Goal: Task Accomplishment & Management: Complete application form

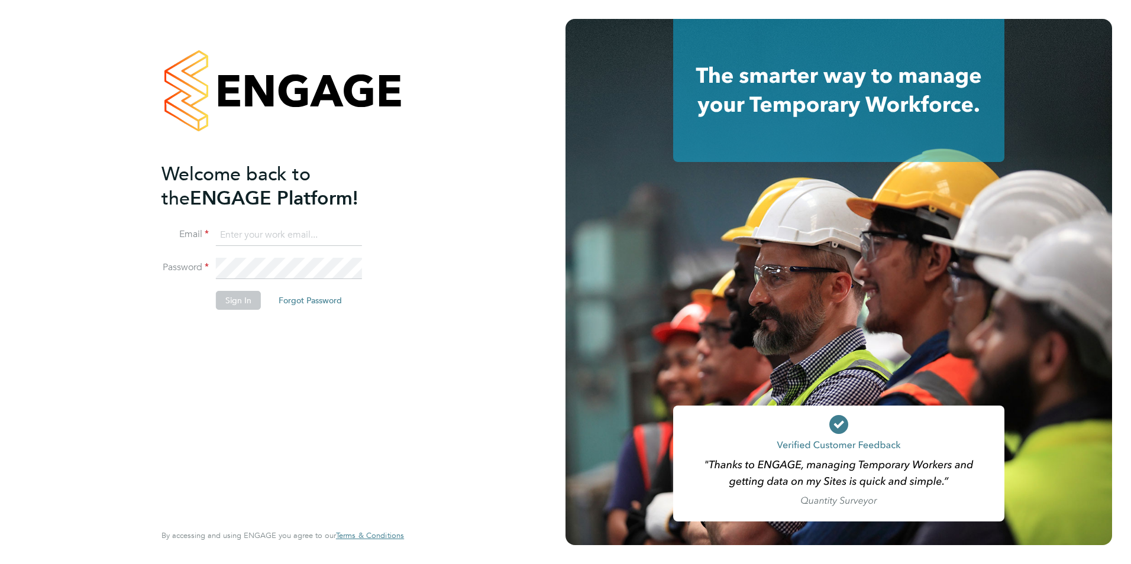
click at [268, 232] on input at bounding box center [289, 235] width 146 height 21
type input "viki.martyniak@prsjobs.com"
click at [233, 298] on button "Sign In" at bounding box center [238, 300] width 45 height 19
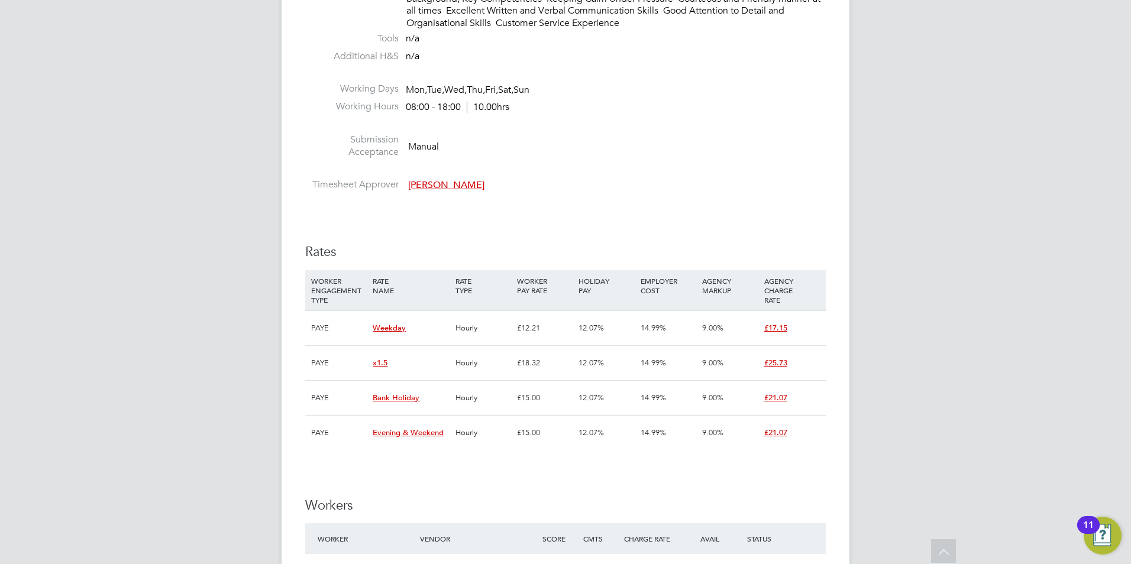
scroll to position [1716, 0]
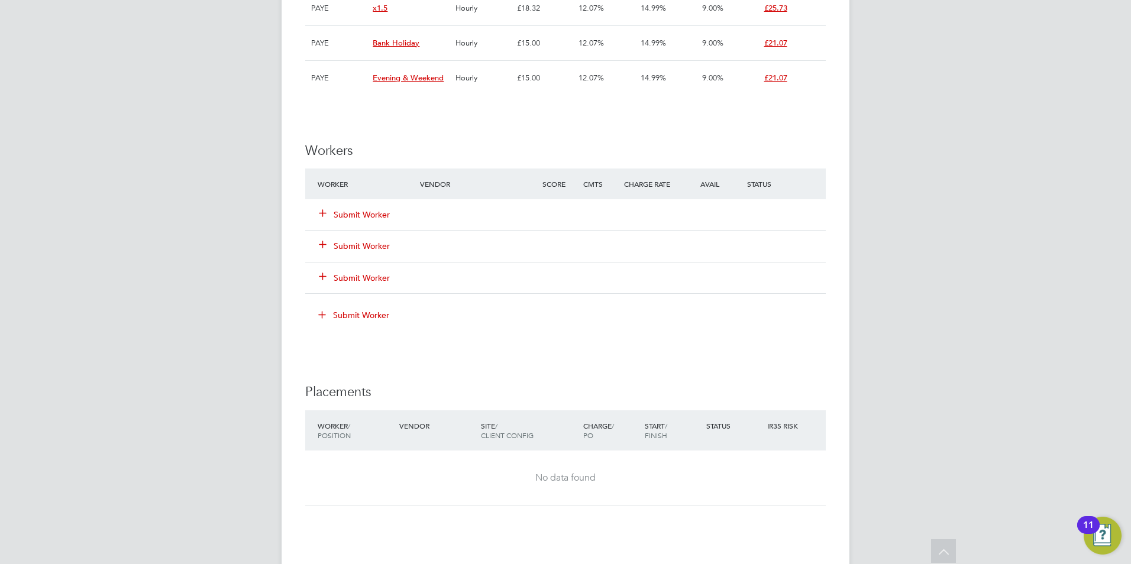
click at [382, 211] on button "Submit Worker" at bounding box center [355, 215] width 71 height 12
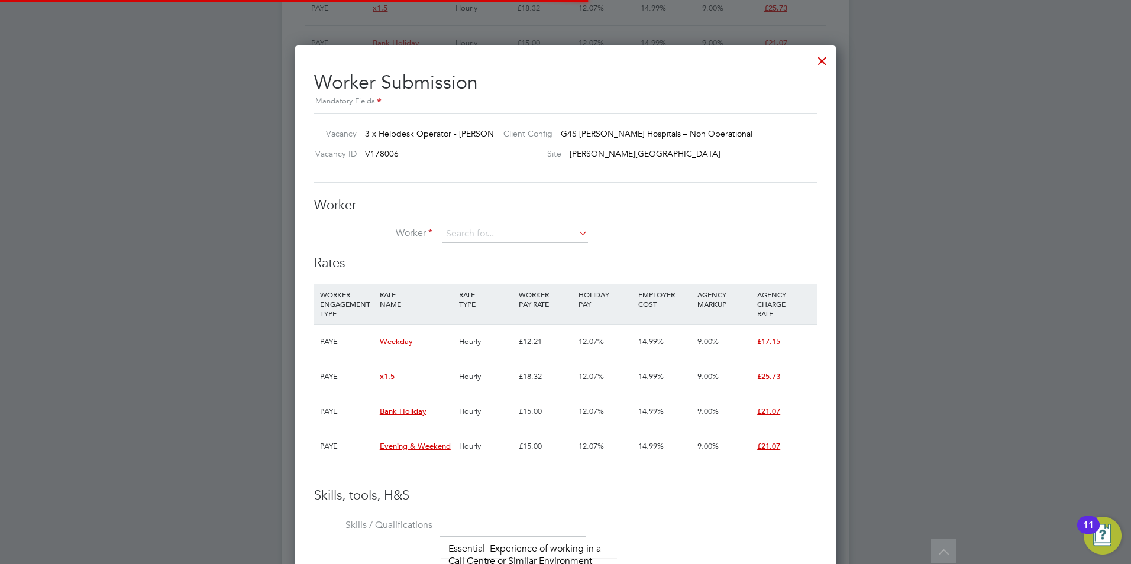
scroll to position [35, 80]
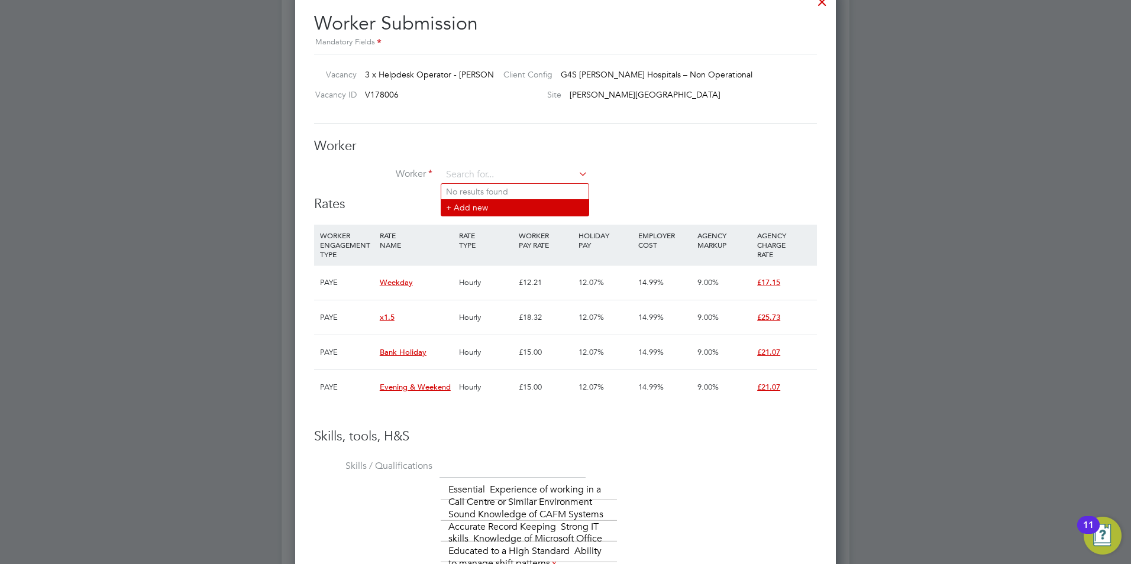
click at [499, 211] on li "+ Add new" at bounding box center [514, 207] width 147 height 16
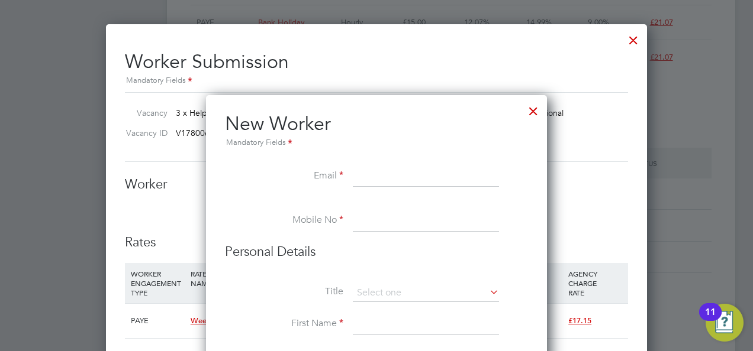
click at [372, 180] on input at bounding box center [426, 176] width 146 height 21
paste input "alexclack22@gmail.com"
type input "alexclack22@gmail.com"
click at [388, 209] on li at bounding box center [376, 205] width 303 height 12
click at [393, 221] on input at bounding box center [426, 221] width 146 height 21
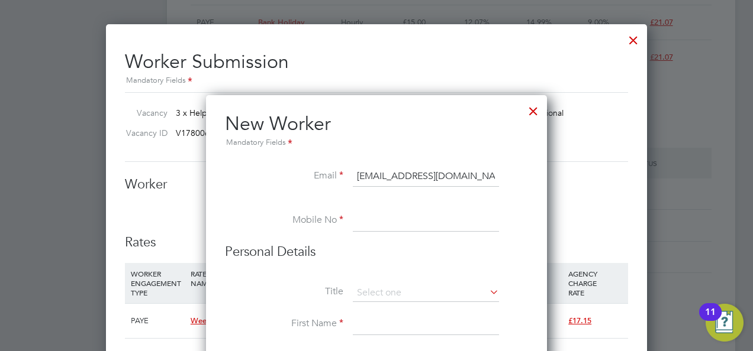
click at [427, 218] on input at bounding box center [426, 221] width 146 height 21
paste input "+44 7368 889317"
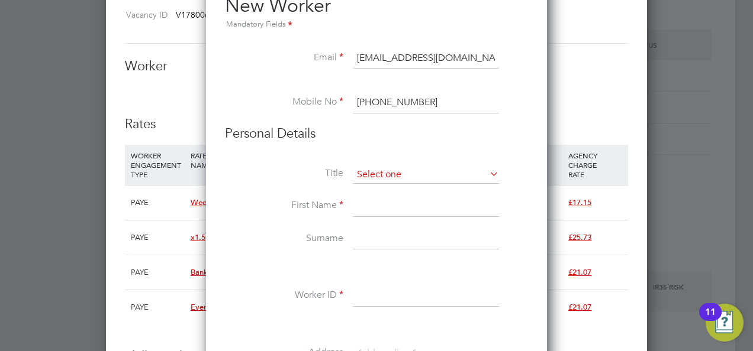
type input "+44 7368 889317"
click at [411, 173] on input at bounding box center [426, 175] width 146 height 18
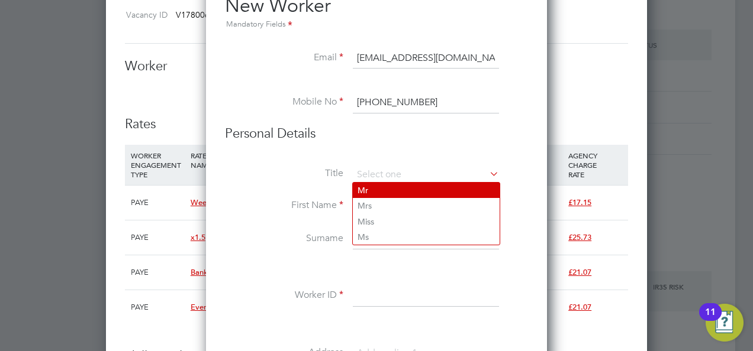
click at [381, 187] on li "Mr" at bounding box center [426, 190] width 147 height 15
type input "Mr"
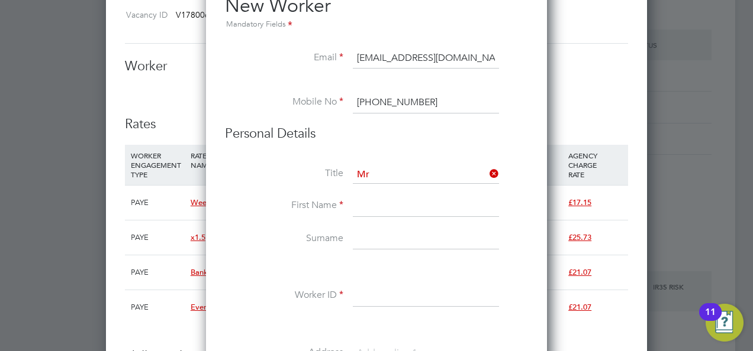
click at [380, 202] on input at bounding box center [426, 206] width 146 height 21
type input "Alex"
click at [386, 238] on input at bounding box center [426, 239] width 146 height 21
click at [373, 243] on input at bounding box center [426, 239] width 146 height 21
paste input "Nwankpa"
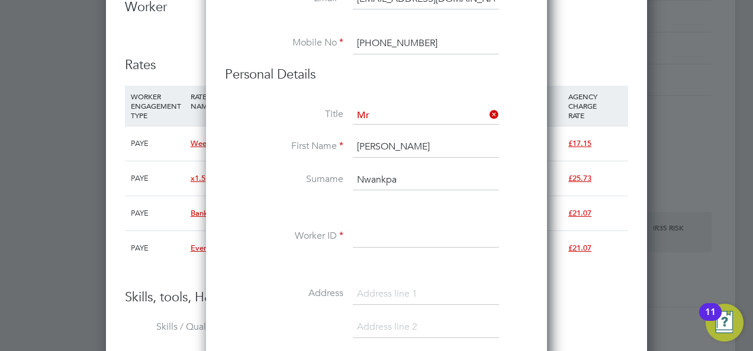
type input "Nwankpa"
click at [375, 240] on input at bounding box center [426, 237] width 146 height 21
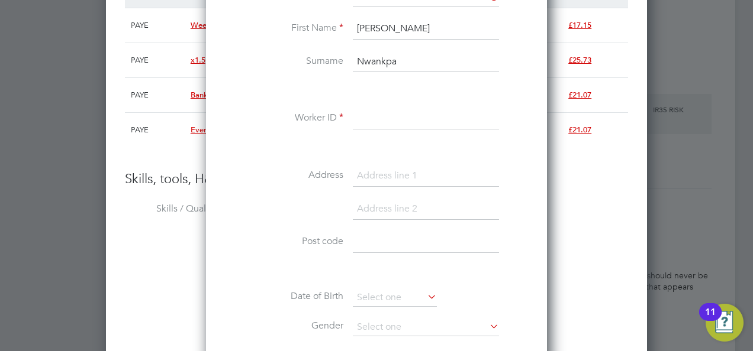
click at [383, 173] on input at bounding box center [426, 176] width 146 height 21
click at [374, 175] on input at bounding box center [426, 176] width 146 height 21
paste input "42, Reliance Way"
click at [375, 175] on input "42, Reliance Way" at bounding box center [426, 176] width 146 height 21
click at [443, 169] on input "42 Reliance Way" at bounding box center [426, 176] width 146 height 21
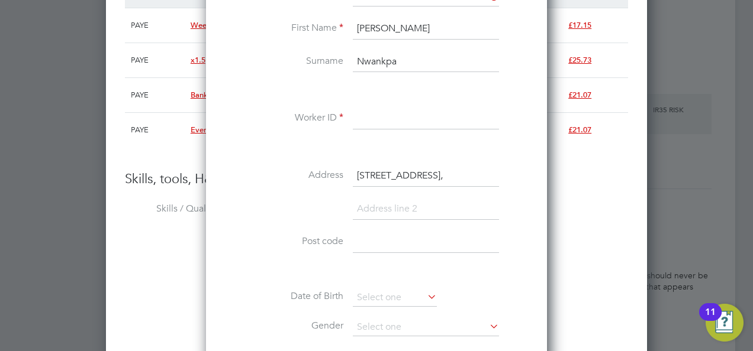
type input "42 Reliance Way,"
click at [369, 237] on input at bounding box center [426, 242] width 146 height 21
type input "OX4 2FU"
click at [385, 207] on input at bounding box center [426, 209] width 146 height 21
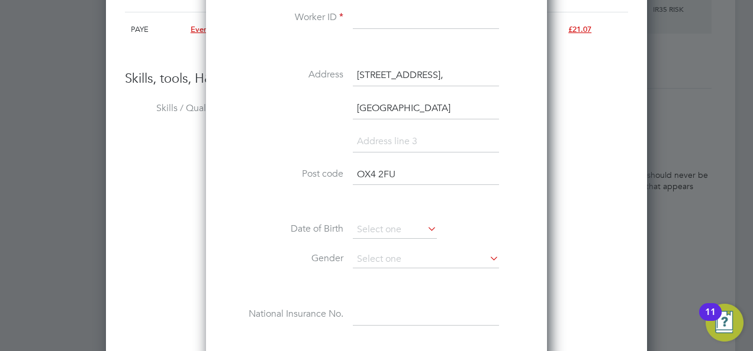
scroll to position [2151, 0]
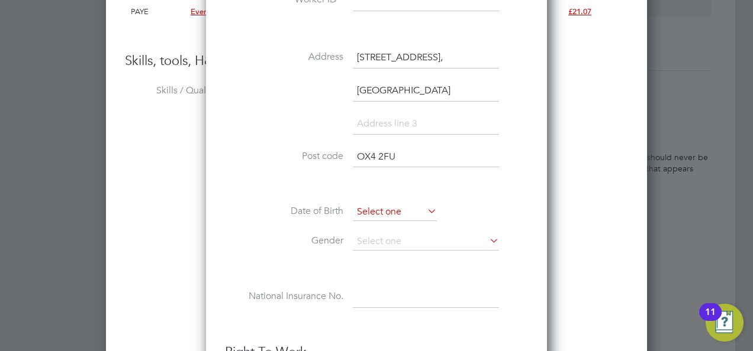
type input "Oxford"
click at [399, 208] on input at bounding box center [395, 213] width 84 height 18
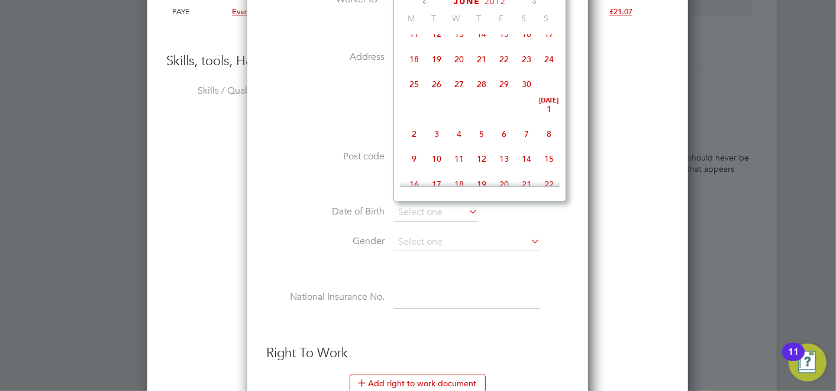
scroll to position [5, 5]
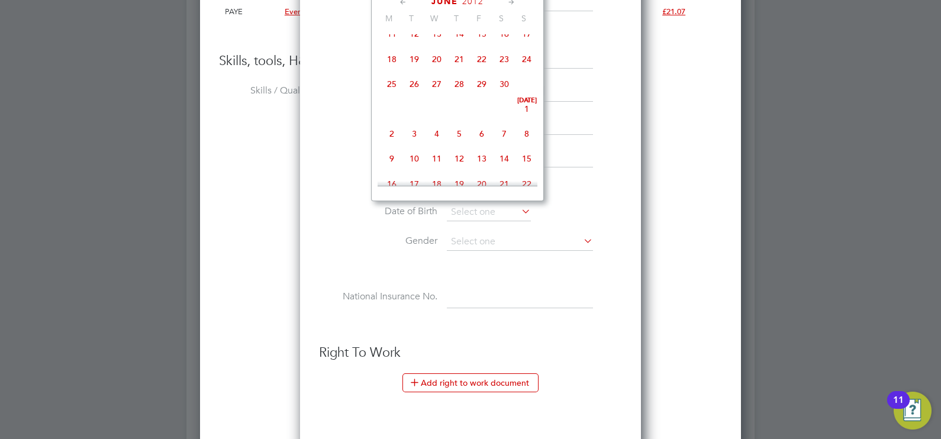
drag, startPoint x: 638, startPoint y: 1, endPoint x: 216, endPoint y: 197, distance: 465.1
click at [216, 197] on div "Worker Submission Mandatory Fields Vacancy 3 x Helpdesk Operator - Churchill Cl…" at bounding box center [470, 156] width 541 height 1093
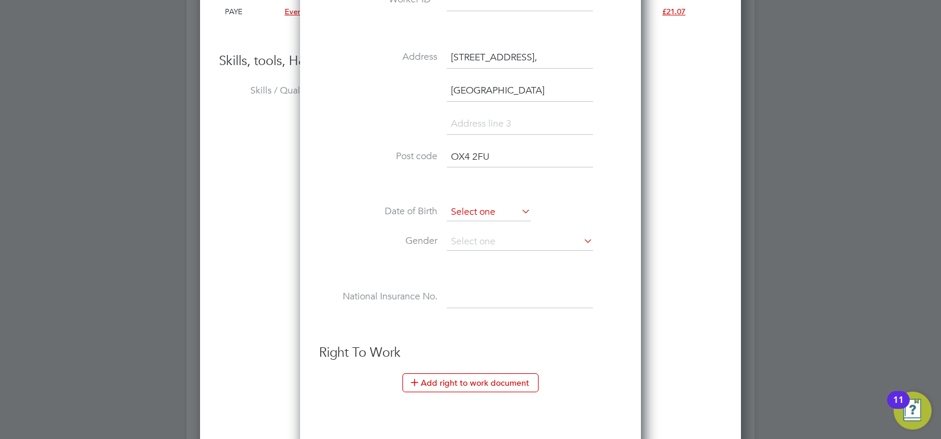
click at [492, 210] on input at bounding box center [489, 213] width 84 height 18
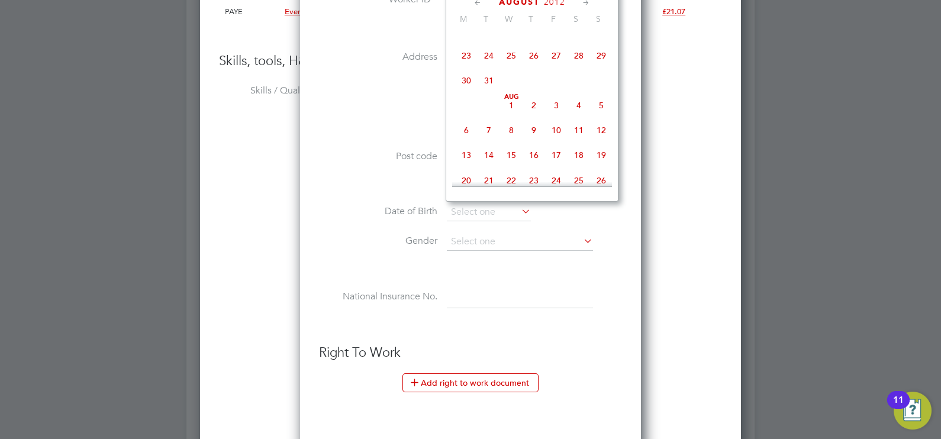
click at [527, 5] on span "August" at bounding box center [519, 2] width 41 height 10
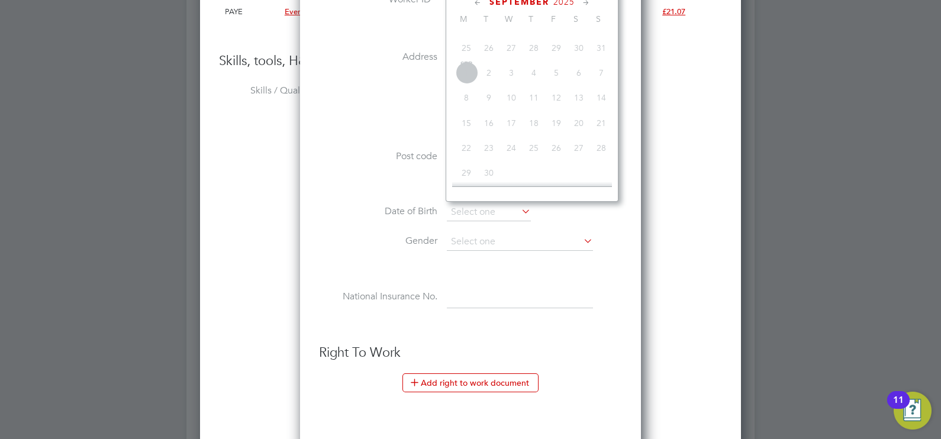
click at [527, 5] on span "September" at bounding box center [519, 2] width 60 height 10
click at [521, 2] on span "September" at bounding box center [519, 2] width 60 height 10
click at [571, 5] on span "2025" at bounding box center [563, 2] width 21 height 10
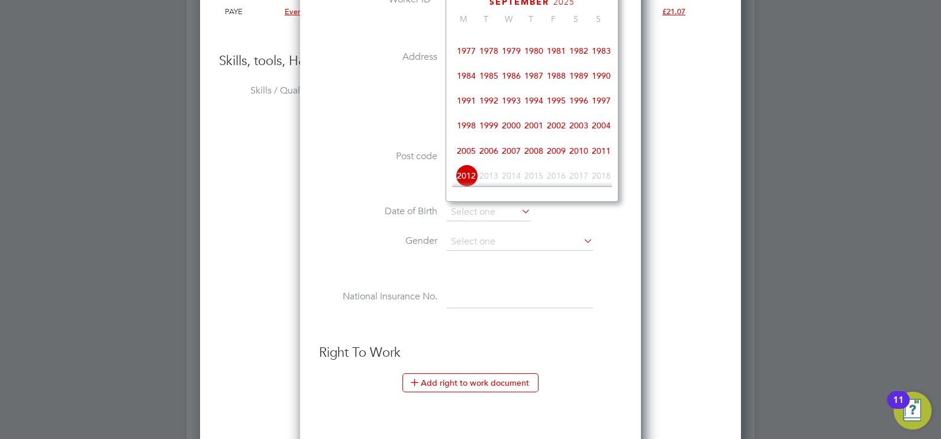
click at [577, 82] on span "1989" at bounding box center [578, 75] width 22 height 22
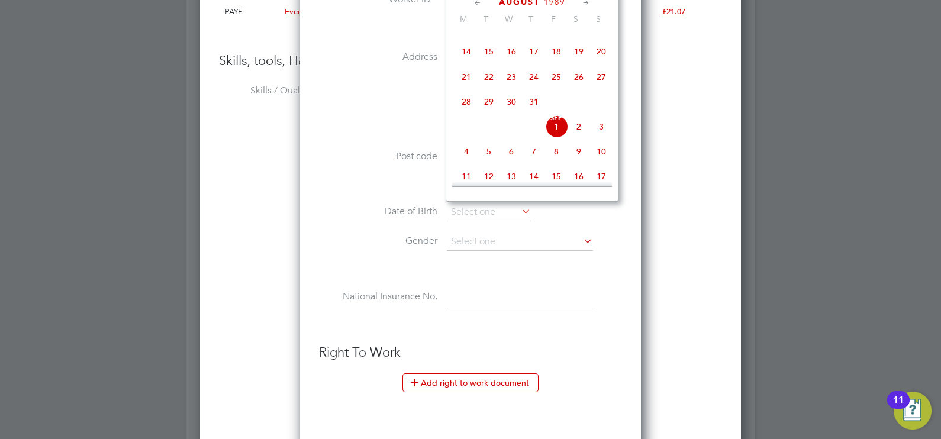
click at [485, 87] on span "22" at bounding box center [488, 77] width 22 height 22
type input "22 Aug 1989"
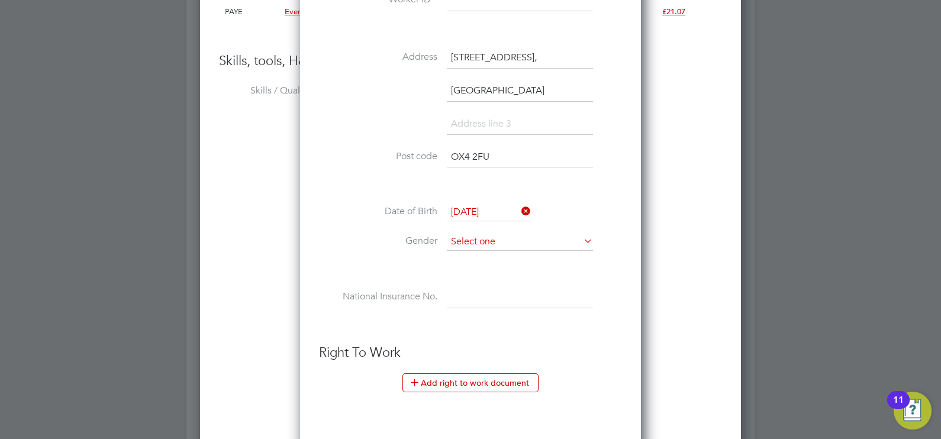
click at [518, 244] on input at bounding box center [520, 242] width 146 height 18
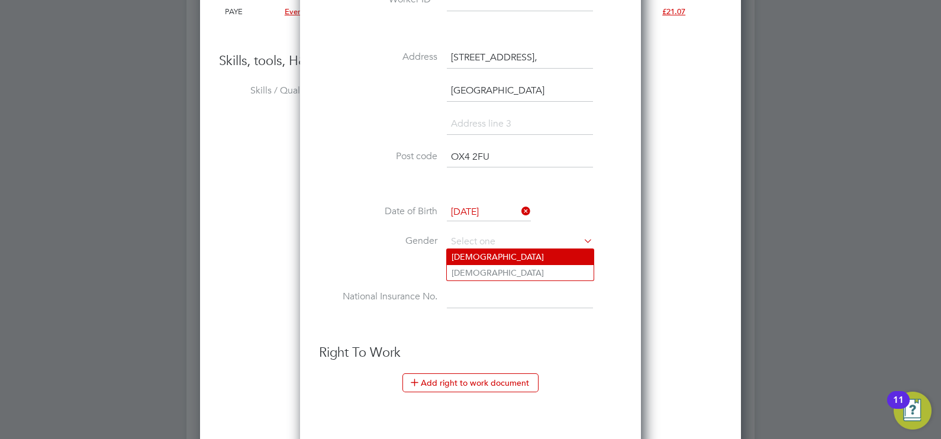
click at [509, 260] on li "Male" at bounding box center [520, 256] width 147 height 15
type input "Male"
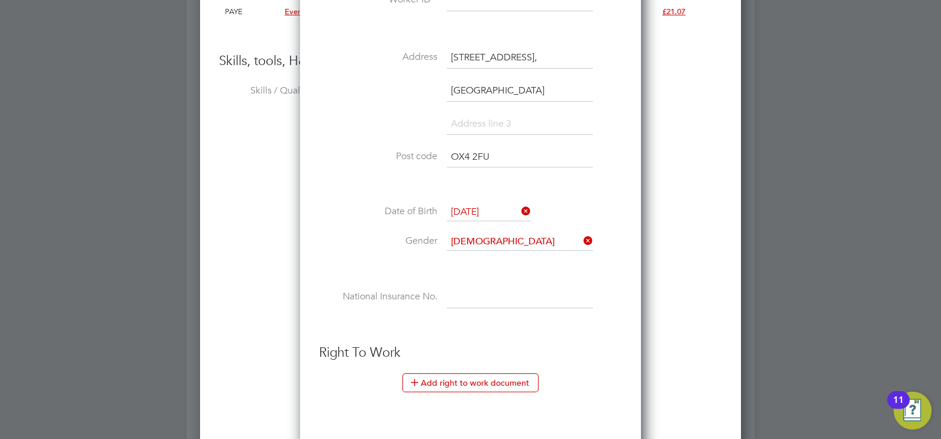
click at [497, 291] on input at bounding box center [520, 297] width 146 height 21
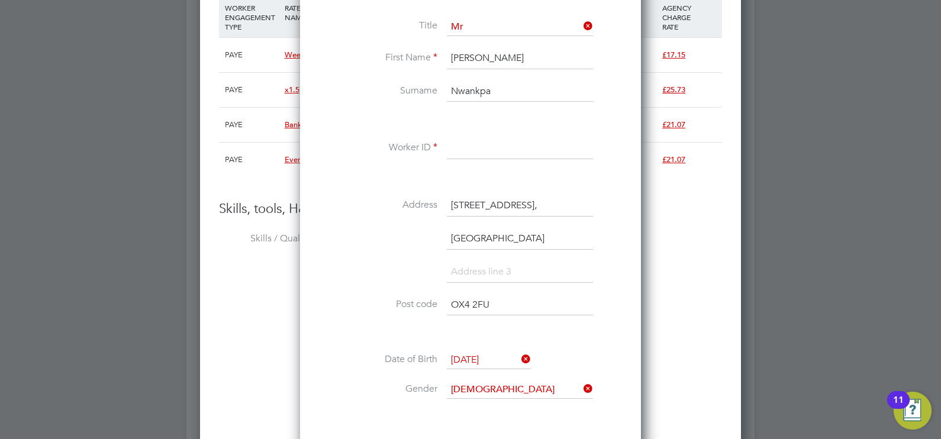
click at [482, 140] on input at bounding box center [520, 148] width 146 height 21
click at [484, 140] on input at bounding box center [520, 148] width 146 height 21
paste input "W-01782147"
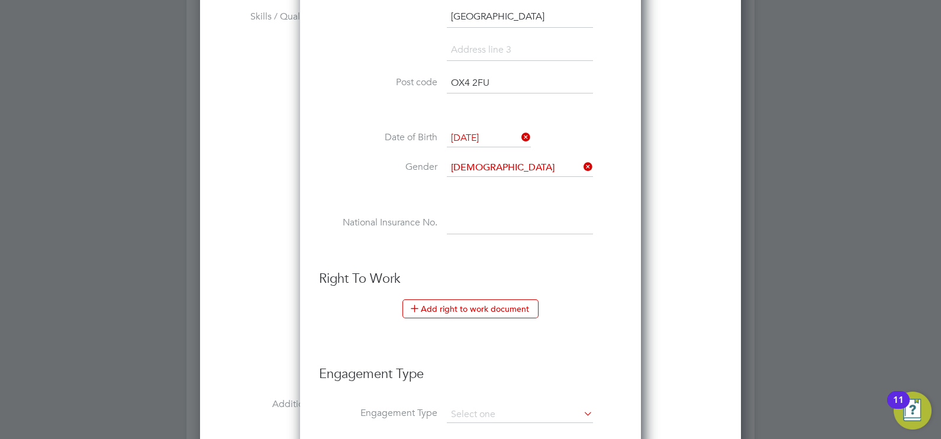
type input "W-01782147"
click at [511, 217] on input at bounding box center [520, 223] width 146 height 21
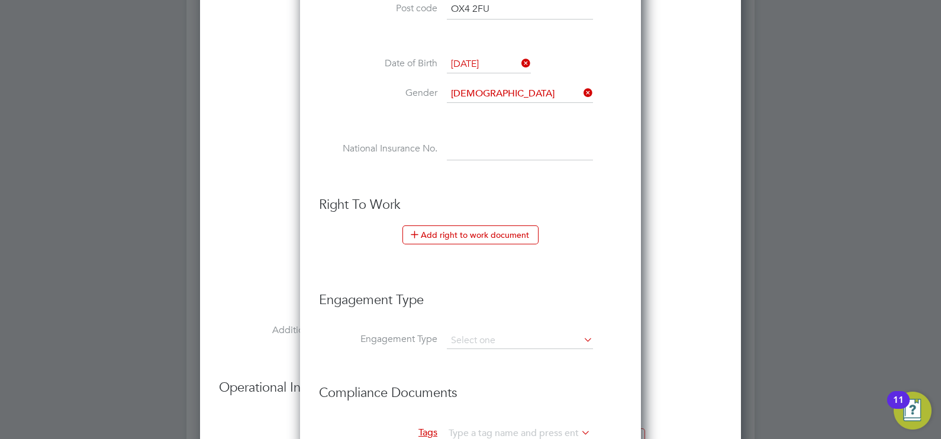
scroll to position [2225, 0]
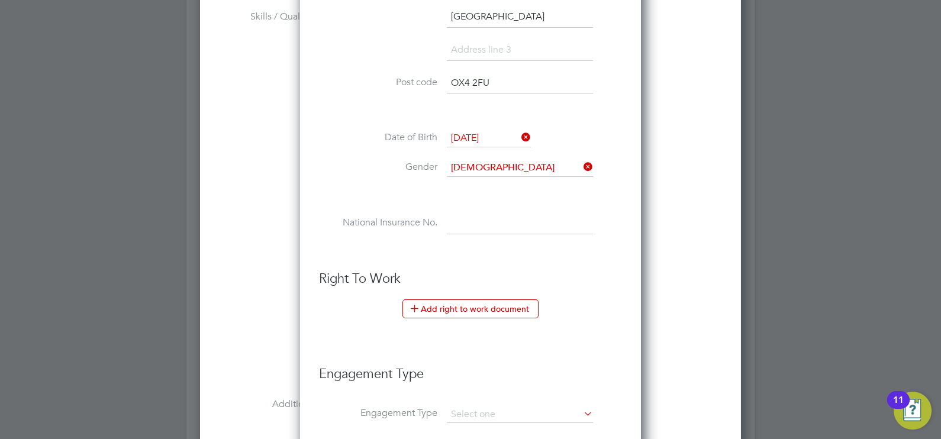
click at [473, 218] on input at bounding box center [520, 223] width 146 height 21
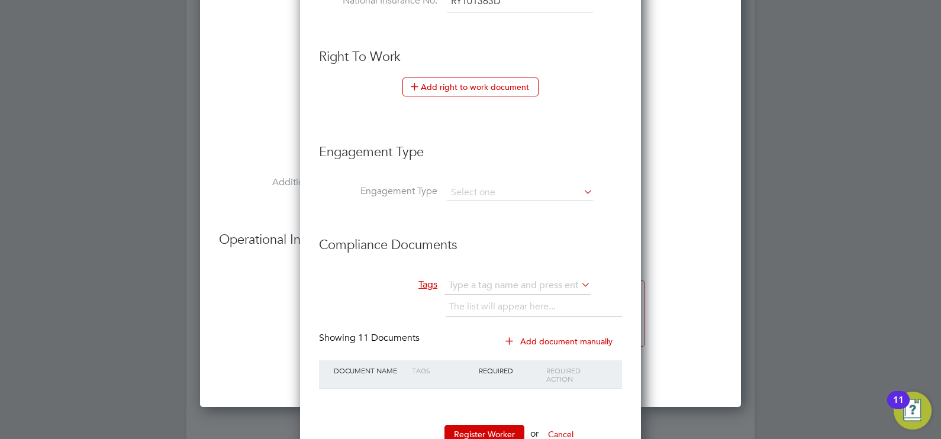
scroll to position [2373, 0]
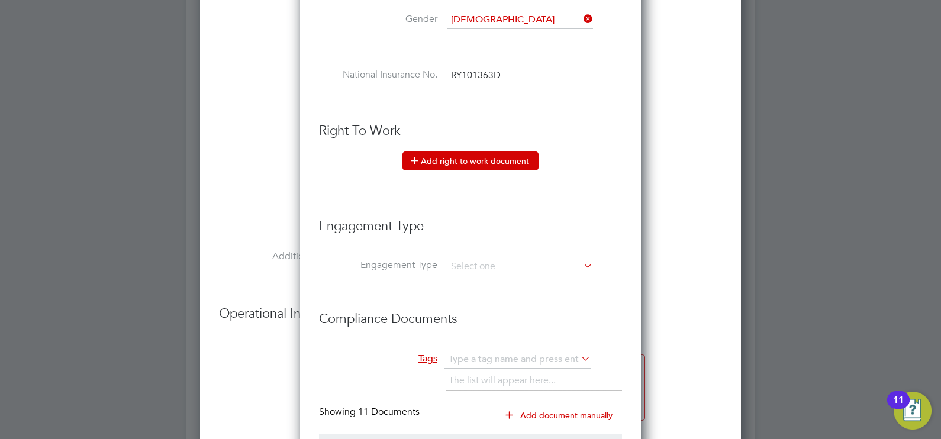
type input "RY 10 13 63 D"
click at [488, 155] on button "Add right to work document" at bounding box center [470, 160] width 136 height 19
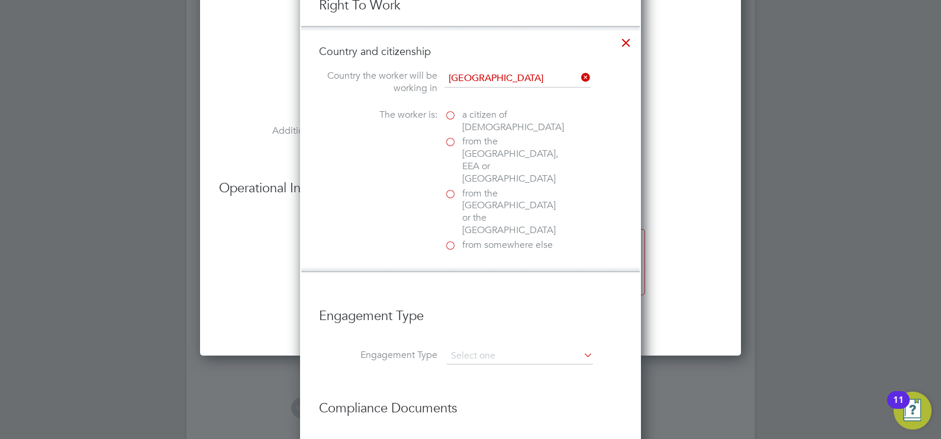
scroll to position [2521, 0]
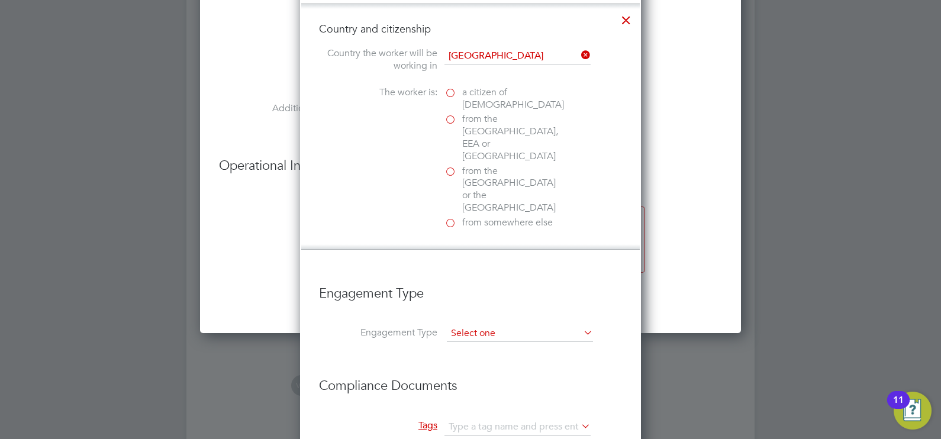
click at [488, 325] on input at bounding box center [520, 333] width 146 height 17
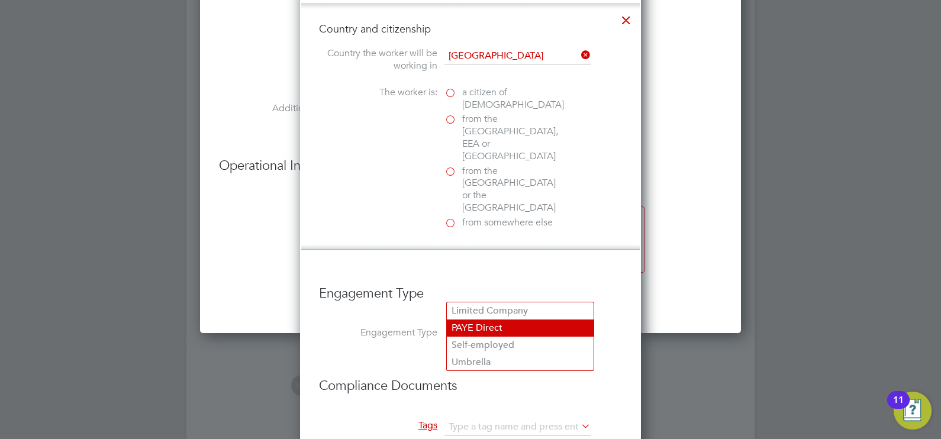
click at [498, 327] on li "PAYE Direct" at bounding box center [520, 328] width 147 height 17
type input "PAYE Direct"
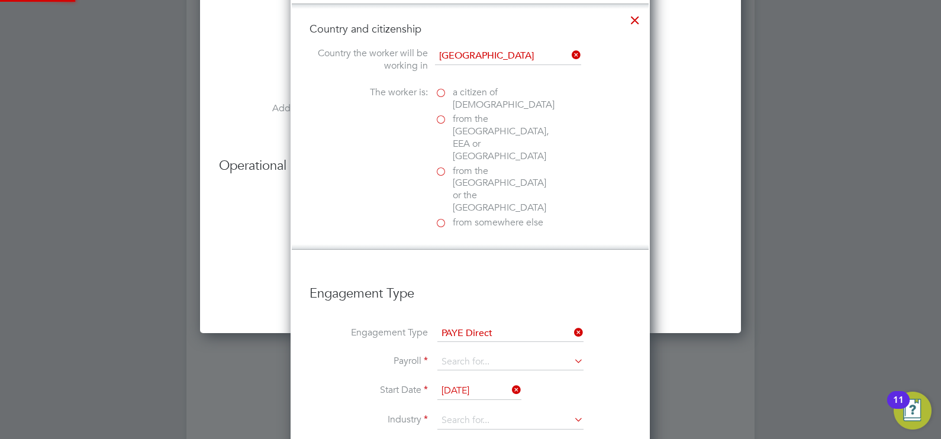
scroll to position [1615, 360]
click at [507, 354] on input at bounding box center [510, 362] width 146 height 17
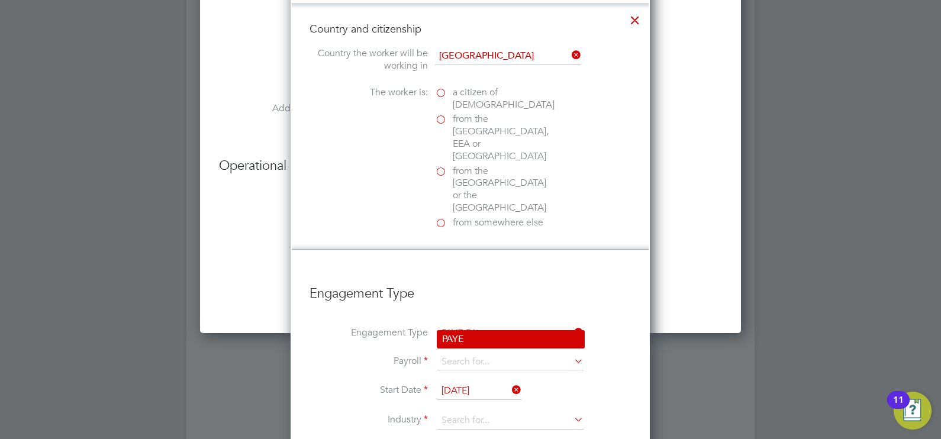
click at [511, 332] on li "PAYE" at bounding box center [510, 339] width 147 height 17
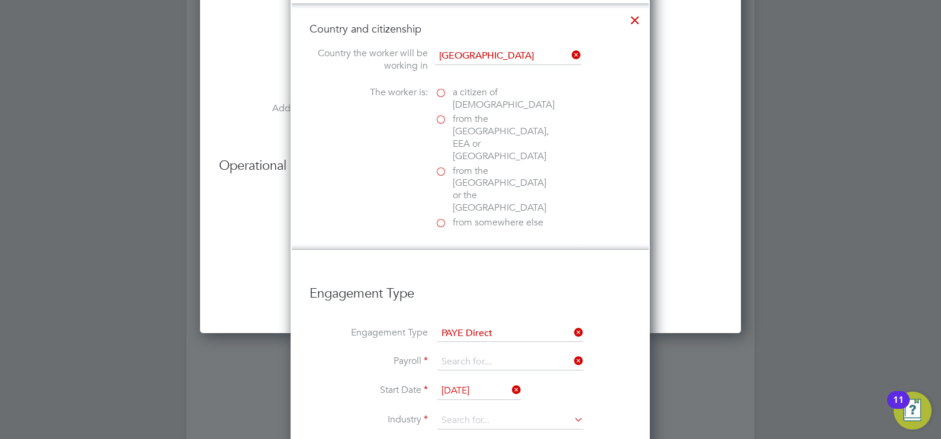
type input "PAYE"
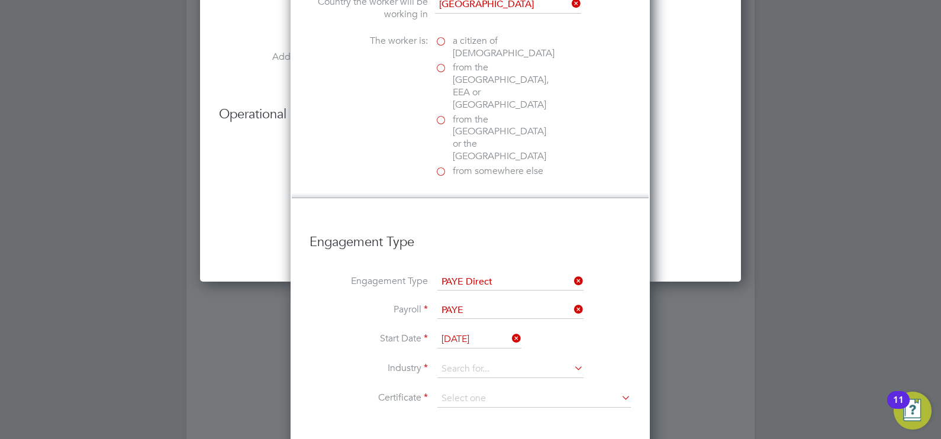
scroll to position [2595, 0]
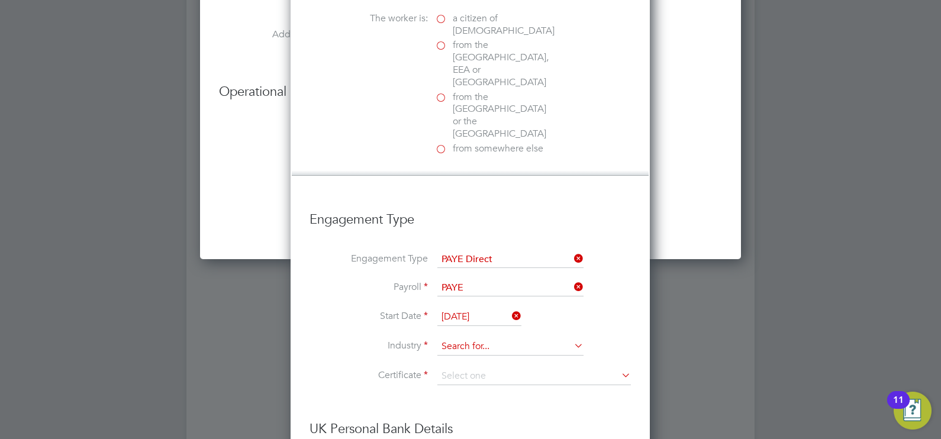
click at [490, 338] on input at bounding box center [510, 347] width 146 height 18
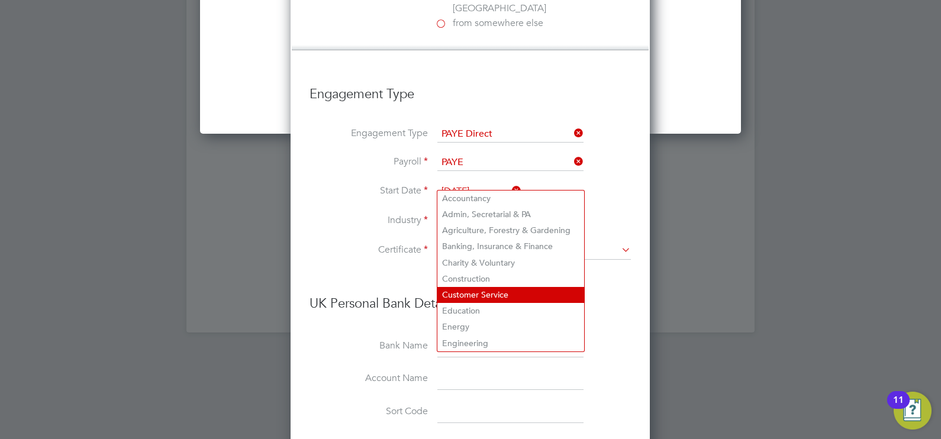
scroll to position [2742, 0]
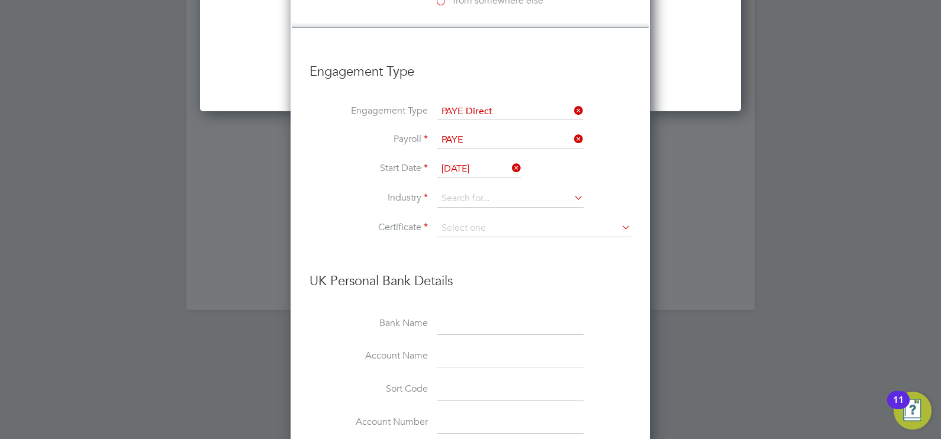
click at [505, 269] on li "Customer Service" at bounding box center [510, 272] width 147 height 16
type input "Customer Service"
click at [472, 220] on input at bounding box center [533, 229] width 193 height 18
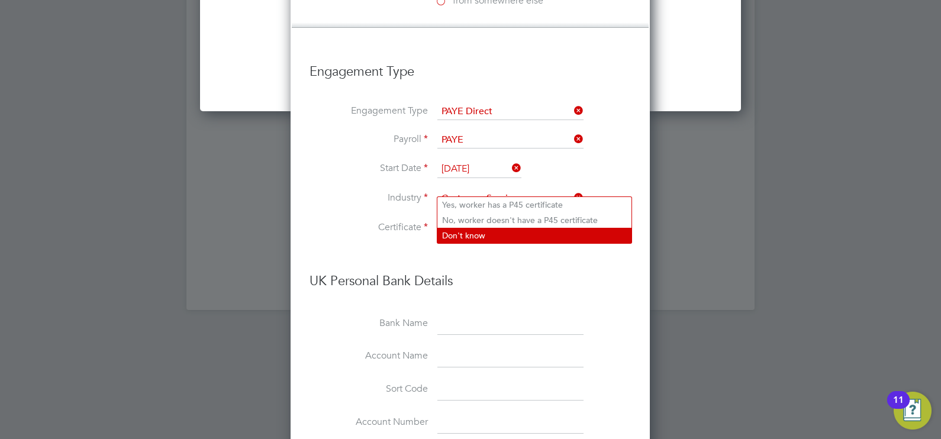
click at [590, 234] on li "Don't know" at bounding box center [534, 235] width 194 height 15
type input "Don't know"
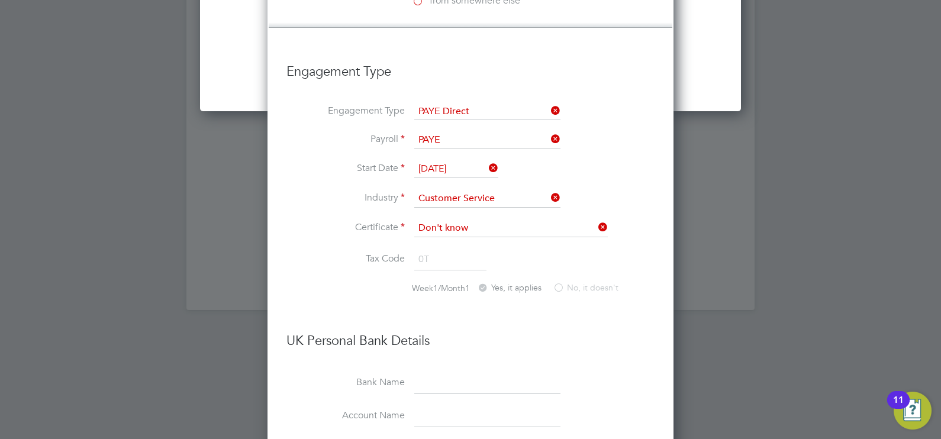
scroll to position [1673, 405]
click at [596, 219] on icon at bounding box center [596, 227] width 0 height 17
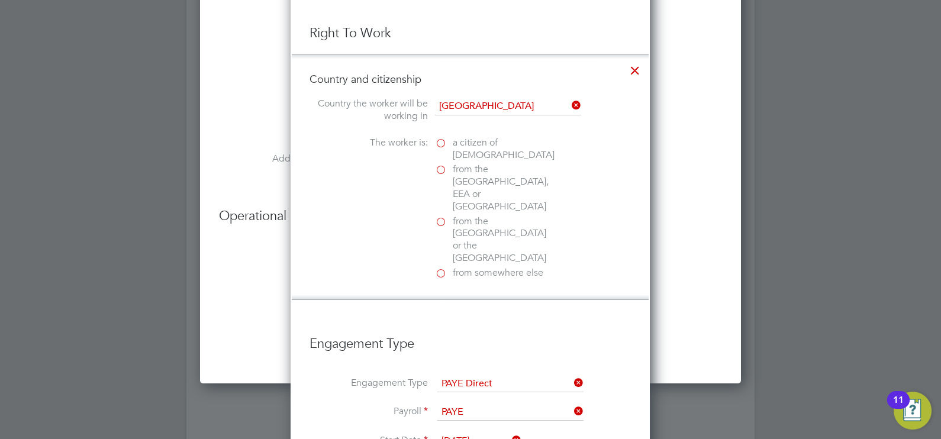
scroll to position [2447, 0]
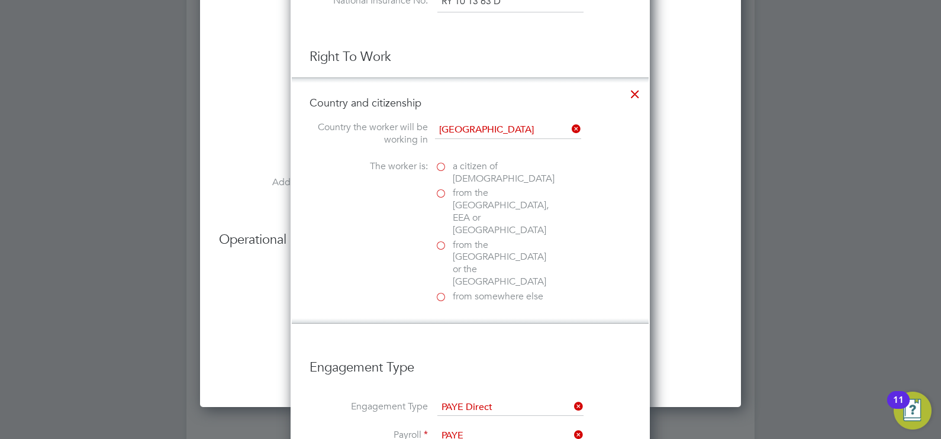
click at [441, 291] on label "from somewhere else" at bounding box center [494, 297] width 118 height 12
click at [0, 0] on input "from somewhere else" at bounding box center [0, 0] width 0 height 0
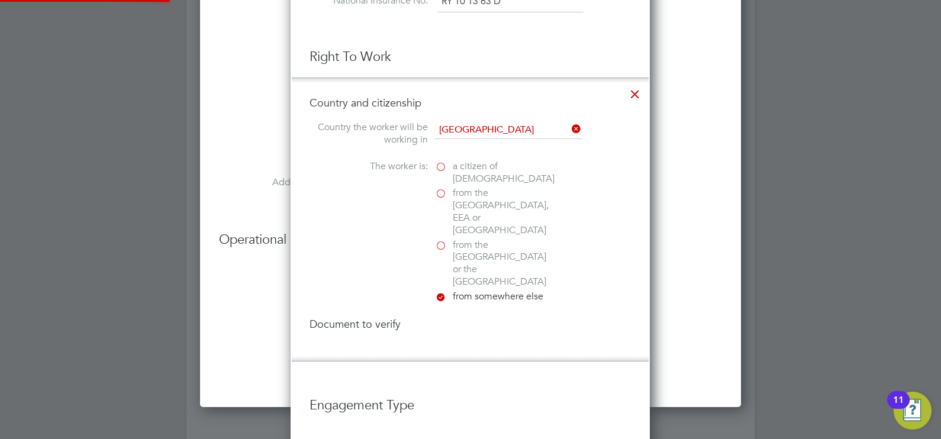
scroll to position [1679, 360]
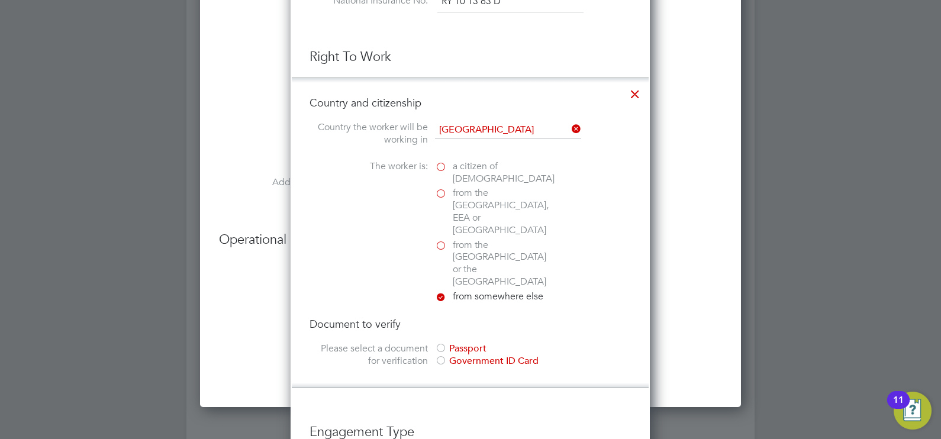
click at [439, 191] on label "from the EU, EEA or Switzerland" at bounding box center [494, 211] width 118 height 49
click at [0, 0] on input "from the EU, EEA or Switzerland" at bounding box center [0, 0] width 0 height 0
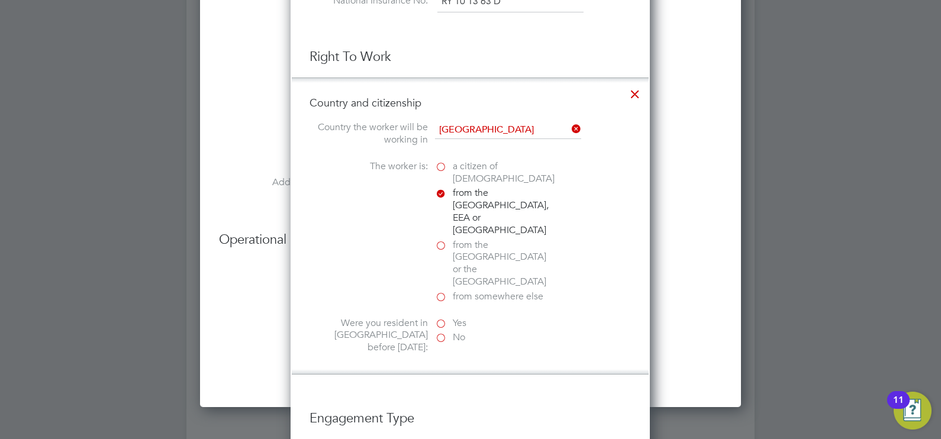
scroll to position [1656, 360]
click at [439, 291] on label "from somewhere else" at bounding box center [494, 297] width 118 height 12
click at [0, 0] on input "from somewhere else" at bounding box center [0, 0] width 0 height 0
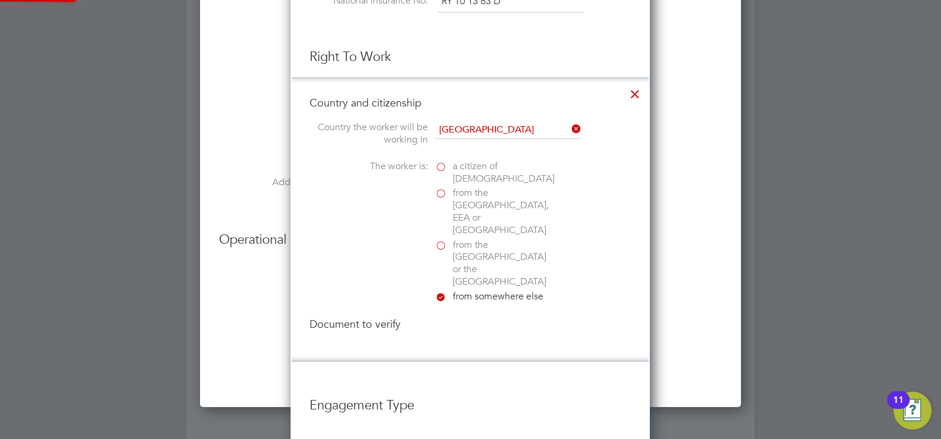
scroll to position [1679, 360]
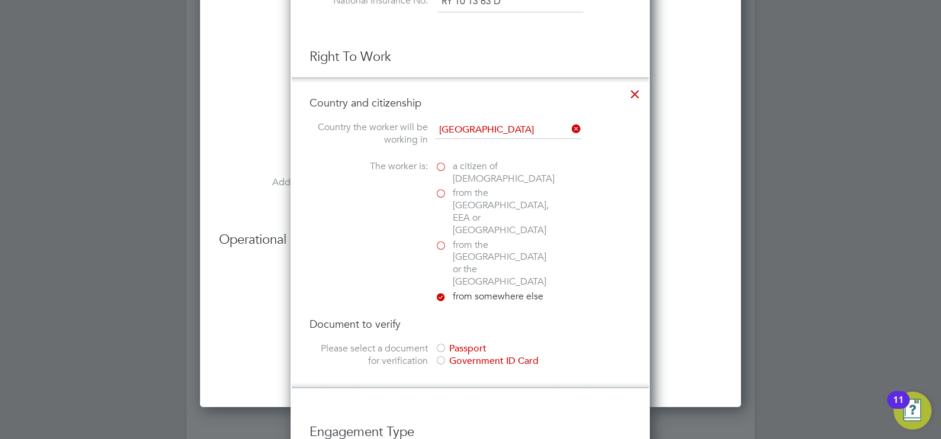
click at [443, 191] on label "from the EU, EEA or Switzerland" at bounding box center [494, 211] width 118 height 49
click at [0, 0] on input "from the EU, EEA or Switzerland" at bounding box center [0, 0] width 0 height 0
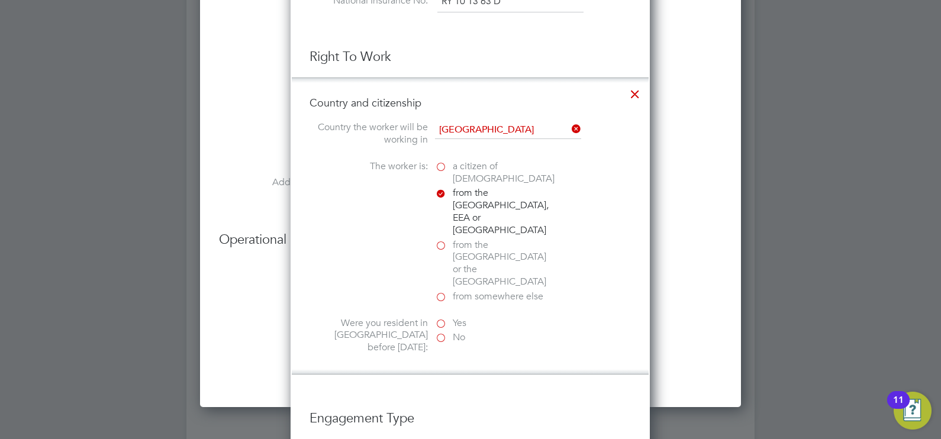
scroll to position [6, 6]
click at [441, 317] on label "Yes" at bounding box center [494, 323] width 118 height 12
click at [0, 0] on input "Yes" at bounding box center [0, 0] width 0 height 0
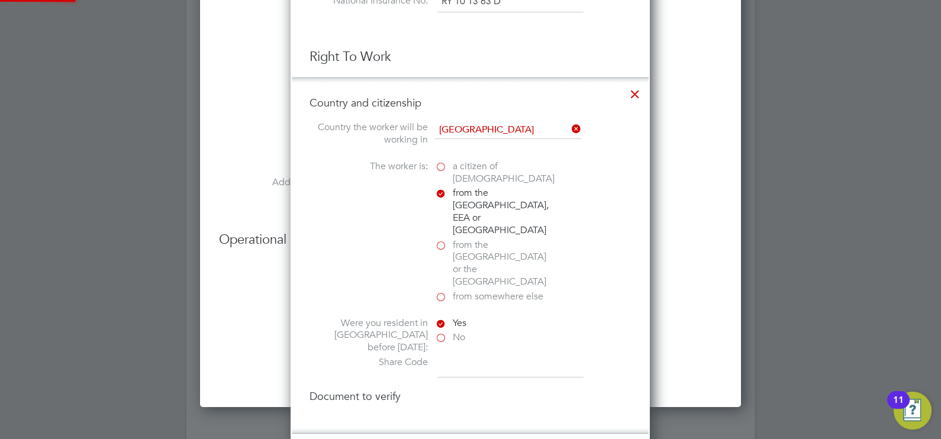
scroll to position [1741, 360]
click at [518, 356] on input at bounding box center [510, 366] width 146 height 21
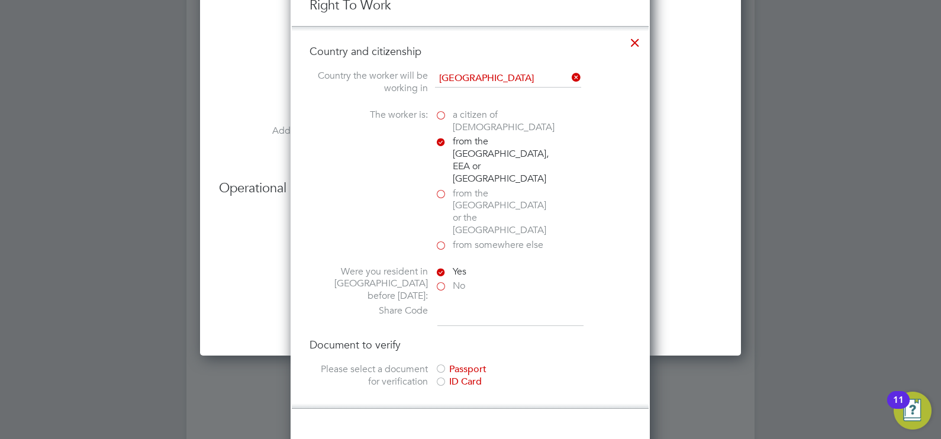
scroll to position [2521, 0]
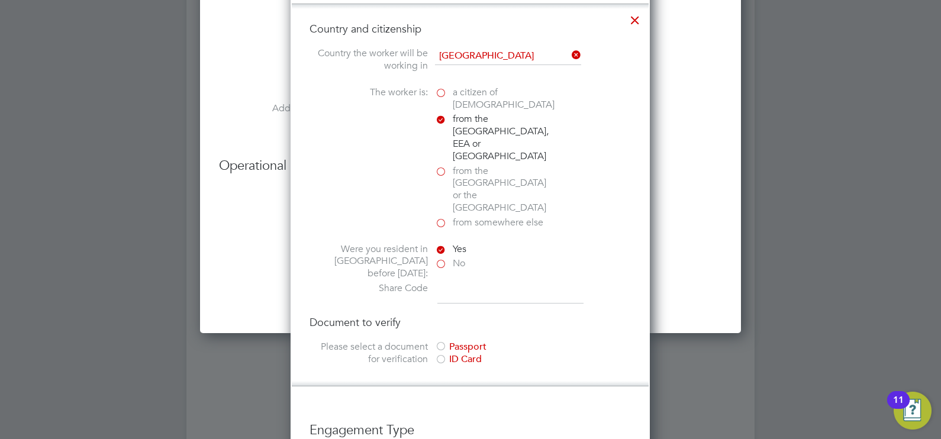
click at [440, 354] on div at bounding box center [441, 360] width 12 height 12
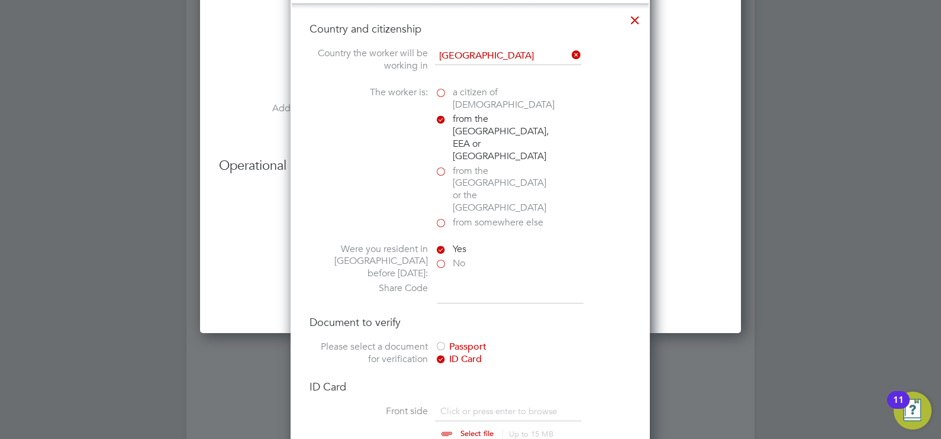
click at [440, 354] on div at bounding box center [441, 360] width 12 height 12
click at [441, 243] on label "Yes" at bounding box center [494, 249] width 118 height 12
click at [0, 0] on input "Yes" at bounding box center [0, 0] width 0 height 0
click at [439, 217] on label "from somewhere else" at bounding box center [494, 223] width 118 height 12
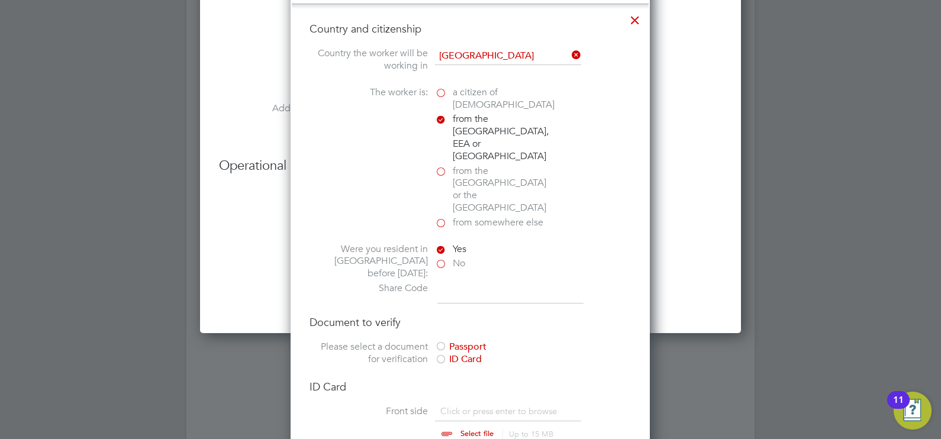
click at [0, 0] on input "from somewhere else" at bounding box center [0, 0] width 0 height 0
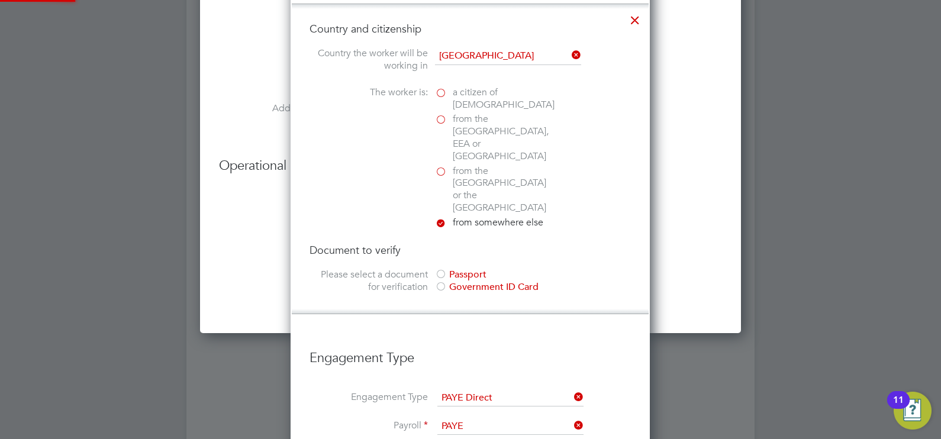
scroll to position [6, 6]
click at [441, 282] on div at bounding box center [441, 288] width 12 height 12
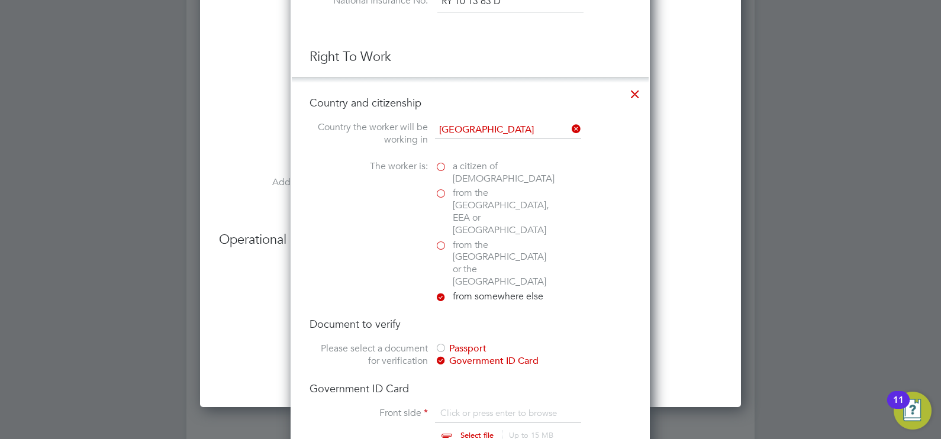
click at [439, 291] on label "from somewhere else" at bounding box center [494, 297] width 118 height 12
click at [0, 0] on input "from somewhere else" at bounding box center [0, 0] width 0 height 0
click at [440, 356] on div at bounding box center [441, 362] width 12 height 12
click at [441, 291] on label "from somewhere else" at bounding box center [494, 297] width 118 height 12
click at [0, 0] on input "from somewhere else" at bounding box center [0, 0] width 0 height 0
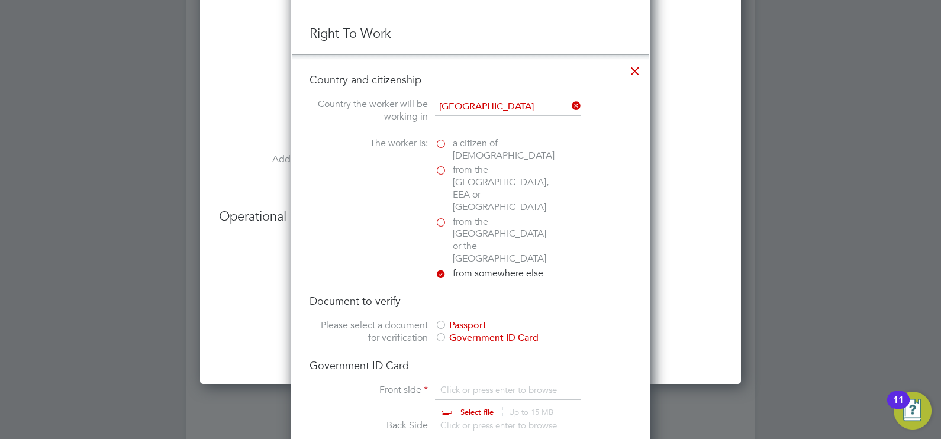
scroll to position [2447, 0]
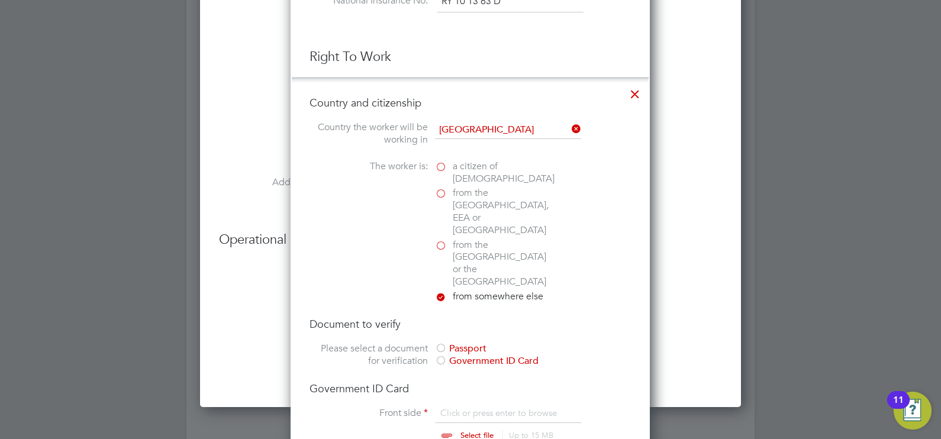
click at [441, 188] on label "from the EU, EEA or Switzerland" at bounding box center [494, 211] width 118 height 49
click at [0, 0] on input "from the EU, EEA or Switzerland" at bounding box center [0, 0] width 0 height 0
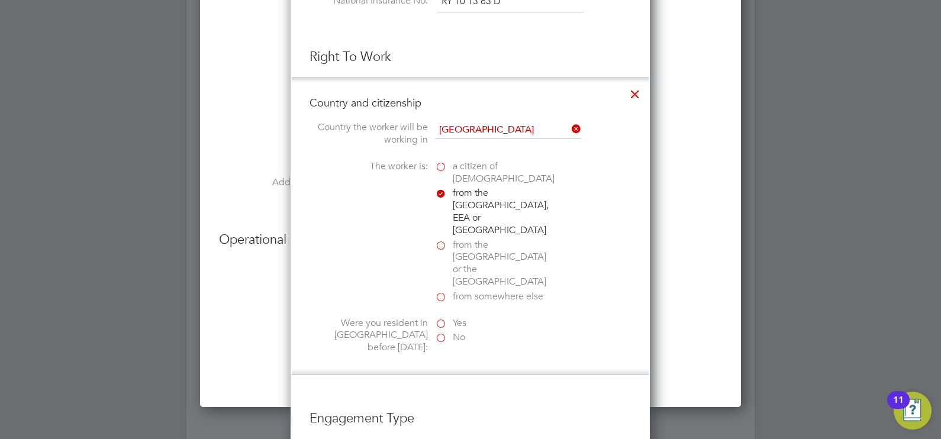
scroll to position [6, 6]
click at [439, 317] on label "Yes" at bounding box center [494, 323] width 118 height 12
click at [0, 0] on input "Yes" at bounding box center [0, 0] width 0 height 0
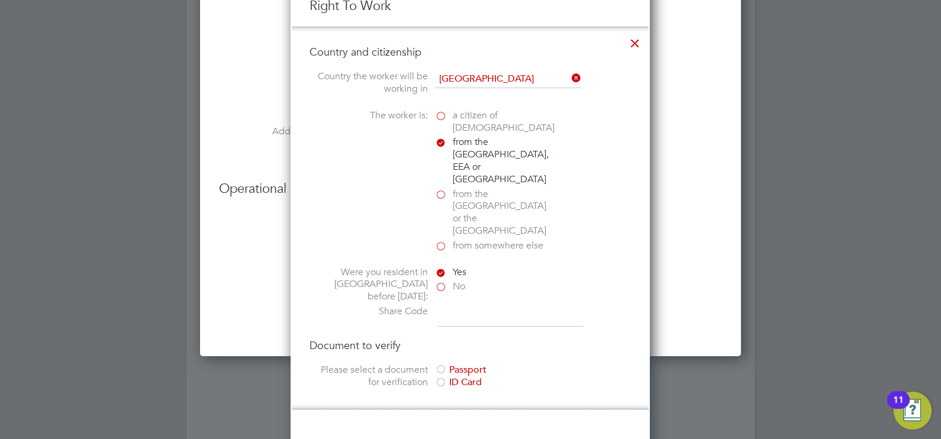
scroll to position [2521, 0]
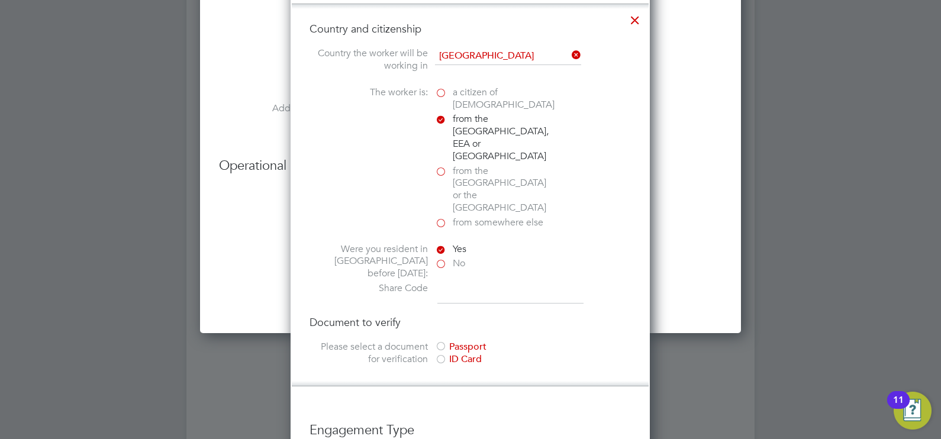
click at [444, 341] on div at bounding box center [441, 347] width 12 height 12
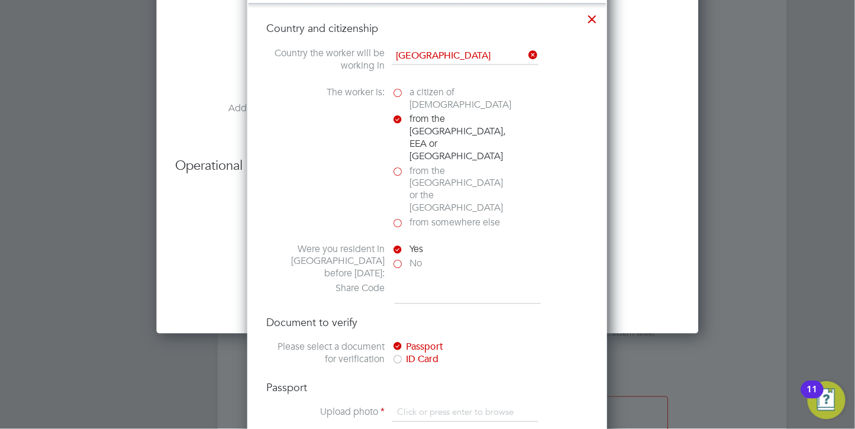
scroll to position [6, 6]
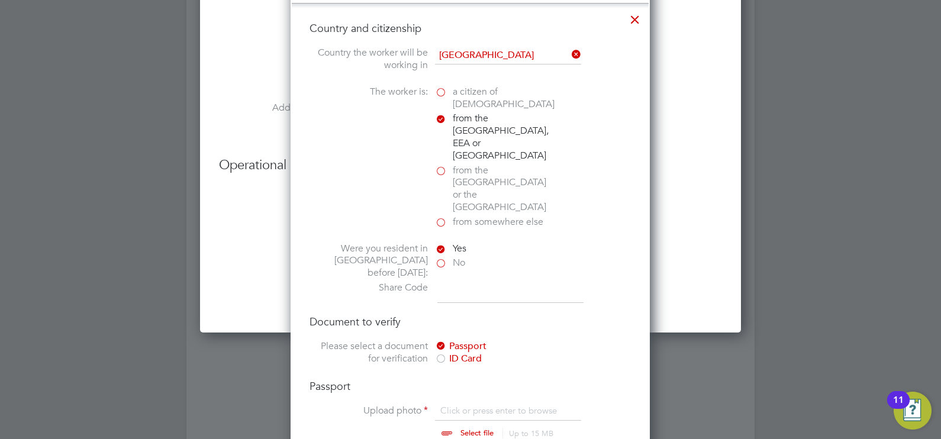
click at [464, 405] on input "file" at bounding box center [488, 423] width 186 height 36
type input "C:\fakepath\alex passport.jpg"
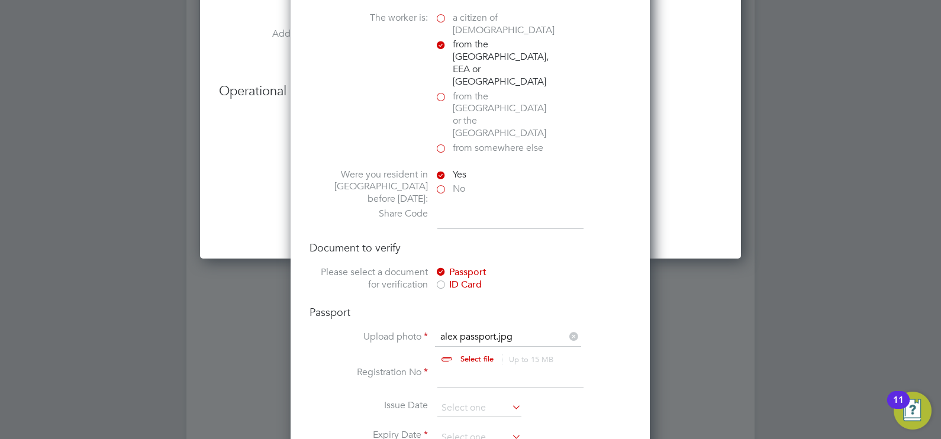
click at [471, 208] on input at bounding box center [510, 218] width 146 height 21
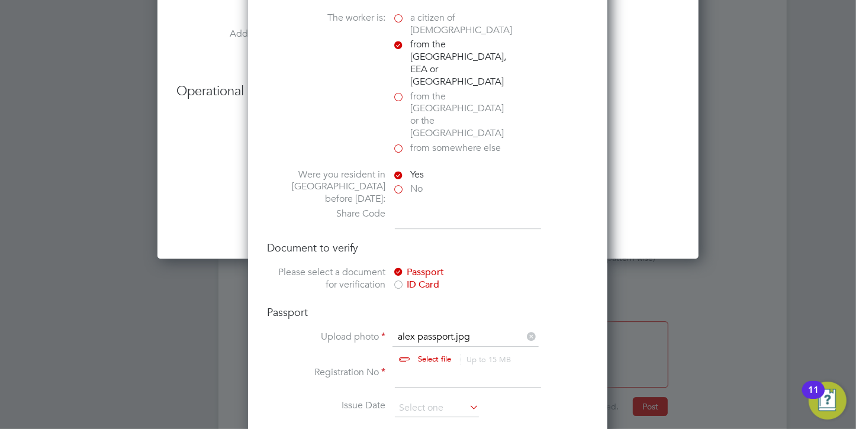
click at [443, 208] on input at bounding box center [468, 218] width 146 height 21
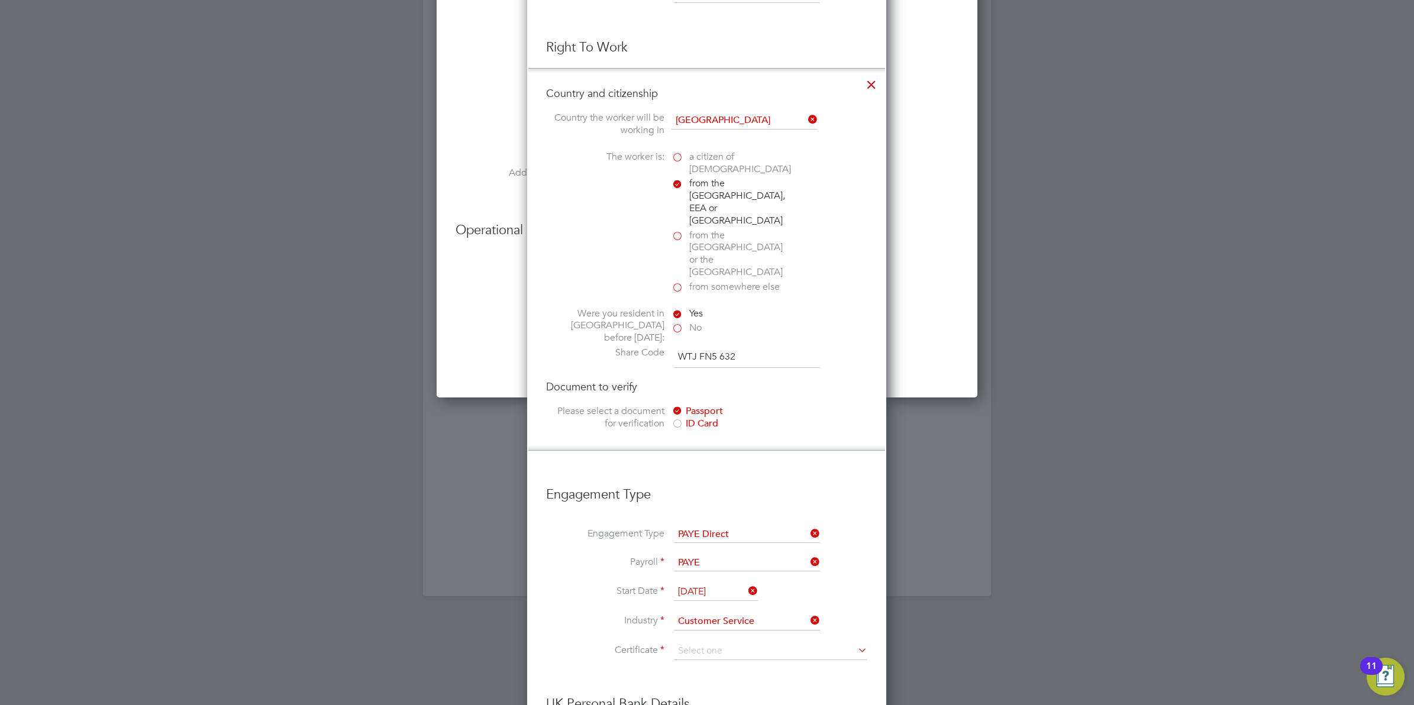
scroll to position [2447, 0]
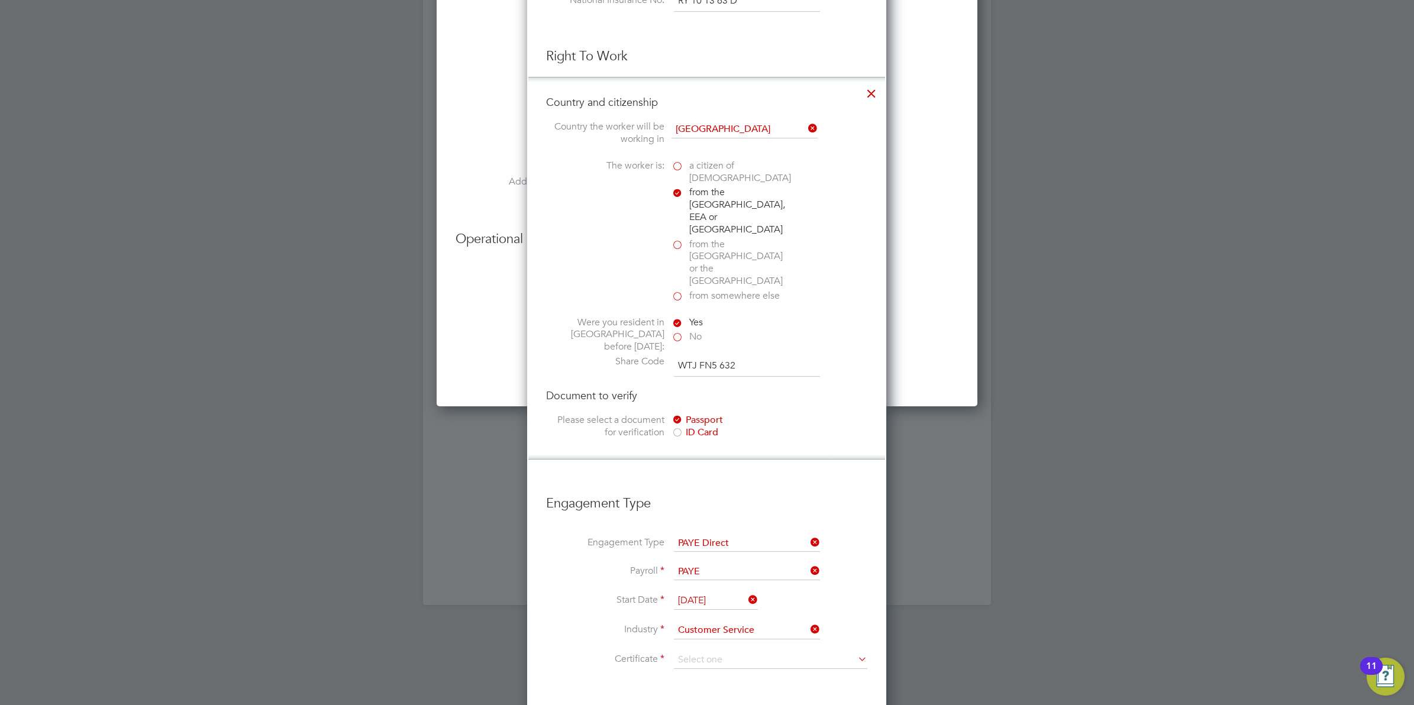
type input "WTJ FN5 632"
click at [792, 427] on div "ID Card" at bounding box center [761, 433] width 178 height 12
click at [676, 415] on div at bounding box center [678, 421] width 12 height 12
click at [699, 479] on input "file" at bounding box center [725, 497] width 186 height 36
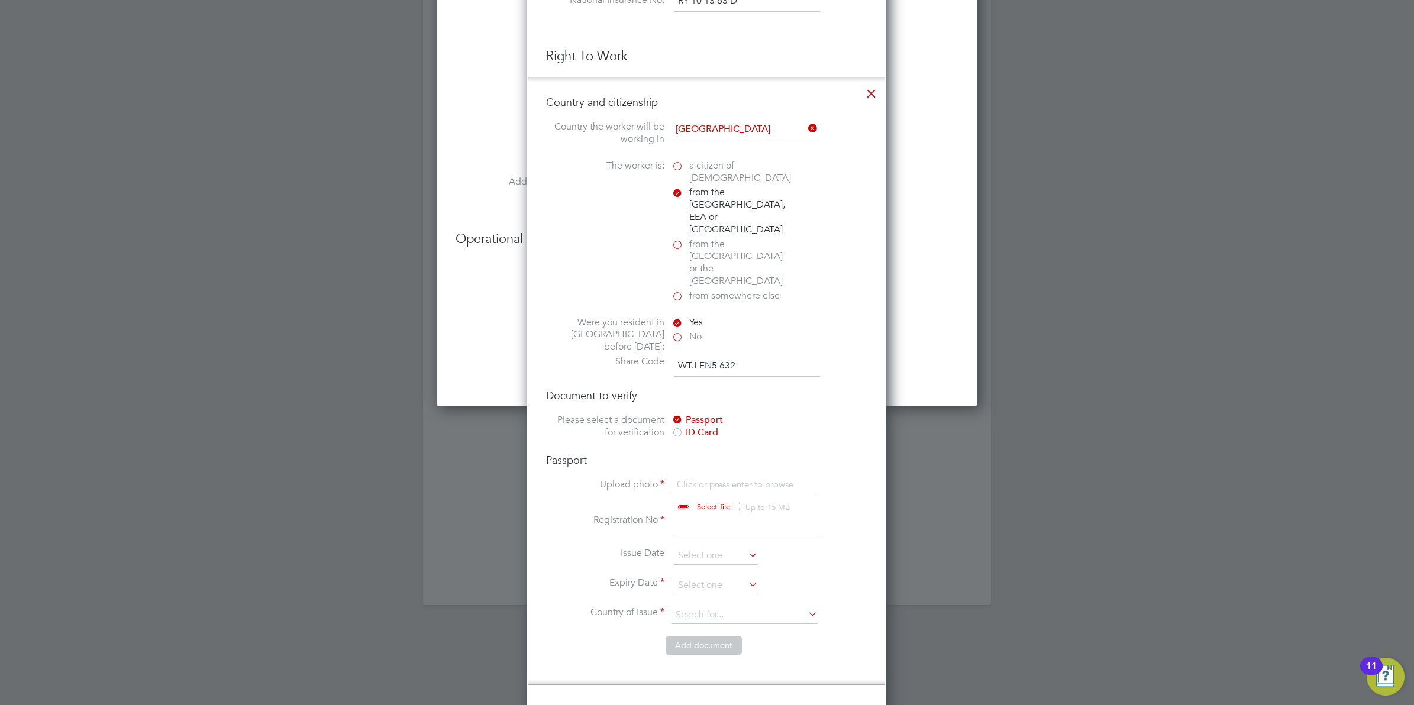
type input "C:\fakepath\alex passport.jpg"
click at [698, 514] on input at bounding box center [747, 524] width 146 height 21
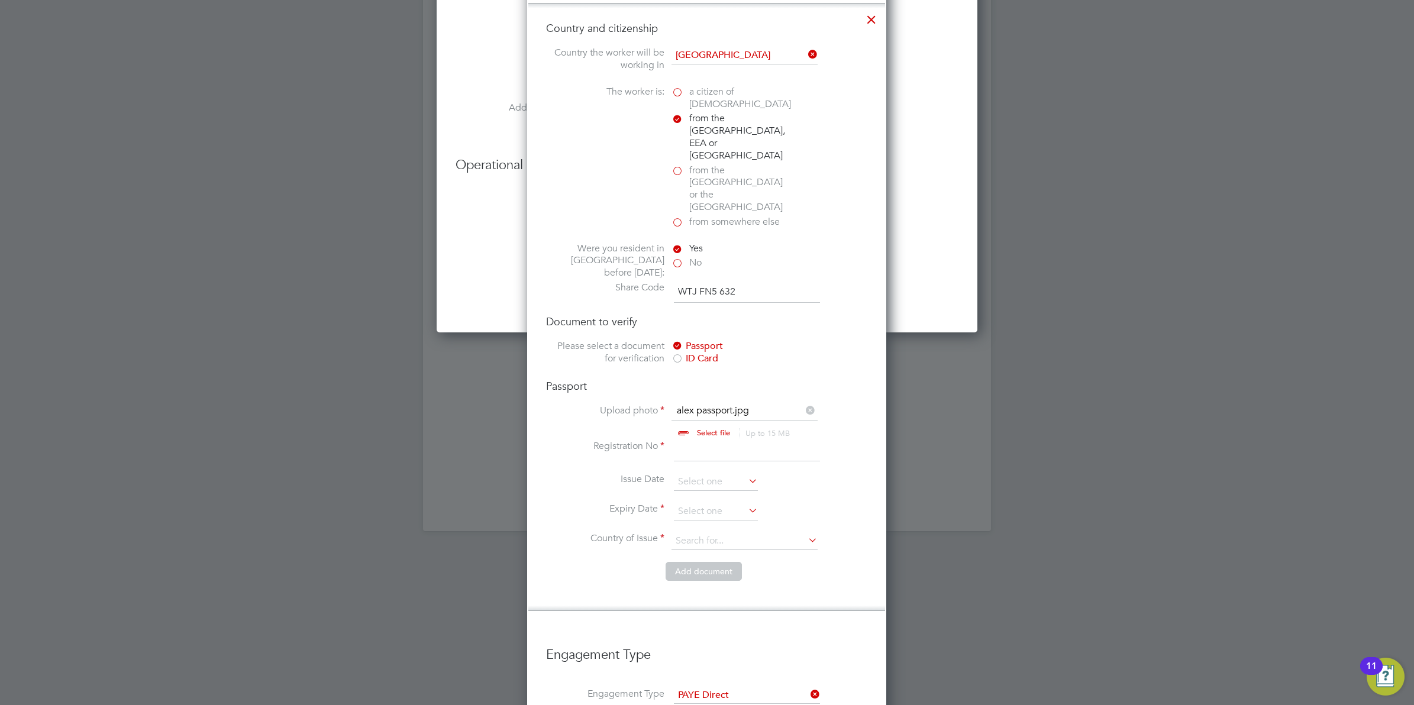
click at [725, 440] on input at bounding box center [747, 450] width 146 height 21
type input "B00418015"
click at [738, 473] on input at bounding box center [716, 482] width 84 height 18
click at [782, 230] on span "2025" at bounding box center [790, 227] width 21 height 10
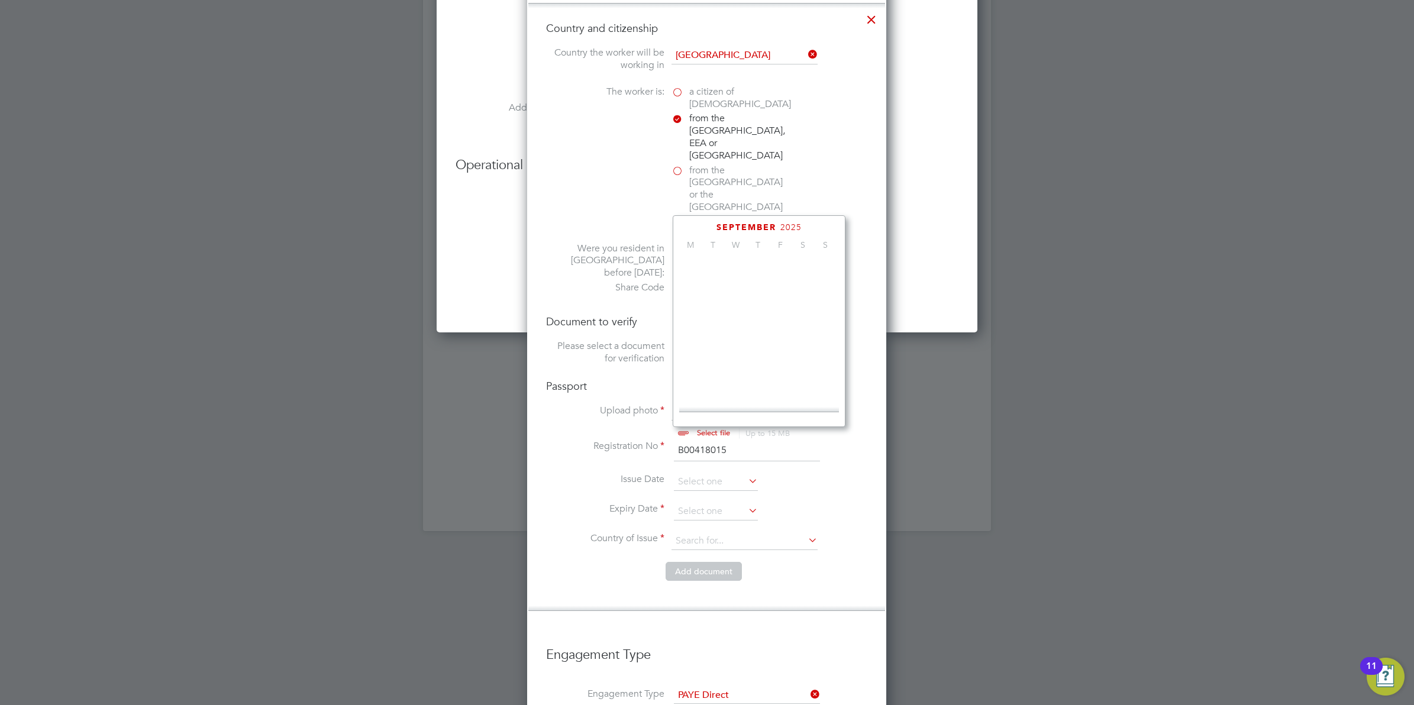
scroll to position [320, 0]
click at [764, 309] on span "2021" at bounding box center [761, 302] width 22 height 22
click at [828, 288] on span "22" at bounding box center [828, 277] width 22 height 22
click at [715, 473] on input "22 Aug 2021" at bounding box center [716, 482] width 84 height 18
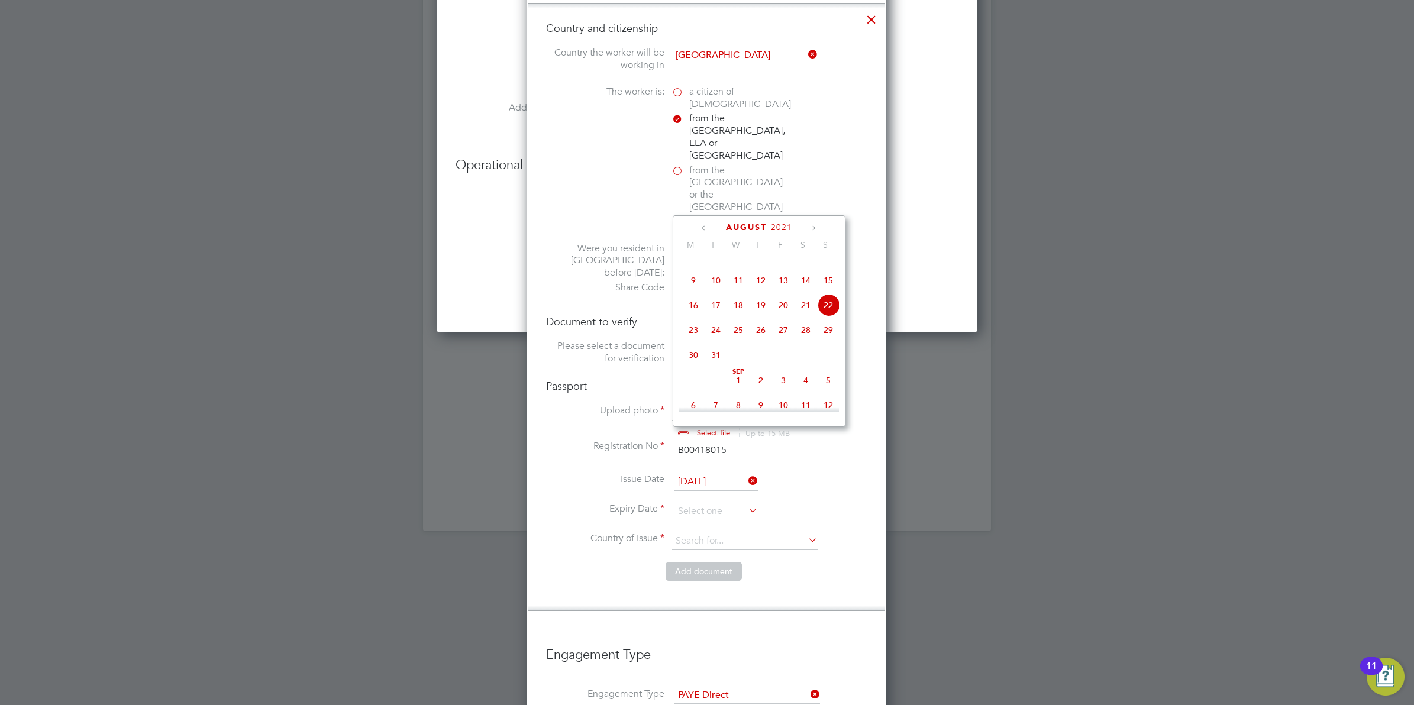
click at [702, 228] on icon at bounding box center [704, 228] width 11 height 13
click at [758, 348] on span "22" at bounding box center [761, 337] width 22 height 22
type input "22 Jul 2021"
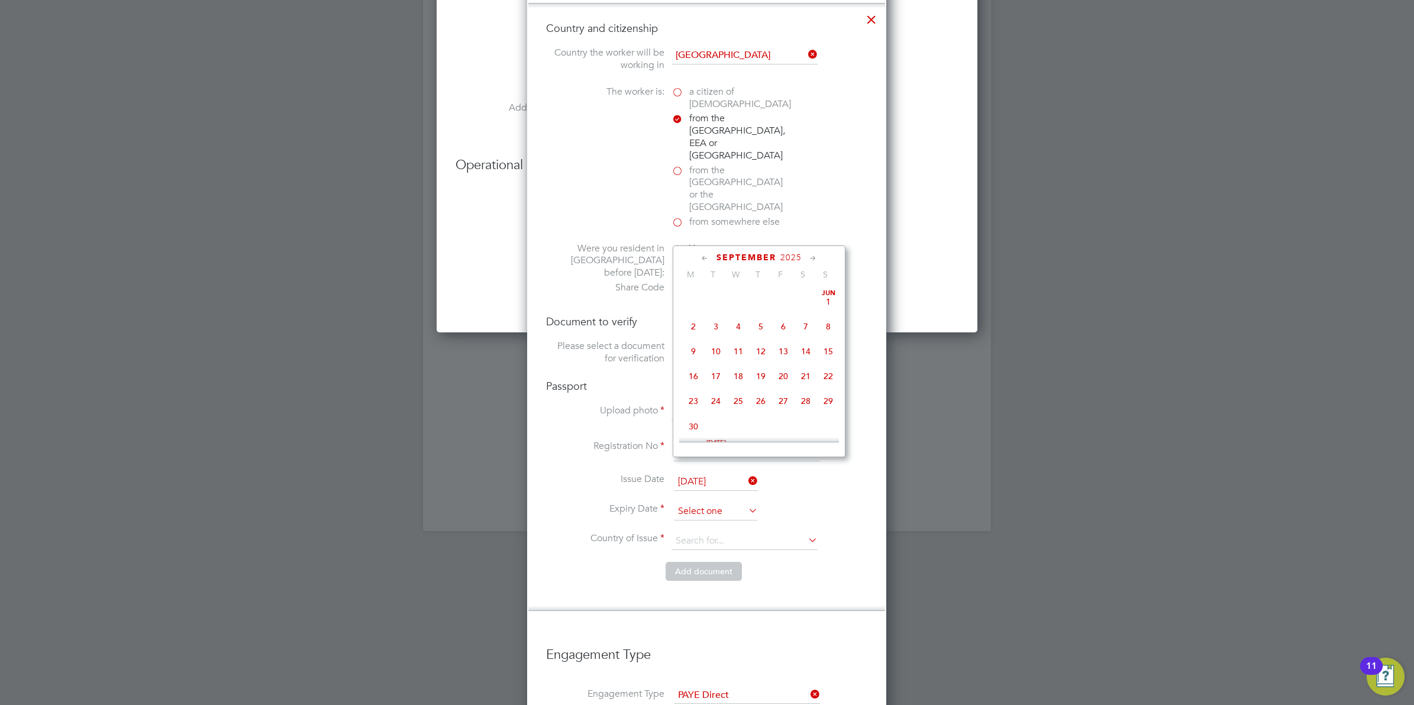
click at [710, 503] on input at bounding box center [716, 512] width 84 height 18
click at [702, 257] on icon at bounding box center [704, 258] width 11 height 13
click at [779, 259] on span "2025" at bounding box center [781, 258] width 21 height 10
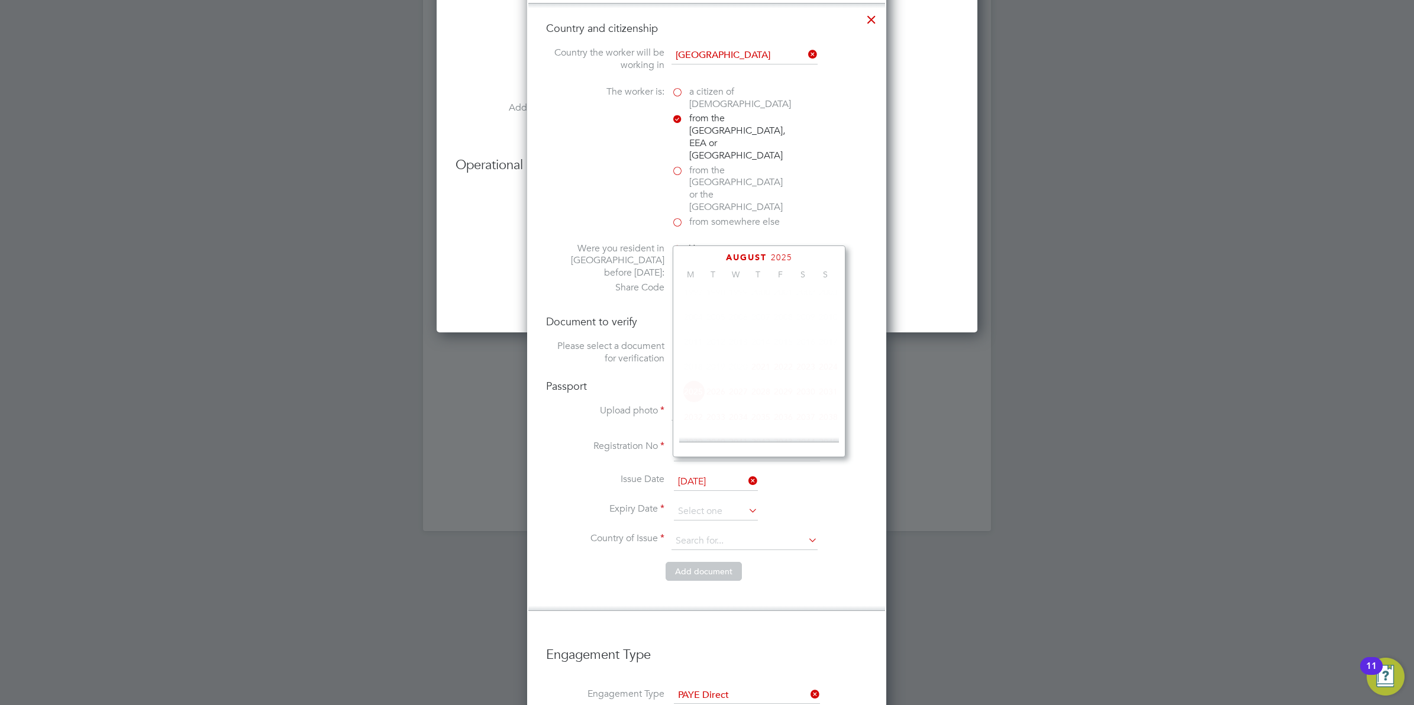
scroll to position [320, 0]
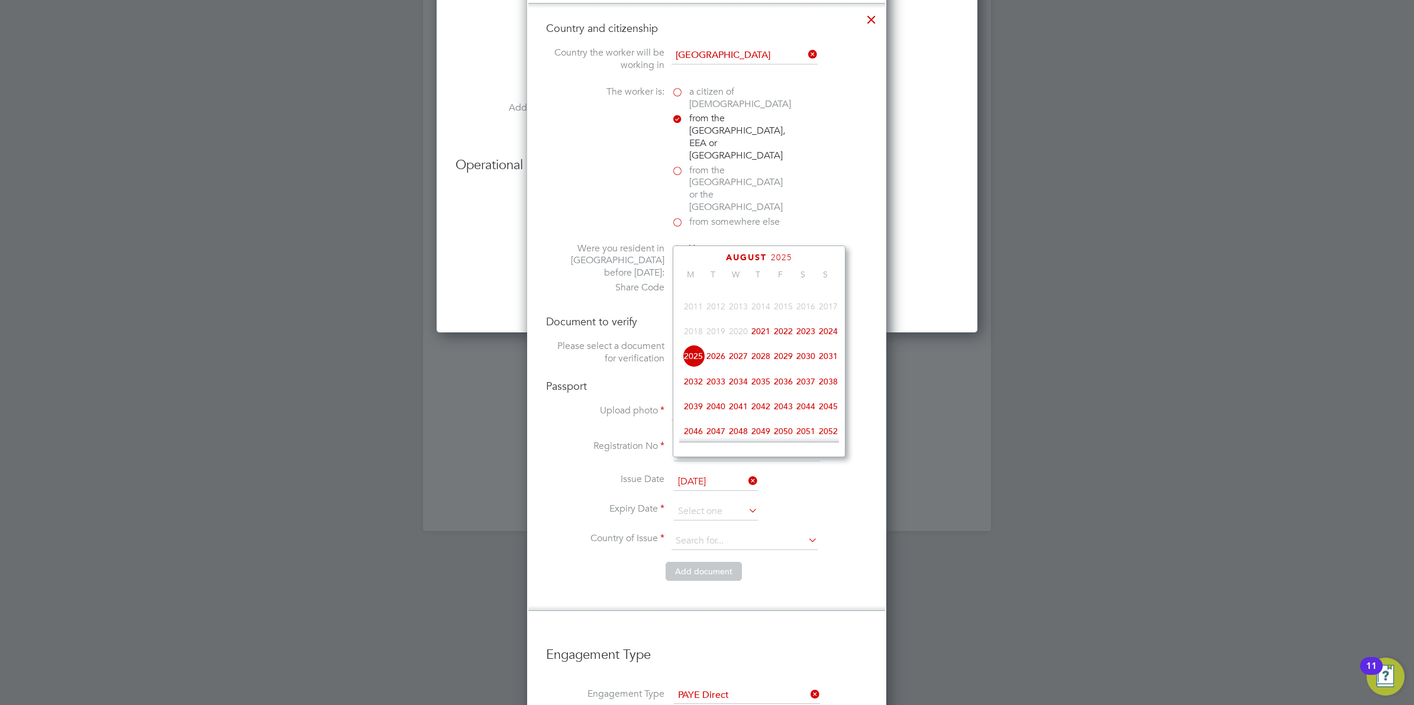
click at [713, 367] on span "2026" at bounding box center [716, 356] width 22 height 22
click at [701, 255] on icon at bounding box center [704, 258] width 11 height 13
click at [714, 374] on span "21" at bounding box center [716, 372] width 22 height 22
type input "21 Jul 2026"
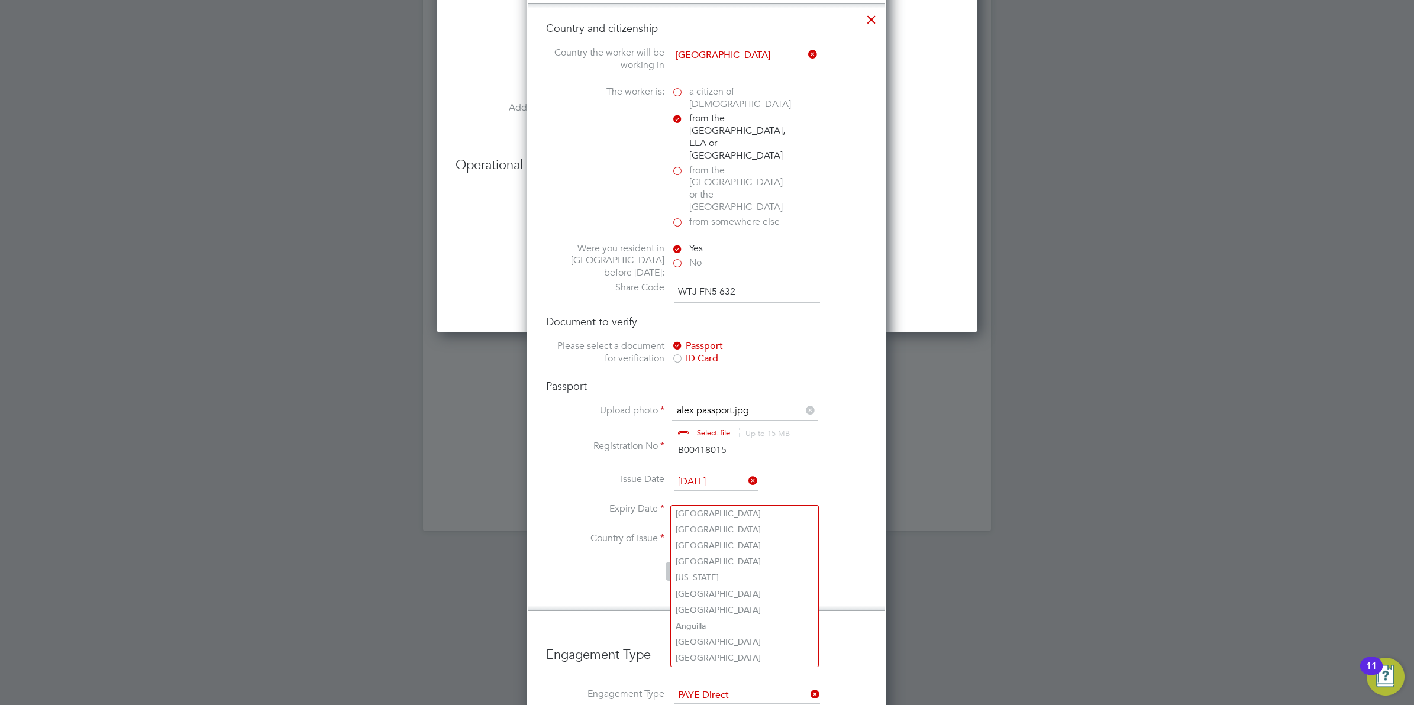
click at [737, 533] on input at bounding box center [745, 542] width 146 height 18
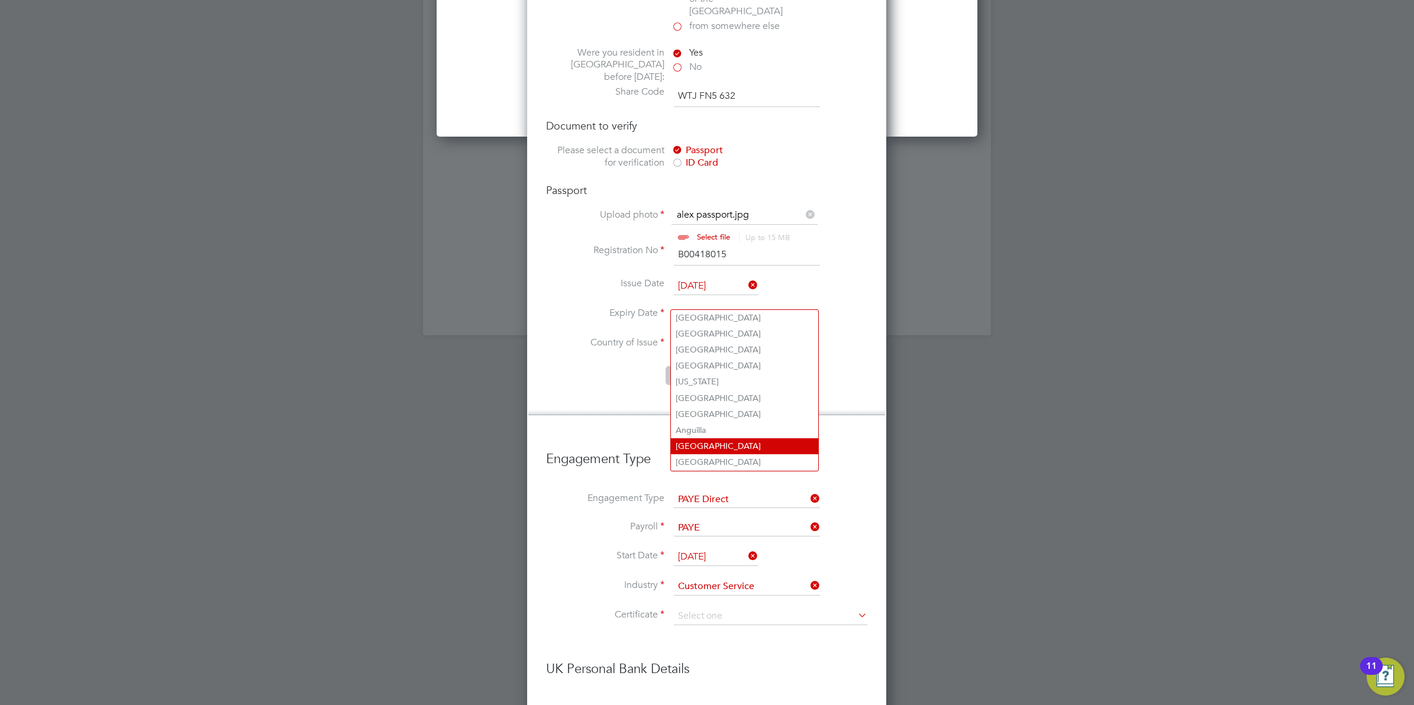
scroll to position [2743, 0]
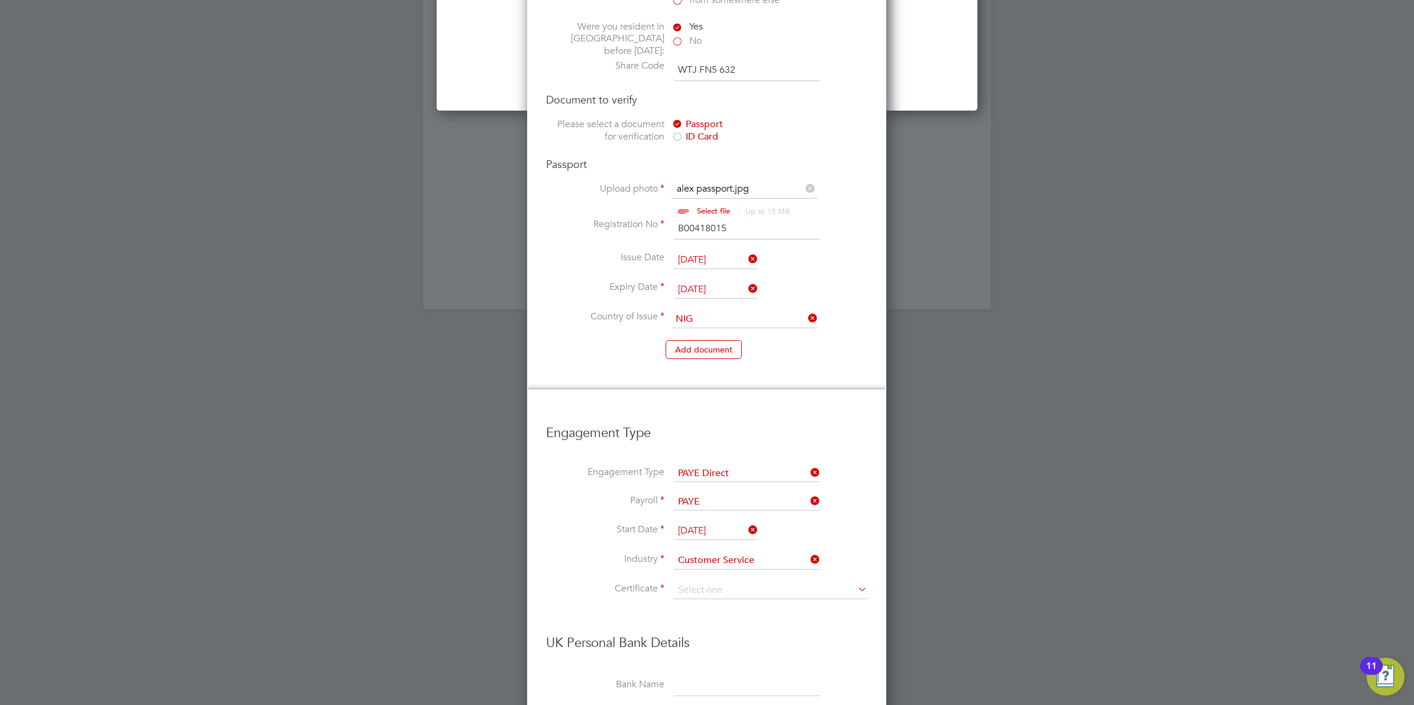
click at [682, 312] on li "Nig eria" at bounding box center [744, 308] width 147 height 16
type input "Nigeria"
click at [824, 339] on li "Country and citizenship Country the worker will be working in United Kingdom Th…" at bounding box center [706, 85] width 357 height 608
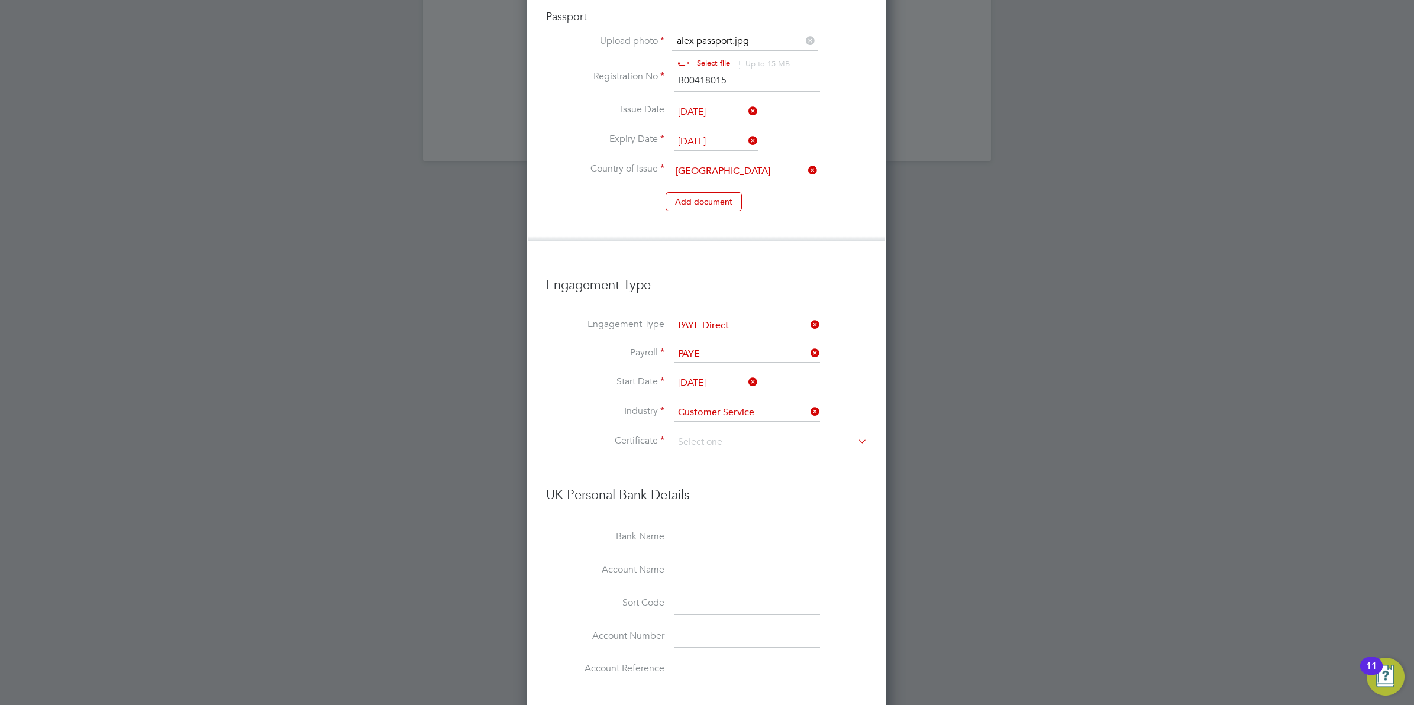
scroll to position [2965, 0]
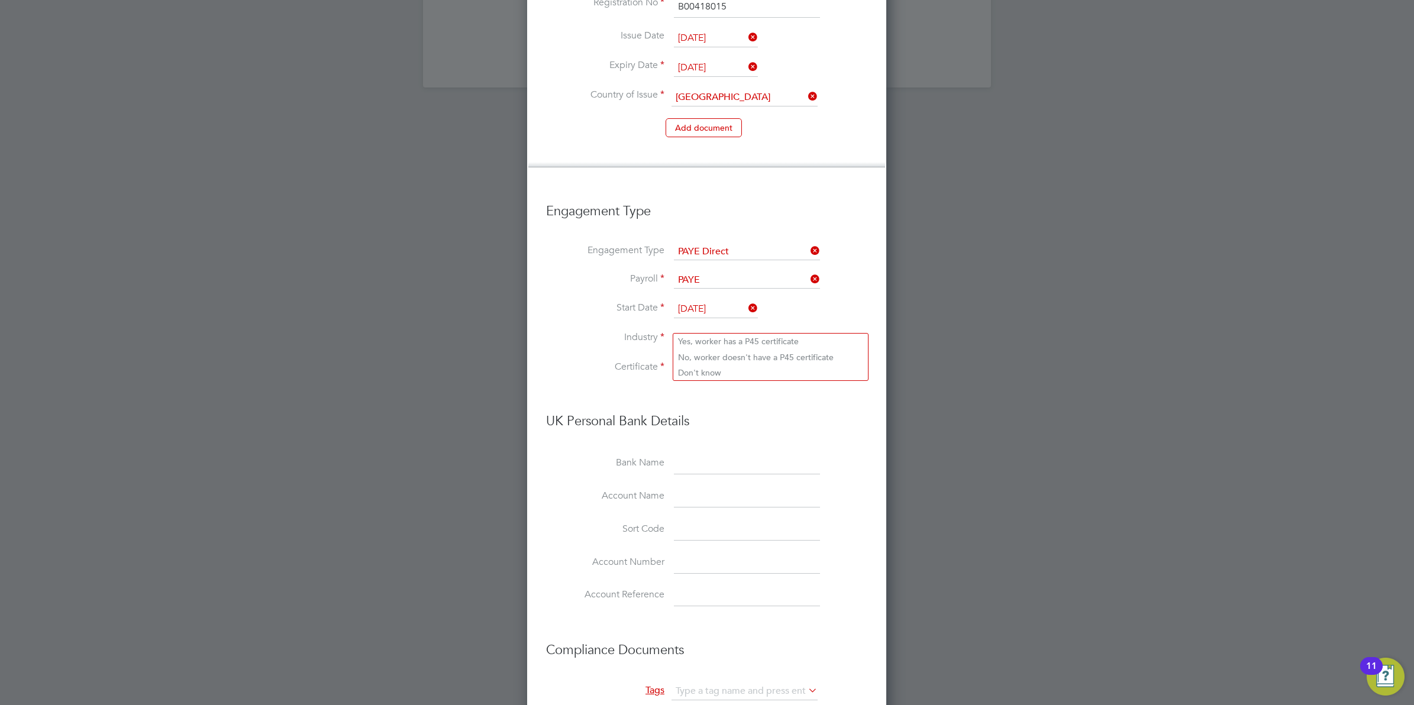
click at [799, 360] on input at bounding box center [770, 369] width 193 height 18
click at [746, 453] on input at bounding box center [747, 463] width 146 height 21
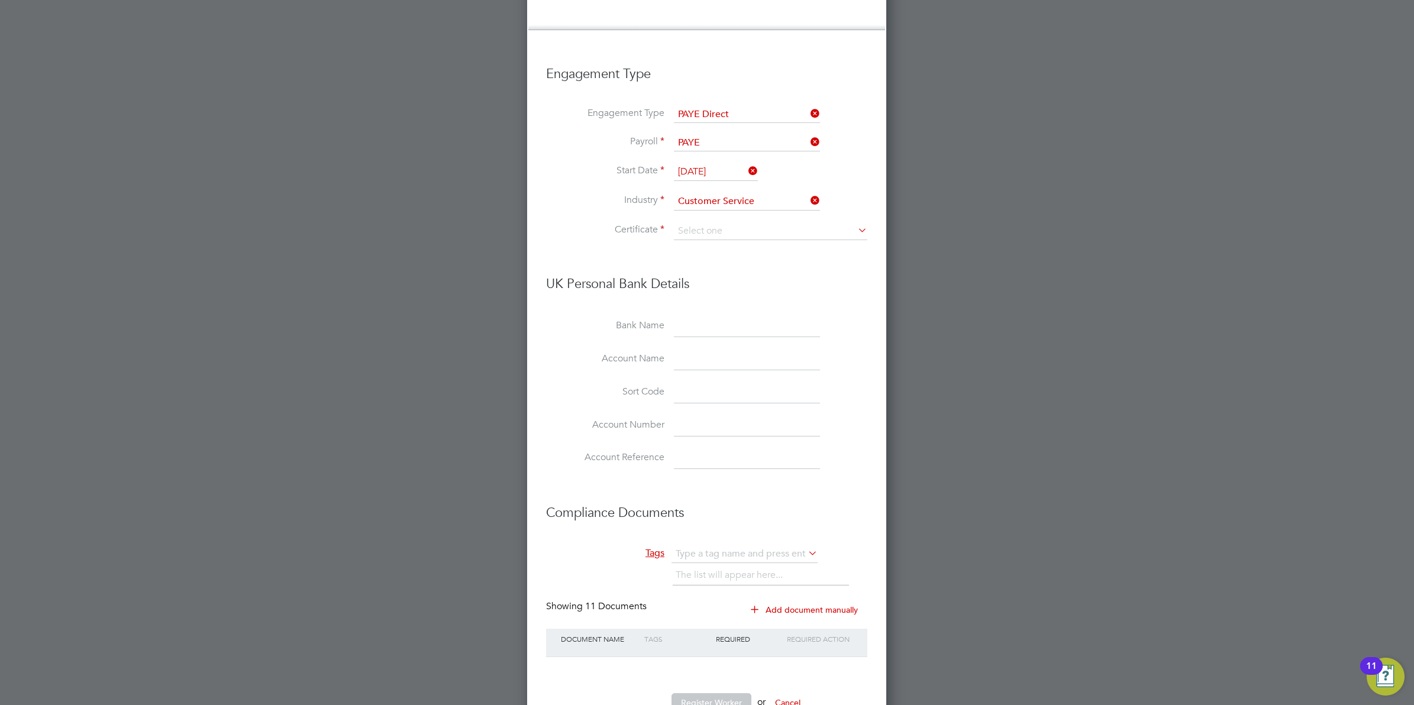
scroll to position [6, 6]
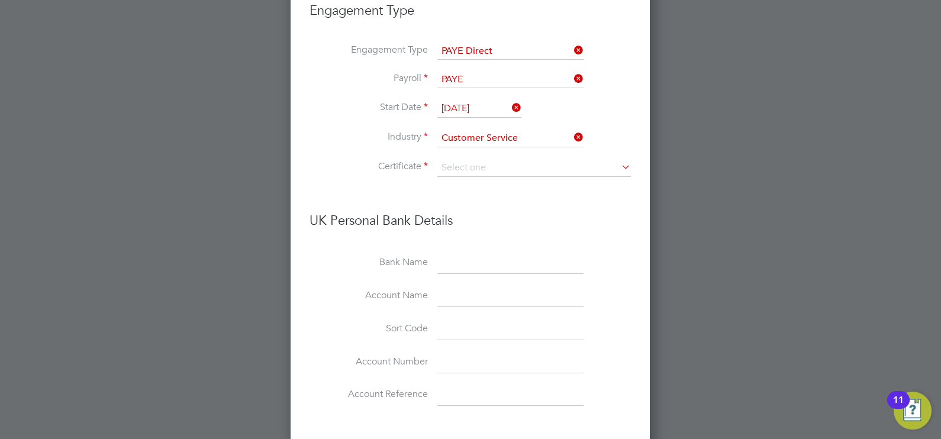
click at [543, 253] on input at bounding box center [510, 263] width 146 height 21
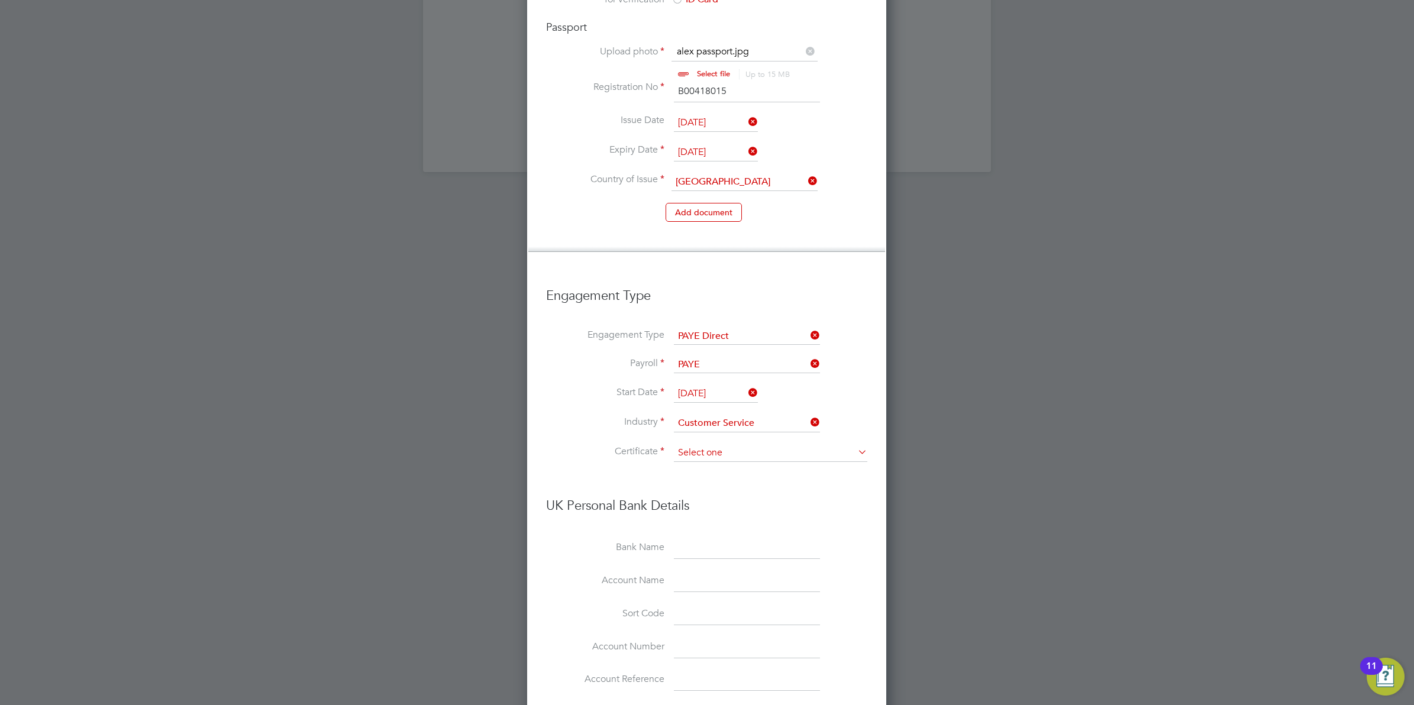
click at [737, 444] on input at bounding box center [770, 453] width 193 height 18
click at [750, 446] on li "No, worker doesn't have a P45 certificate" at bounding box center [770, 441] width 195 height 15
type input "No, worker doesn't have a P45 certificate"
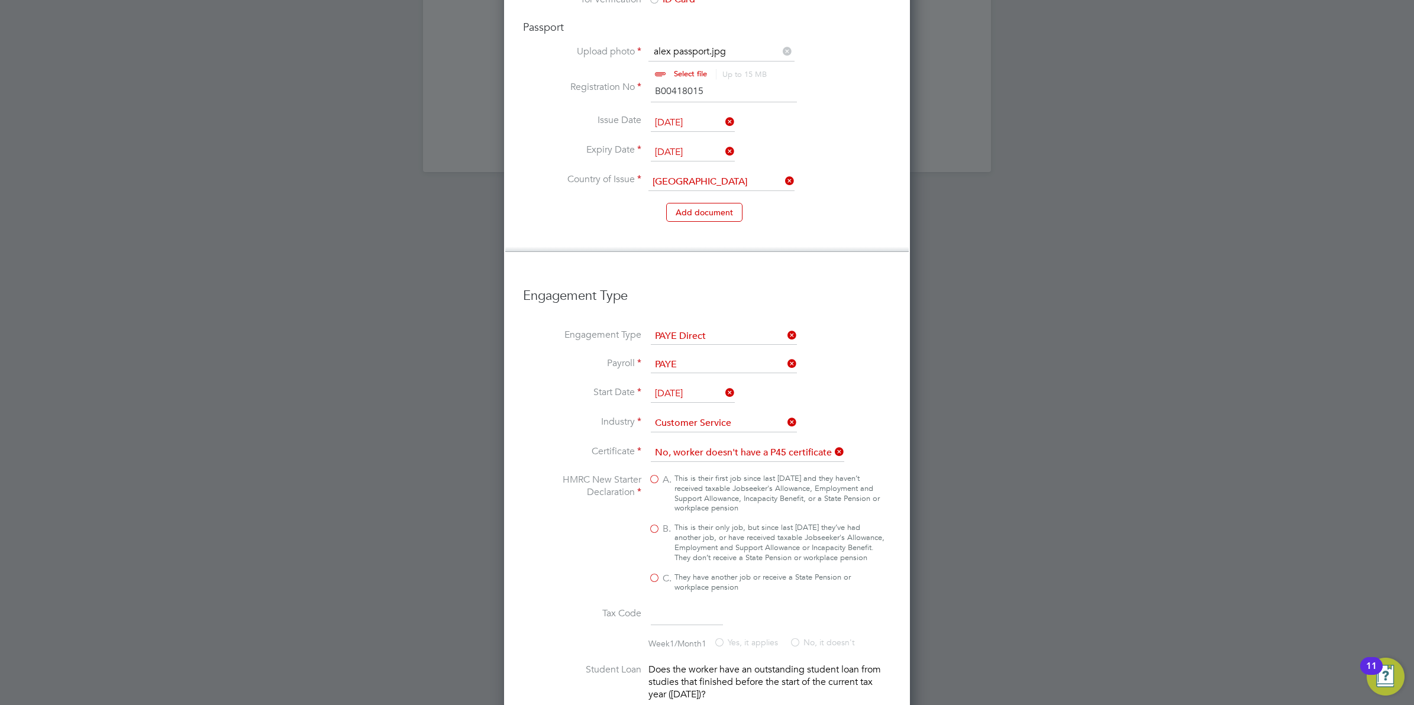
click at [832, 444] on icon at bounding box center [832, 452] width 0 height 17
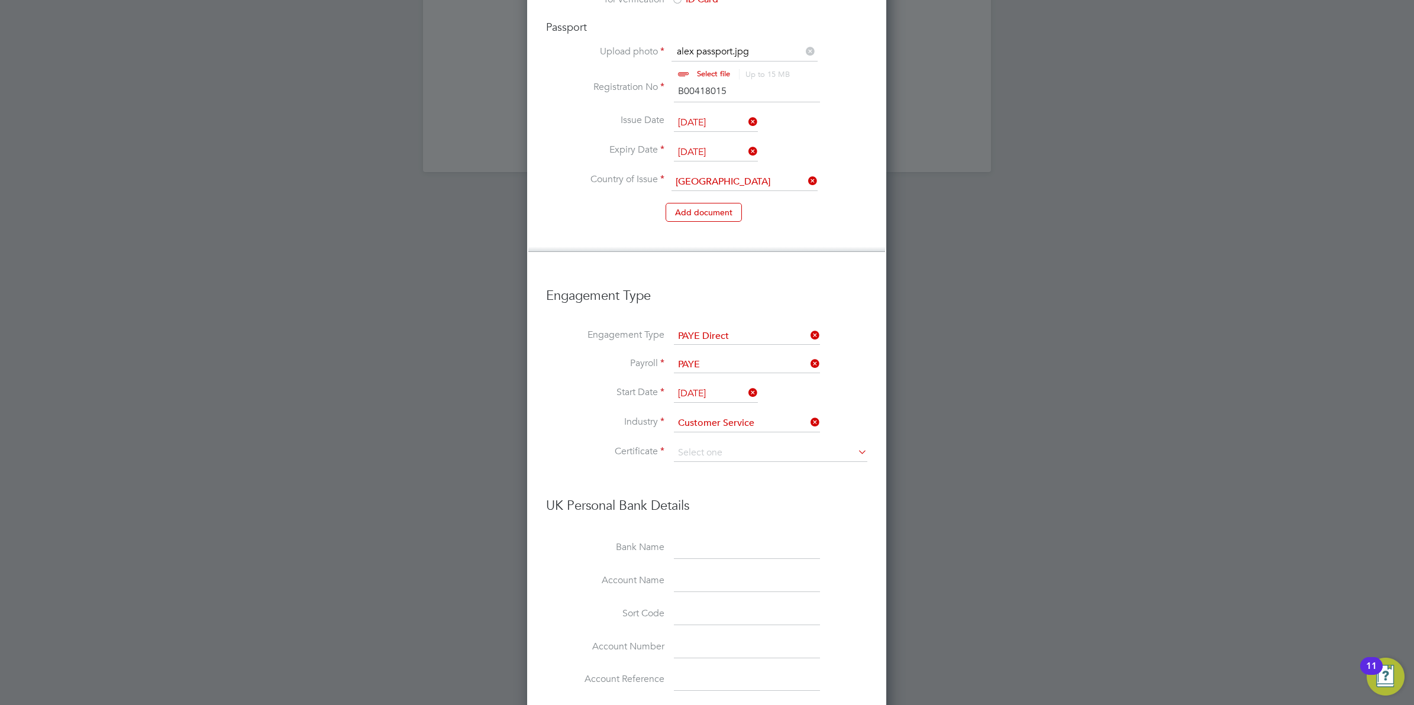
click at [840, 444] on input at bounding box center [770, 453] width 193 height 18
click at [711, 456] on li "Don't know" at bounding box center [770, 457] width 195 height 15
type input "Don't know"
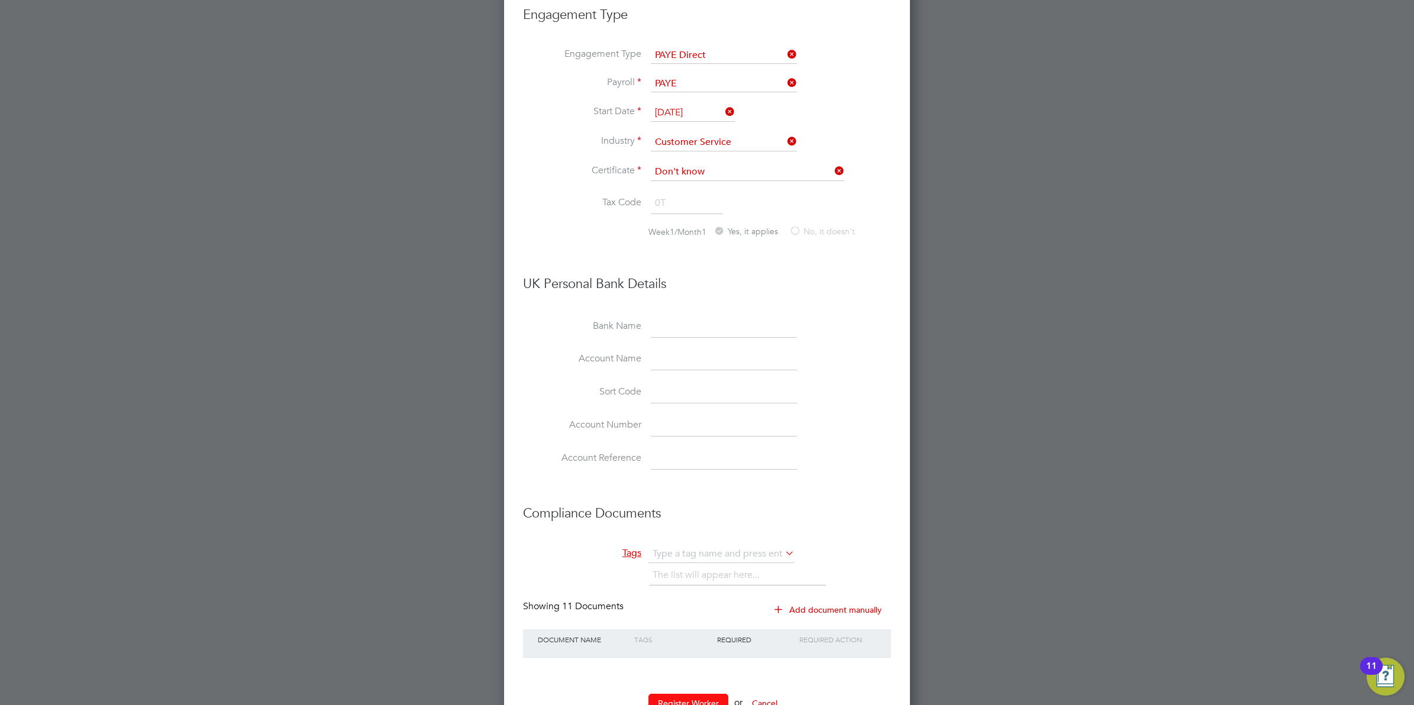
click at [679, 564] on button "Register Worker" at bounding box center [688, 703] width 80 height 19
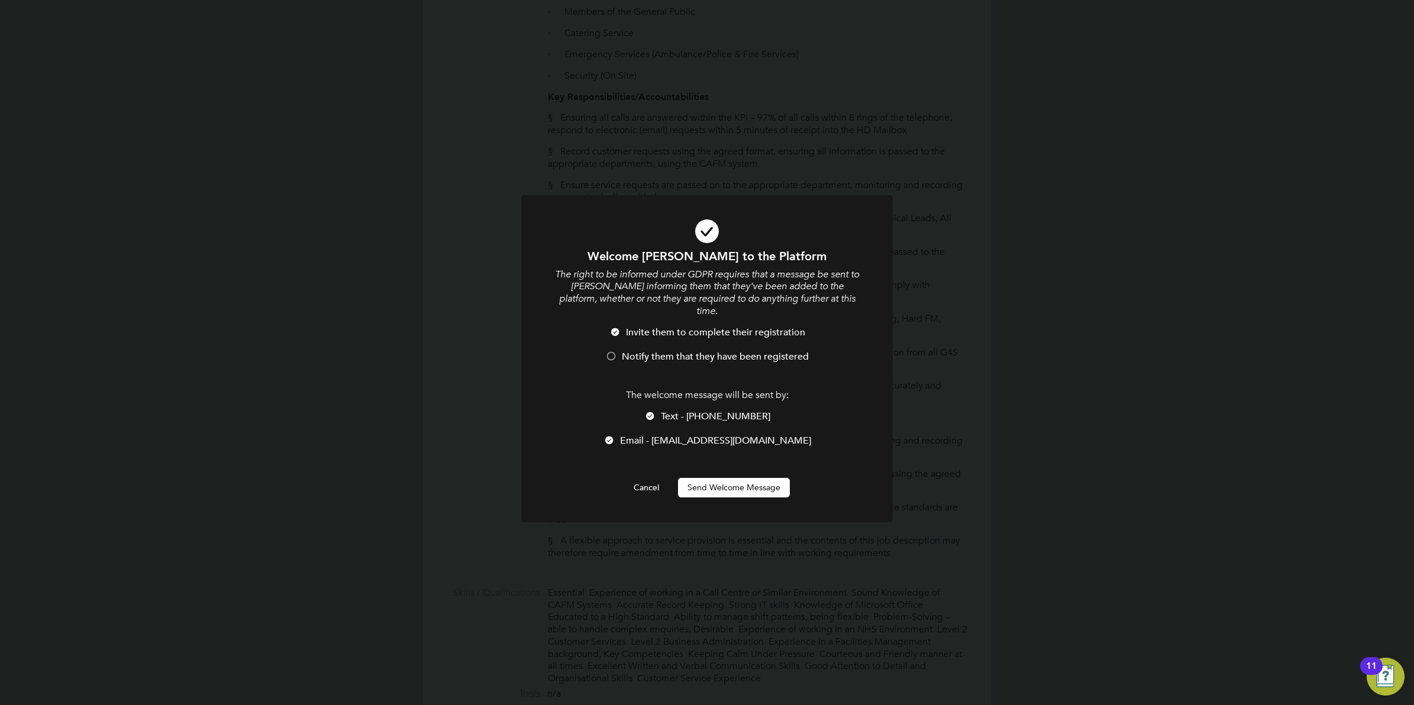
click at [610, 351] on div at bounding box center [611, 357] width 12 height 12
click at [734, 478] on button "Send Welcome Message" at bounding box center [734, 487] width 112 height 19
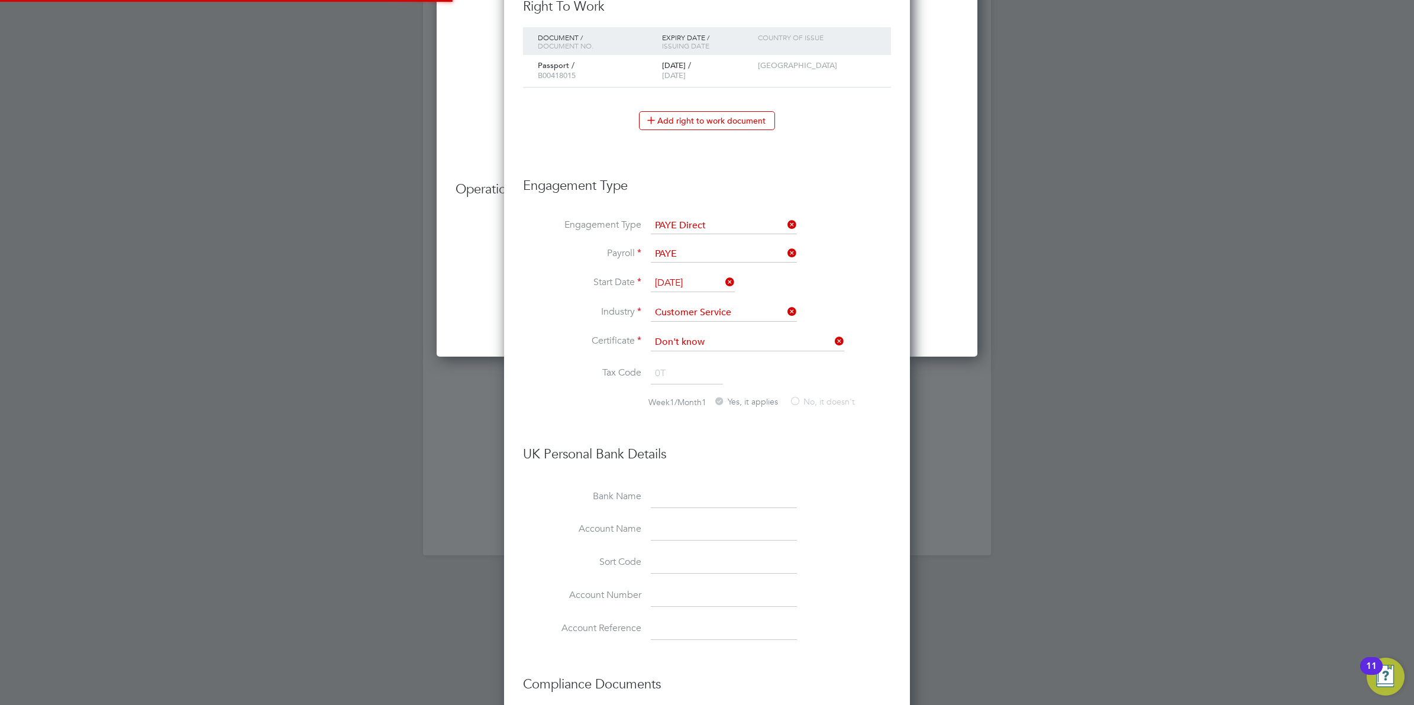
scroll to position [1589, 406]
type input "Alex Nwankpa (W-01782147)"
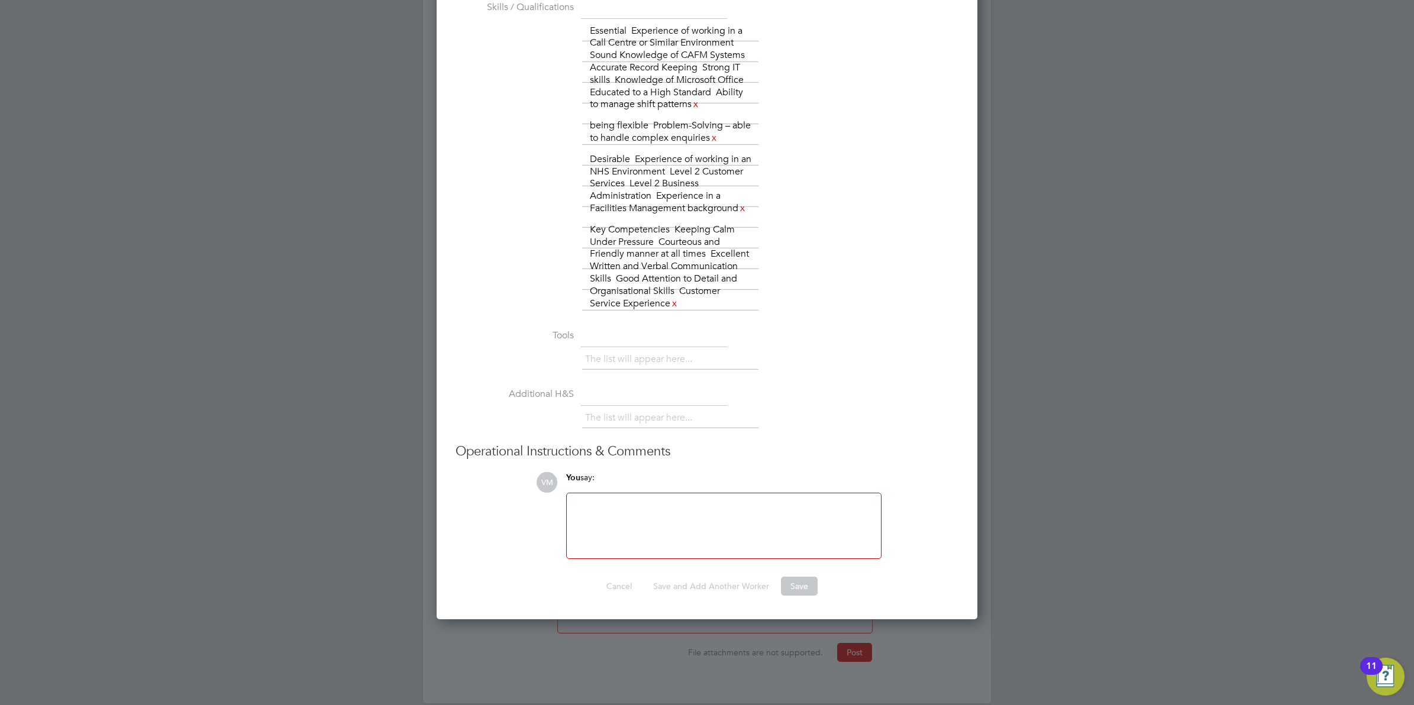
scroll to position [2368, 0]
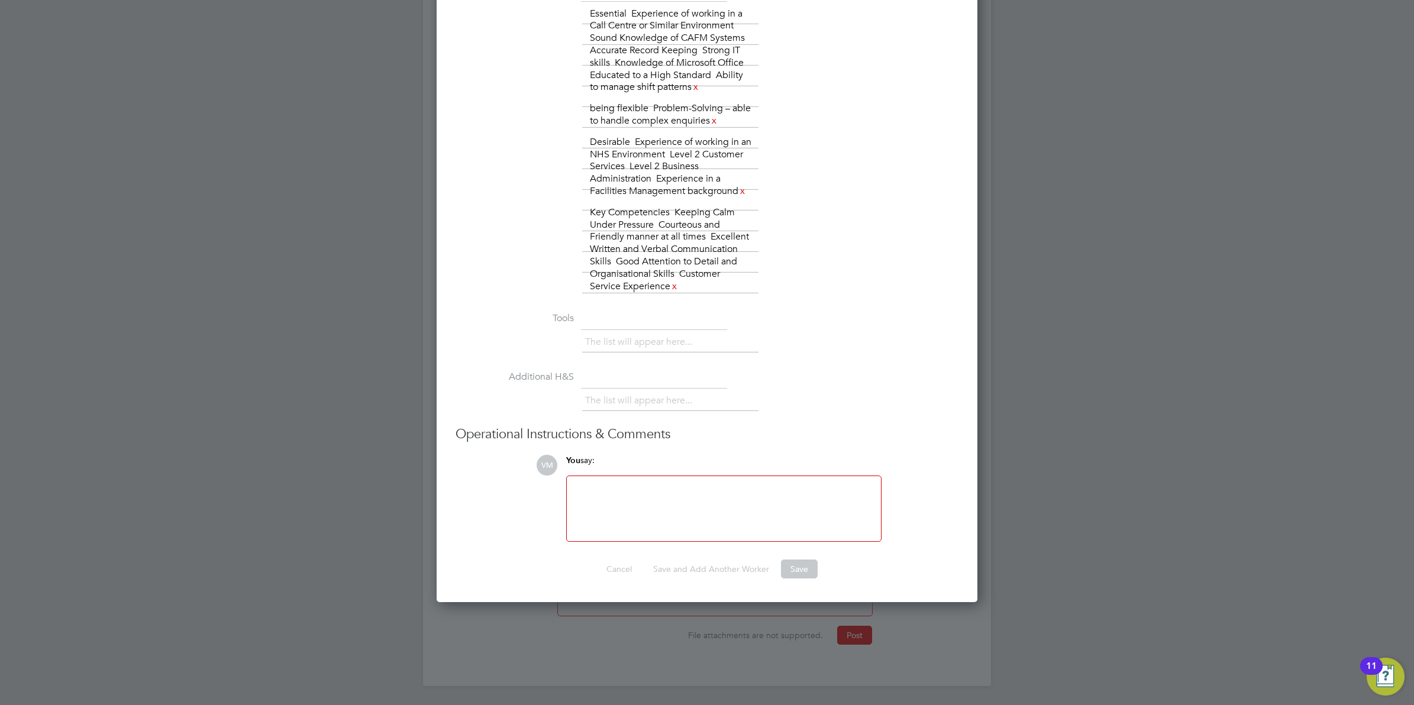
click at [657, 512] on div at bounding box center [724, 508] width 300 height 51
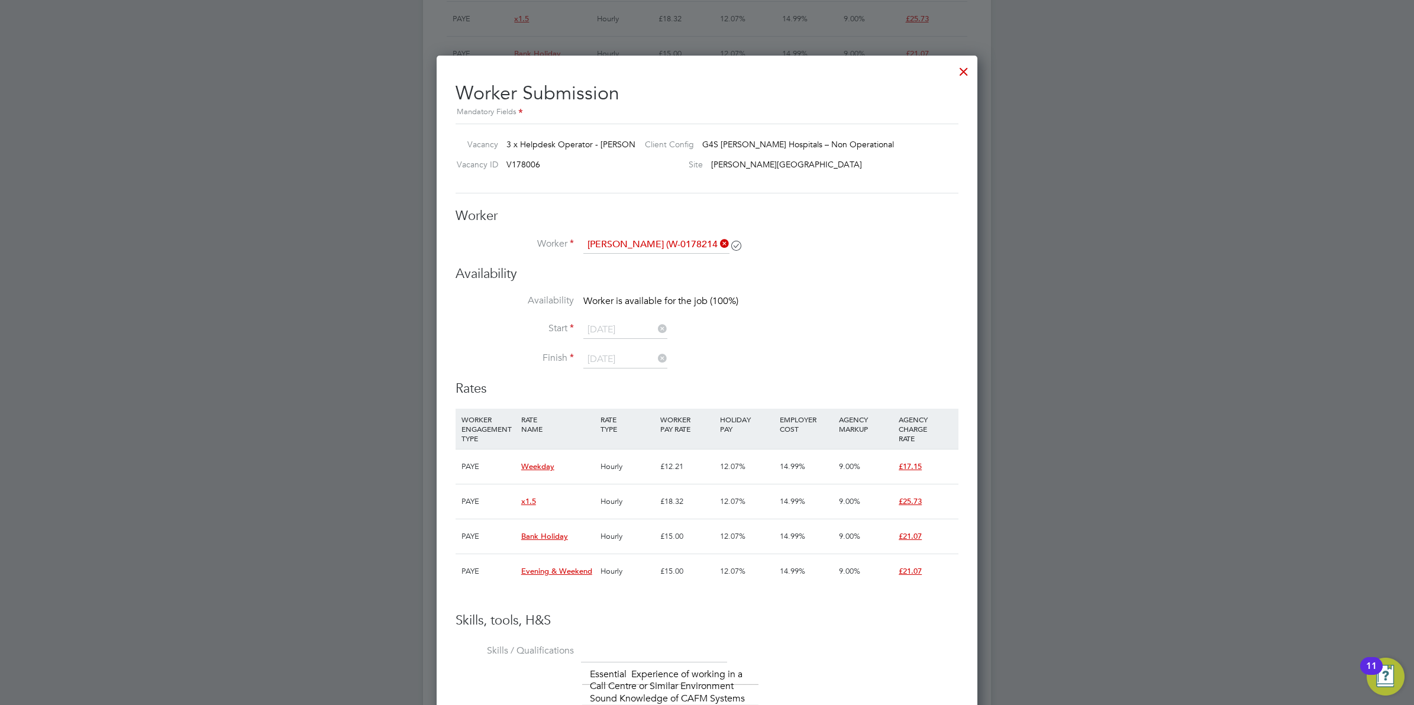
scroll to position [1702, 0]
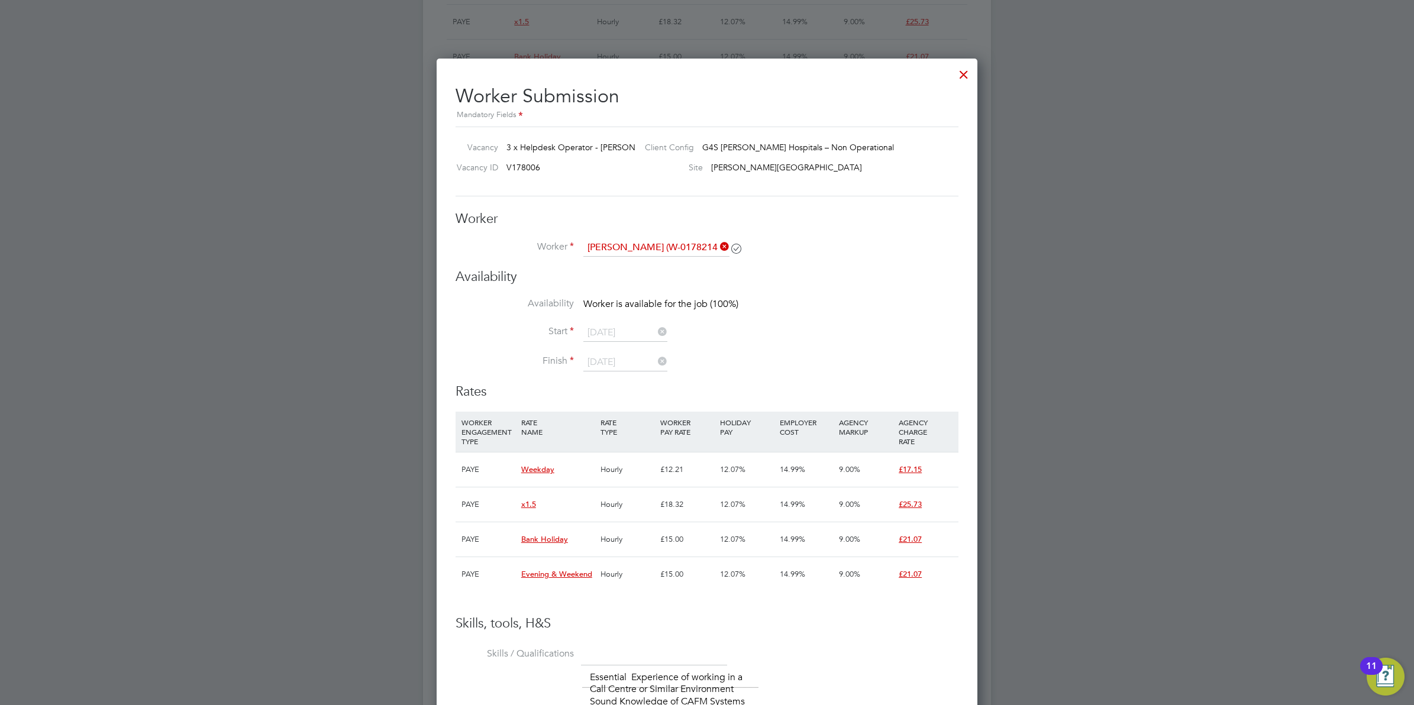
click at [656, 334] on icon at bounding box center [656, 332] width 0 height 17
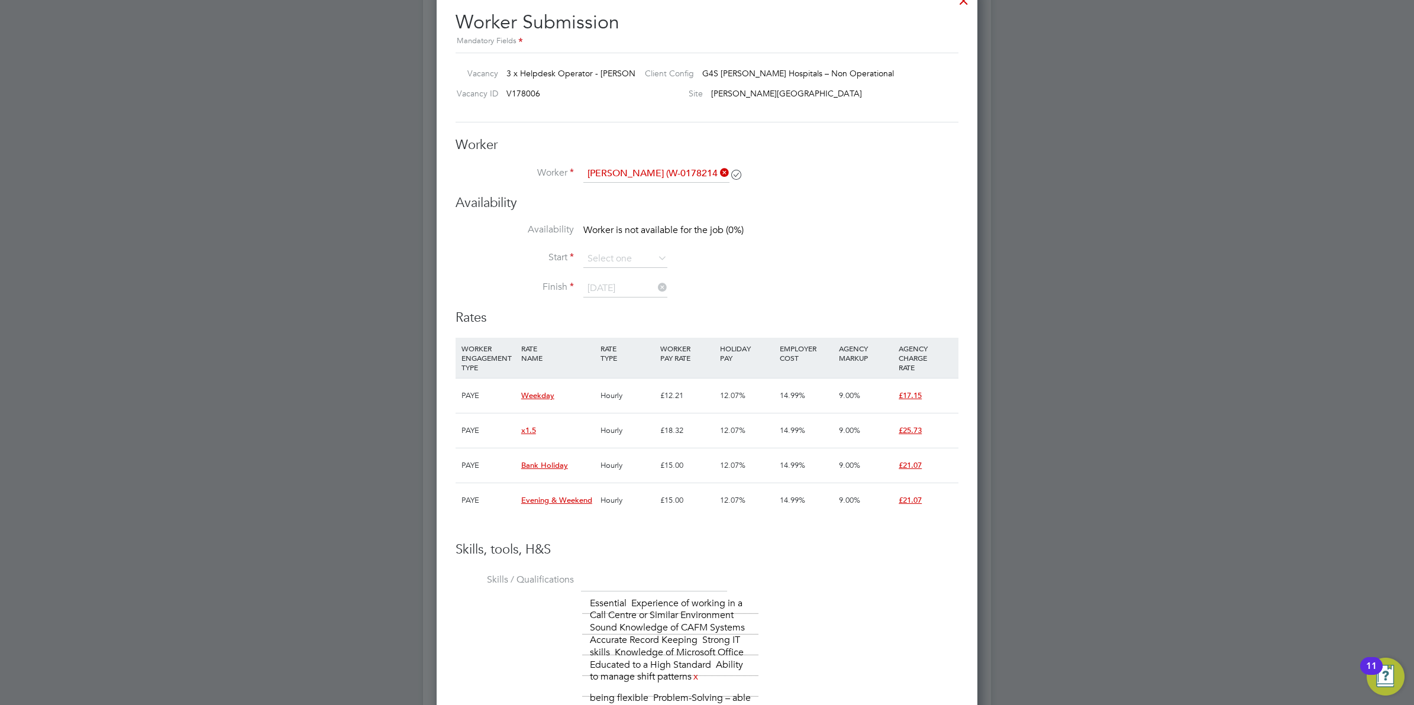
click at [656, 259] on icon at bounding box center [656, 258] width 0 height 17
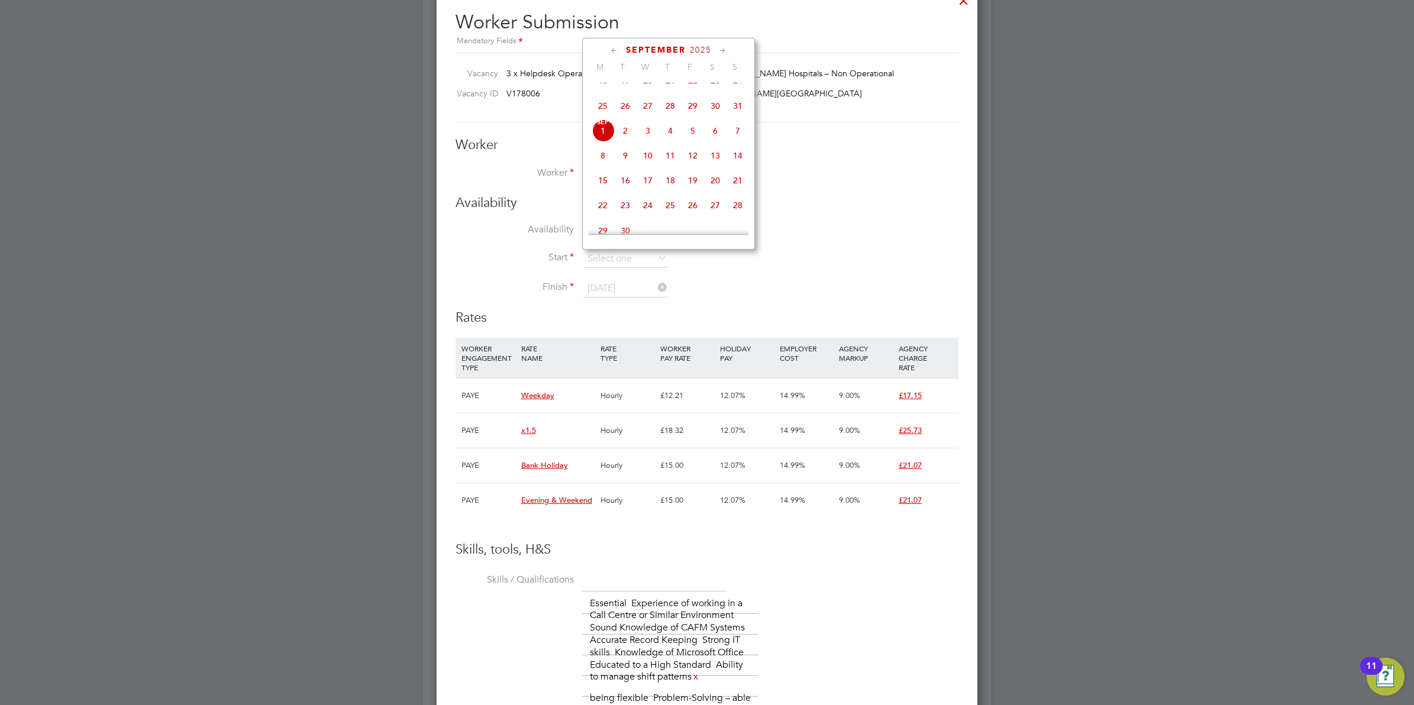
click at [602, 141] on span "Sep 1" at bounding box center [603, 131] width 22 height 22
type input "01 Sep 2025"
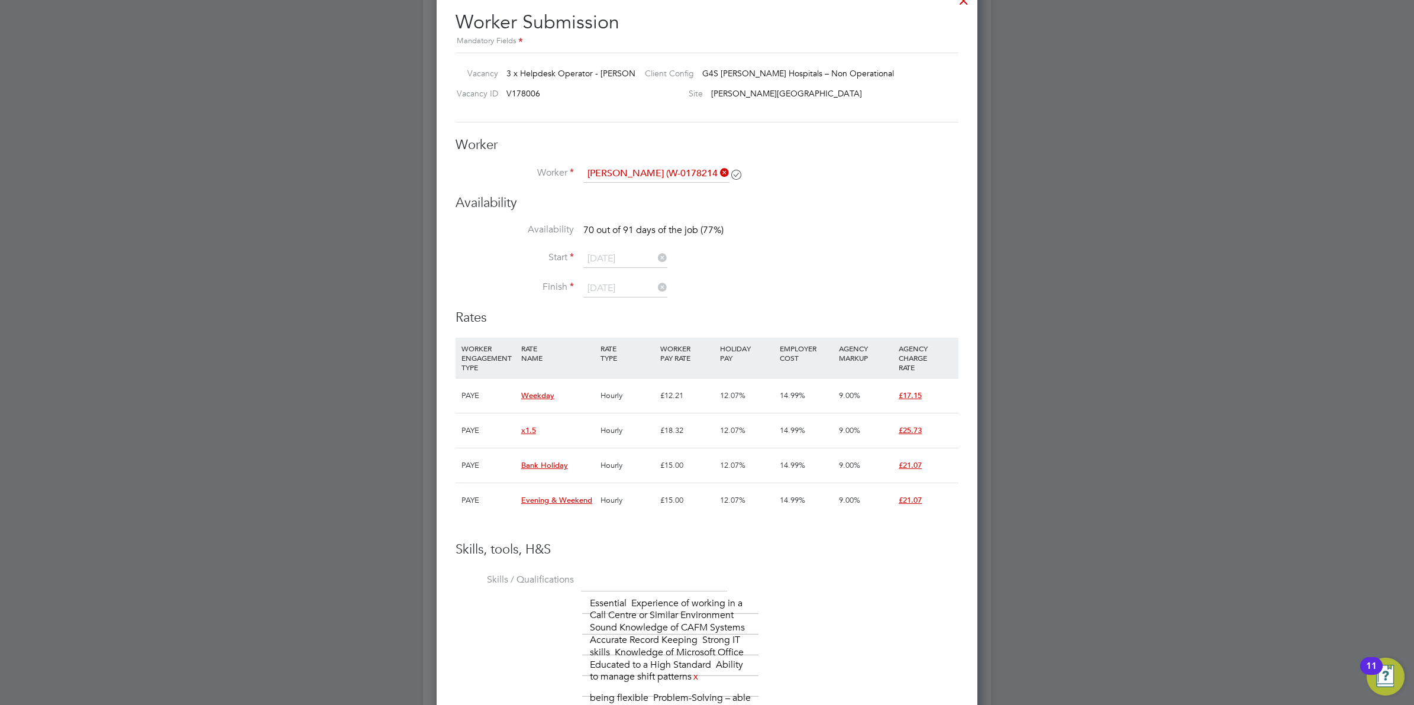
click at [656, 291] on icon at bounding box center [656, 287] width 0 height 17
click at [656, 286] on icon at bounding box center [656, 287] width 0 height 17
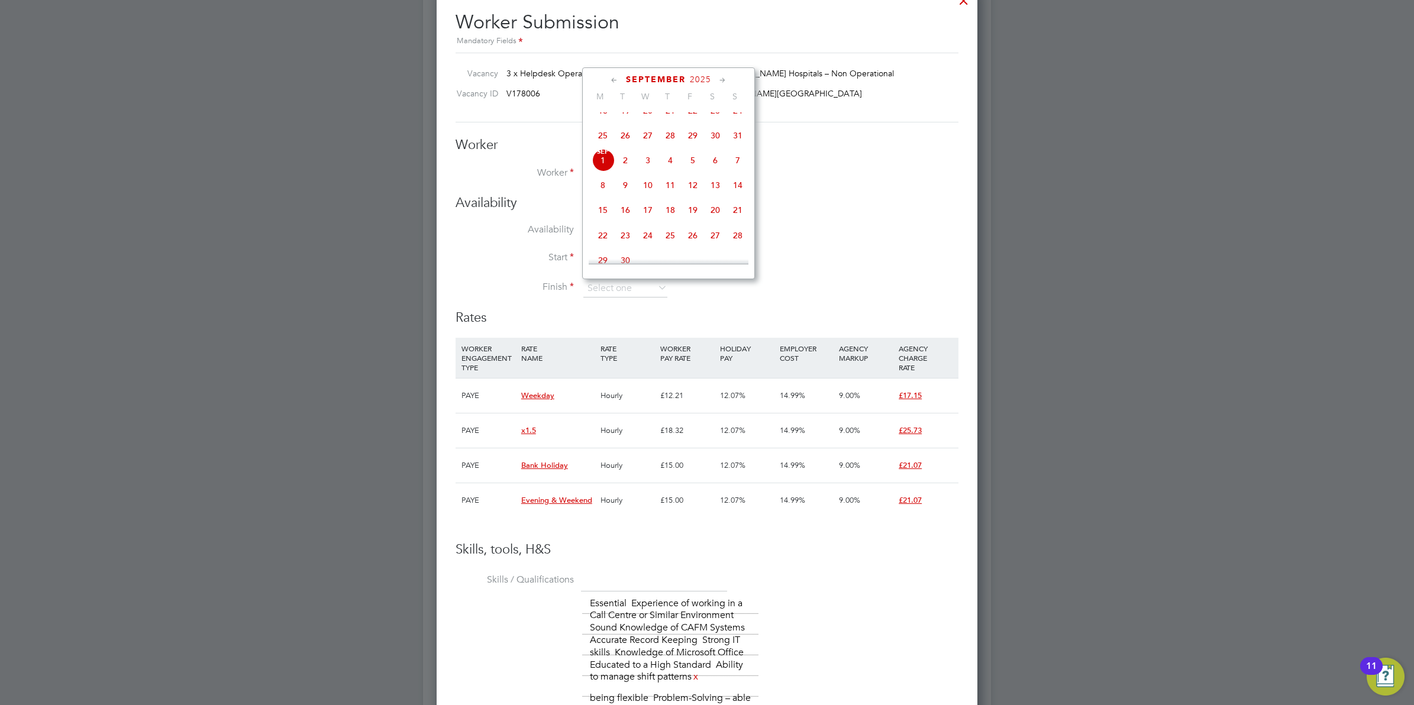
click at [722, 78] on icon at bounding box center [722, 80] width 11 height 13
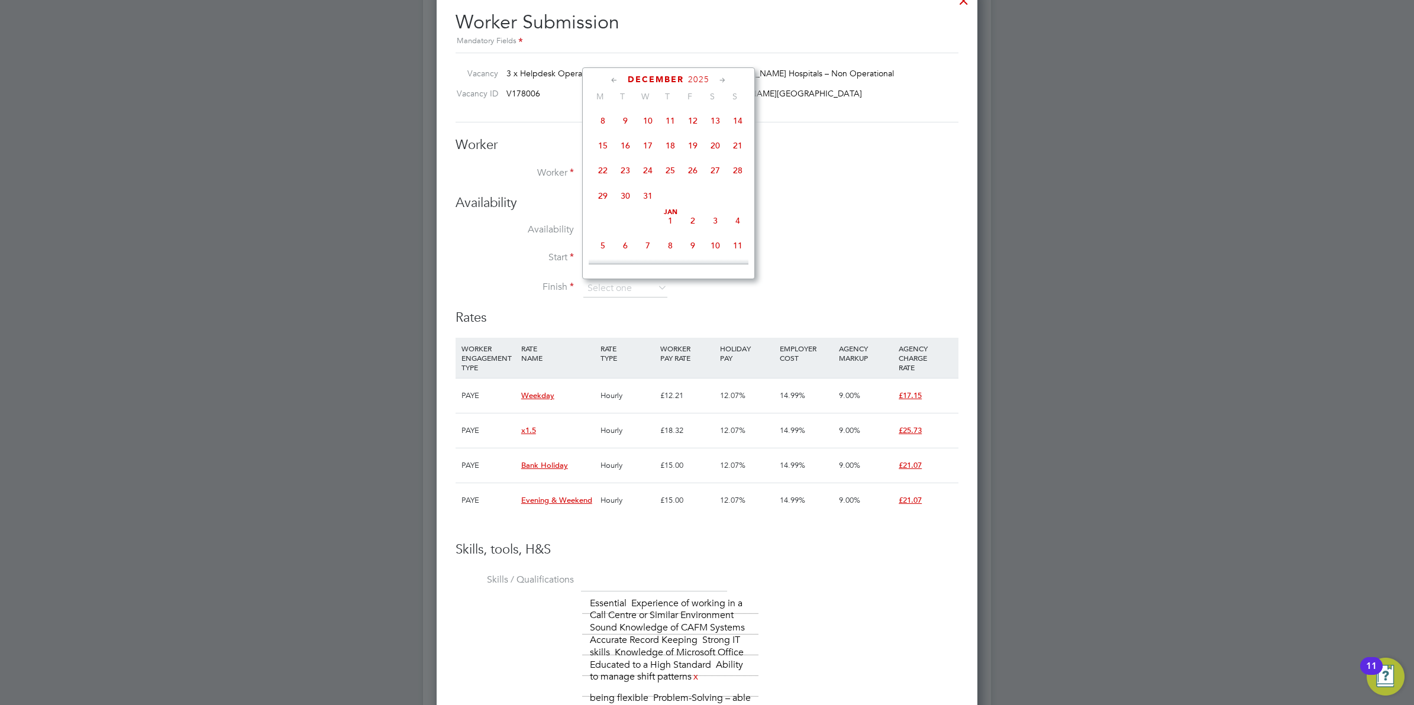
click at [602, 107] on span "Dec 1" at bounding box center [603, 96] width 22 height 22
type input "01 Dec 2025"
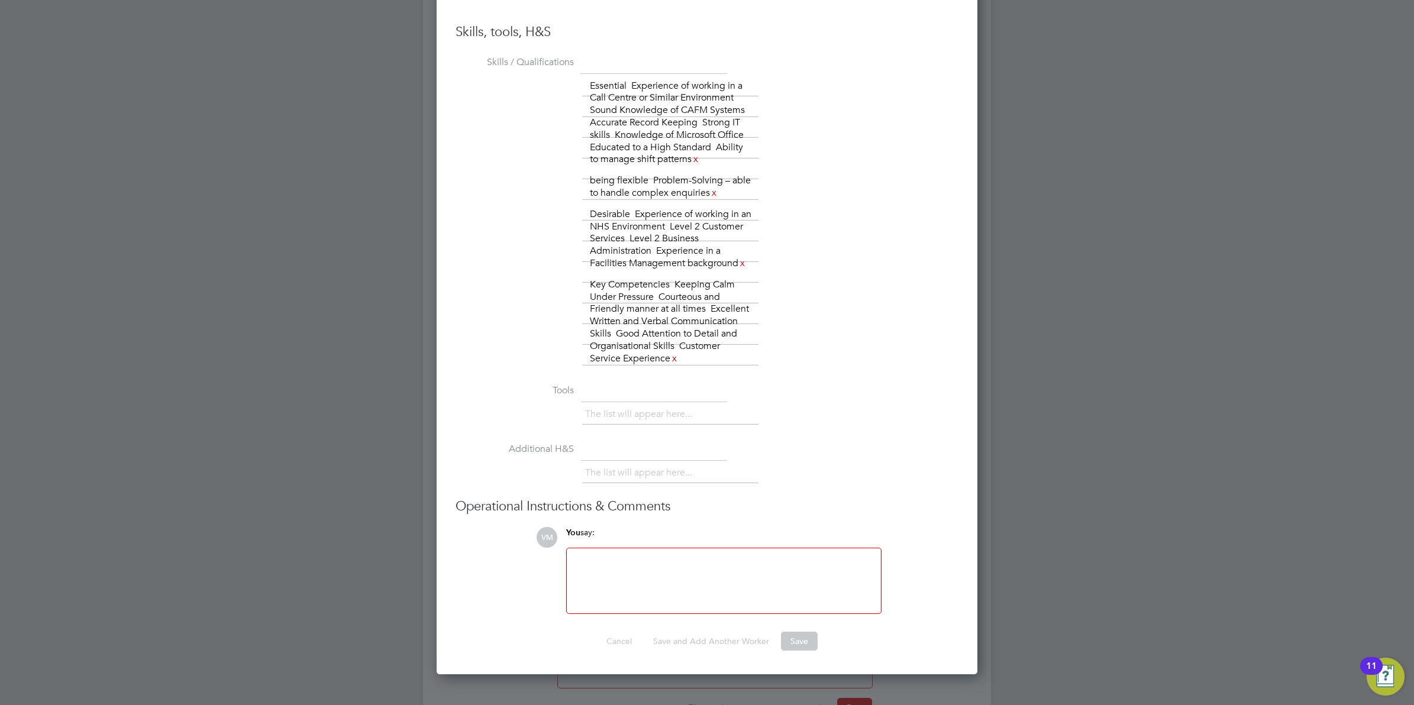
scroll to position [2368, 0]
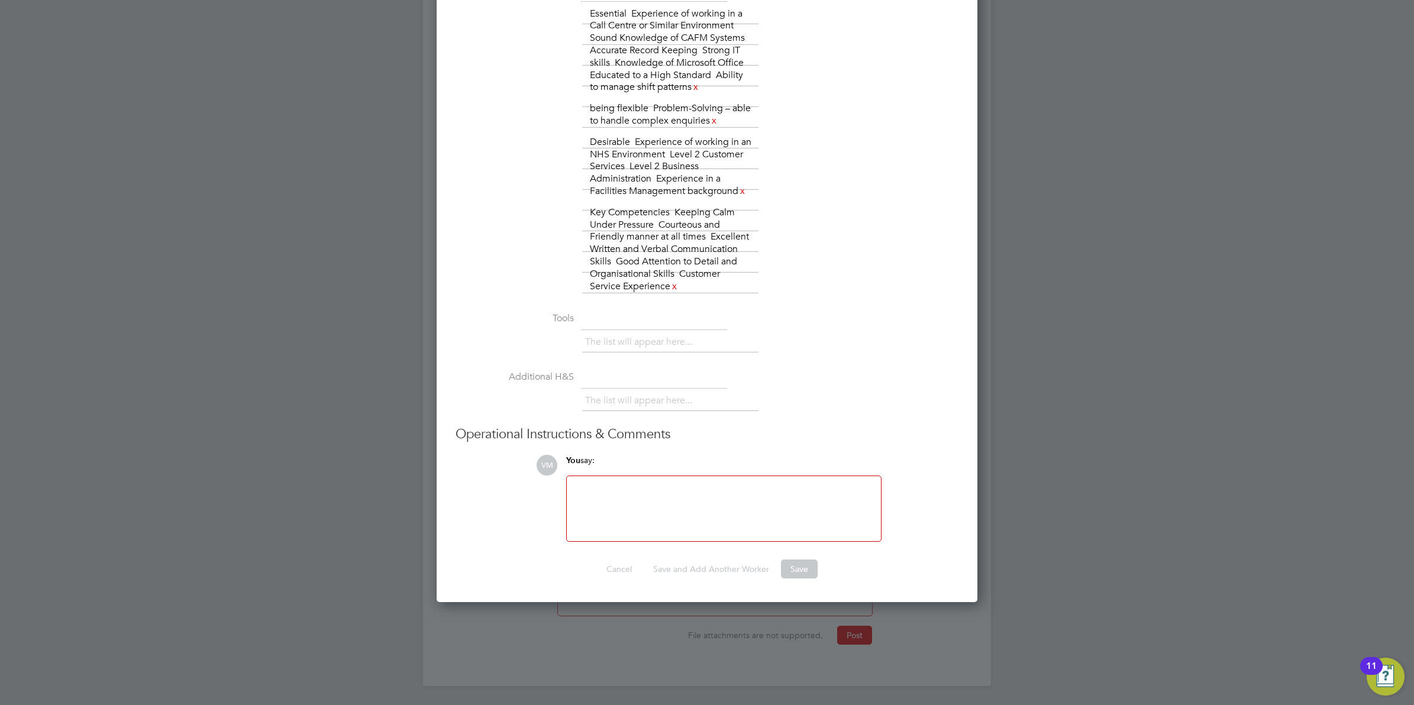
click at [651, 487] on div at bounding box center [724, 508] width 300 height 51
click at [886, 359] on li "Tools The list will appear here..." at bounding box center [707, 338] width 503 height 59
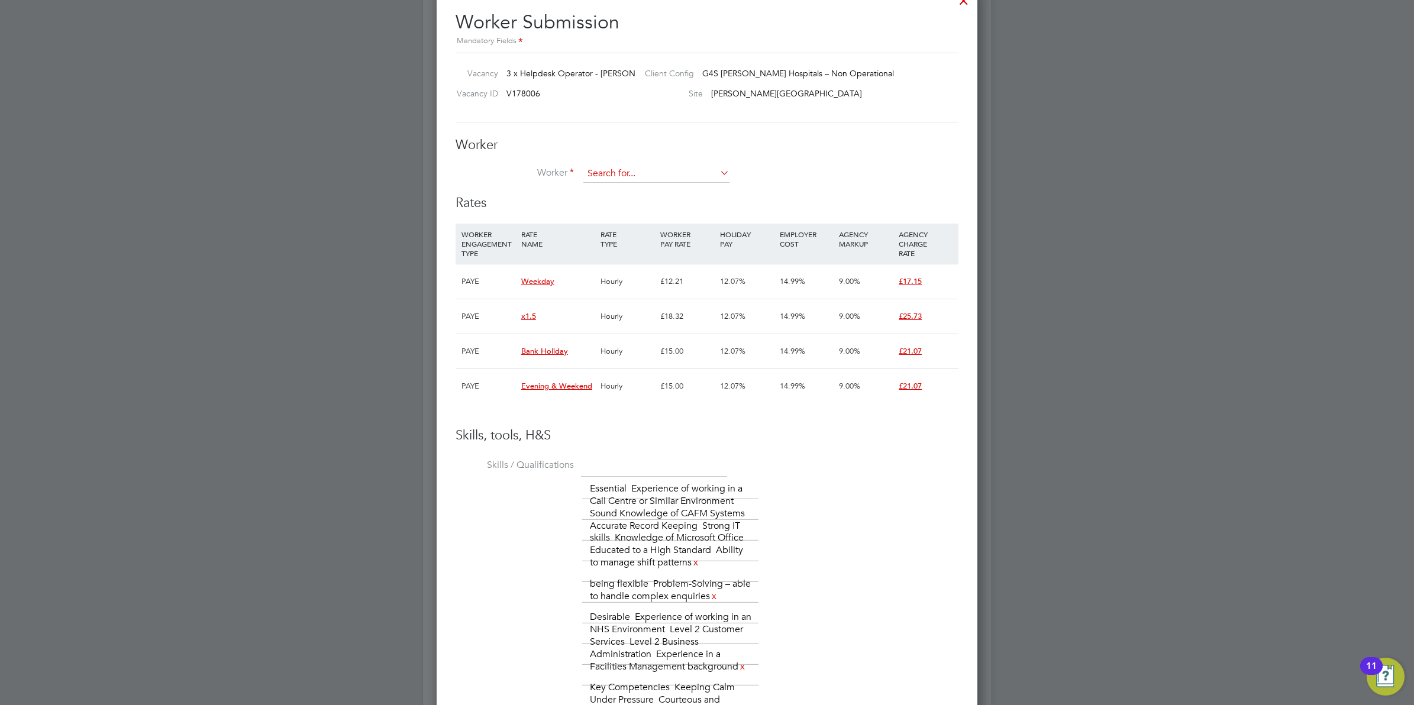
scroll to position [1095, 541]
click at [636, 173] on input at bounding box center [656, 174] width 146 height 18
click at [518, 145] on h3 "Worker" at bounding box center [707, 145] width 503 height 17
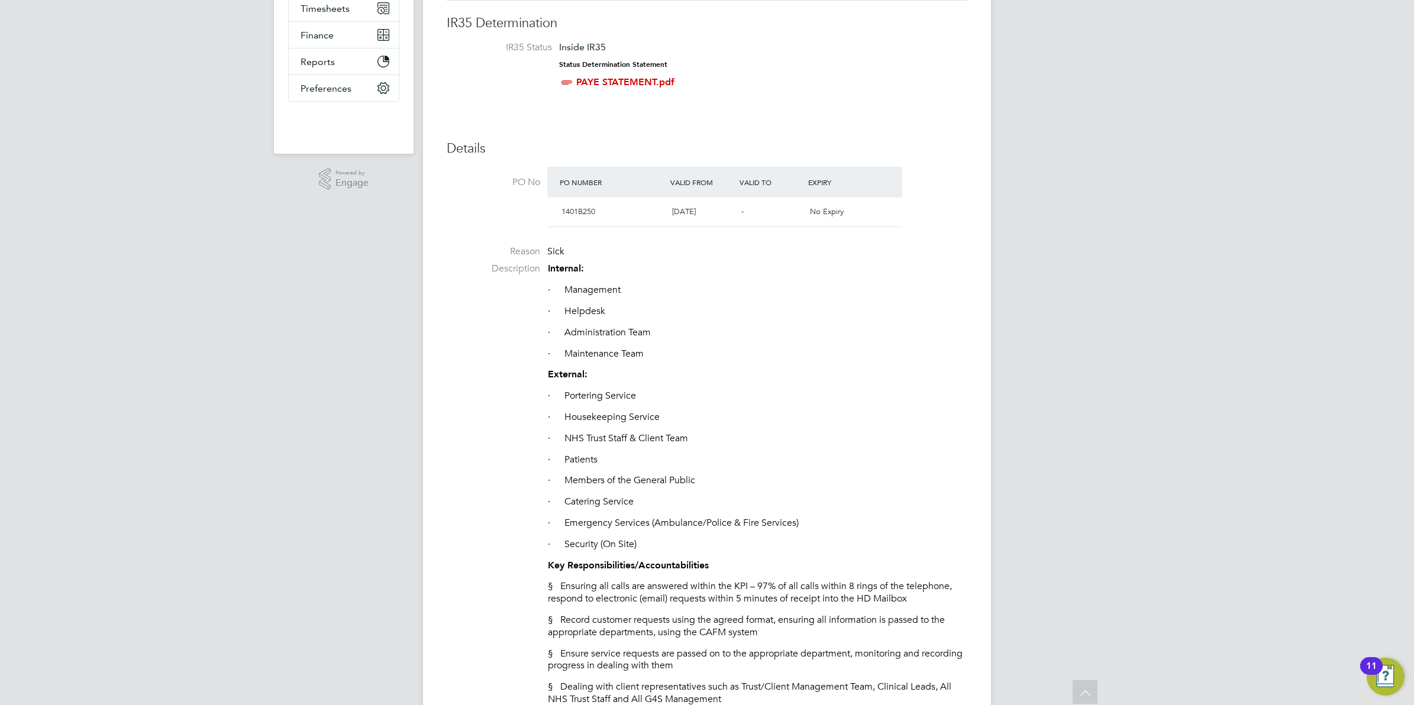
scroll to position [0, 0]
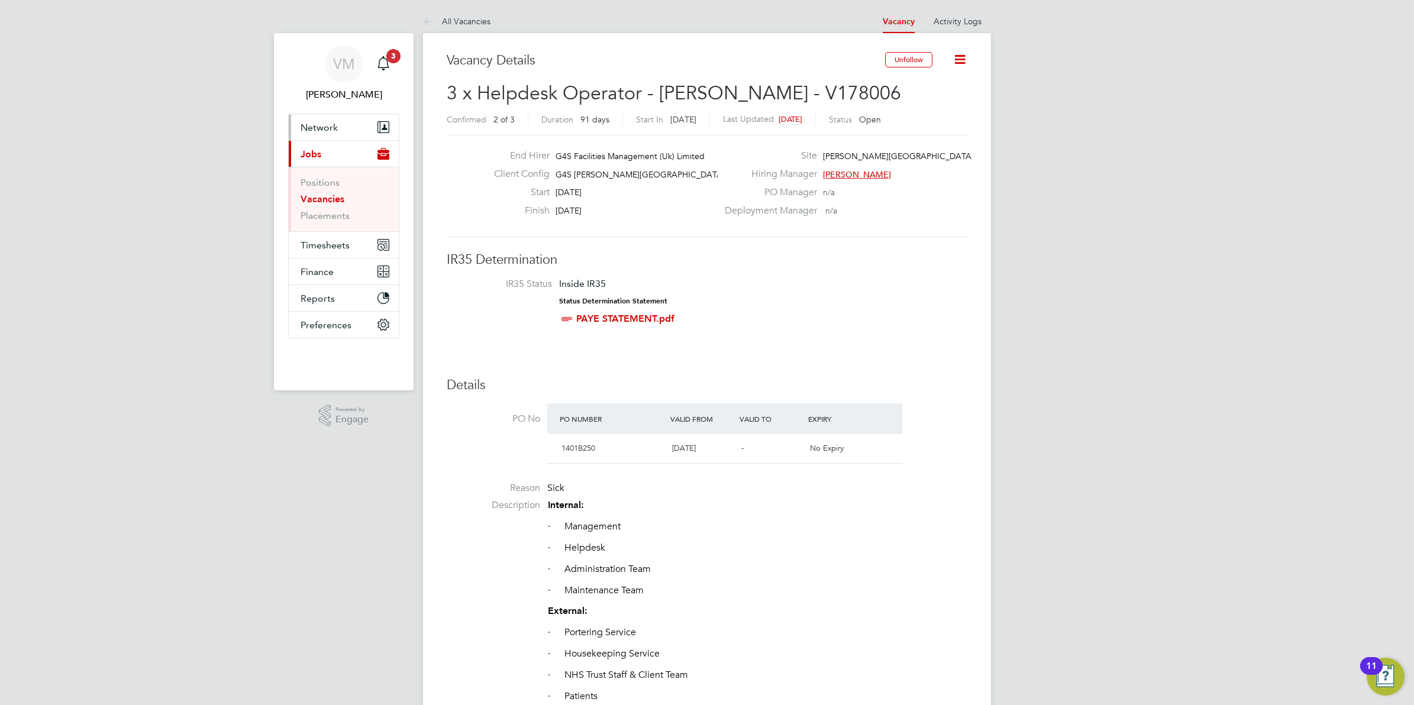
click at [325, 131] on span "Network" at bounding box center [319, 127] width 37 height 11
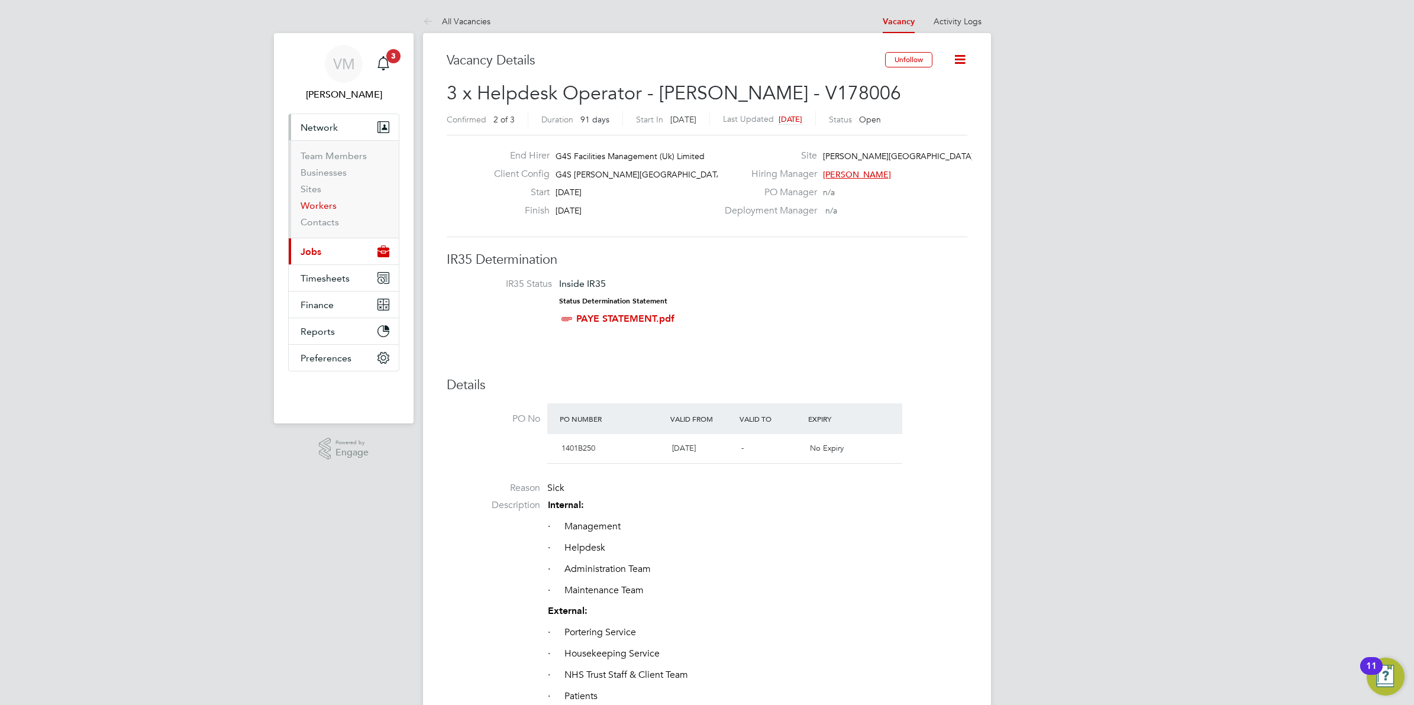
click at [318, 211] on link "Workers" at bounding box center [319, 205] width 36 height 11
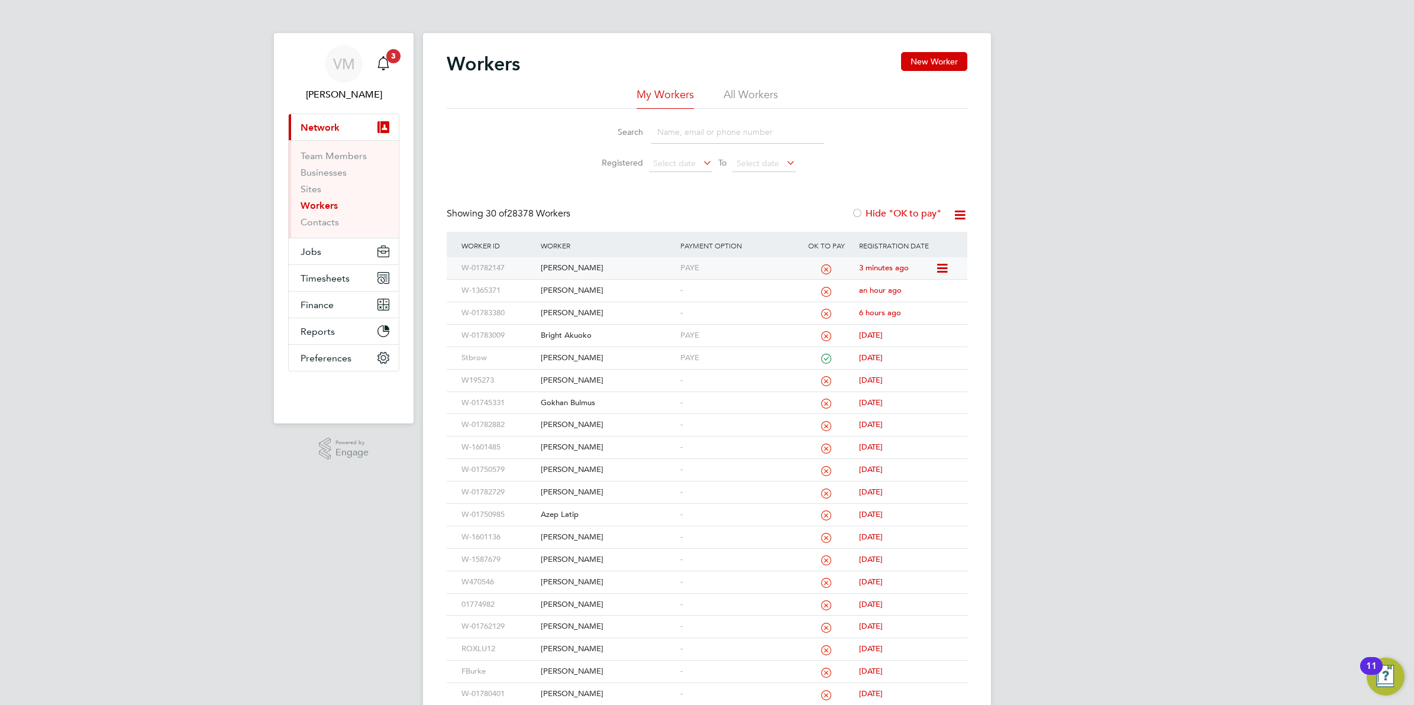
click at [480, 273] on div "W-01782147" at bounding box center [498, 268] width 79 height 22
click at [388, 63] on icon "Main navigation" at bounding box center [382, 62] width 11 height 12
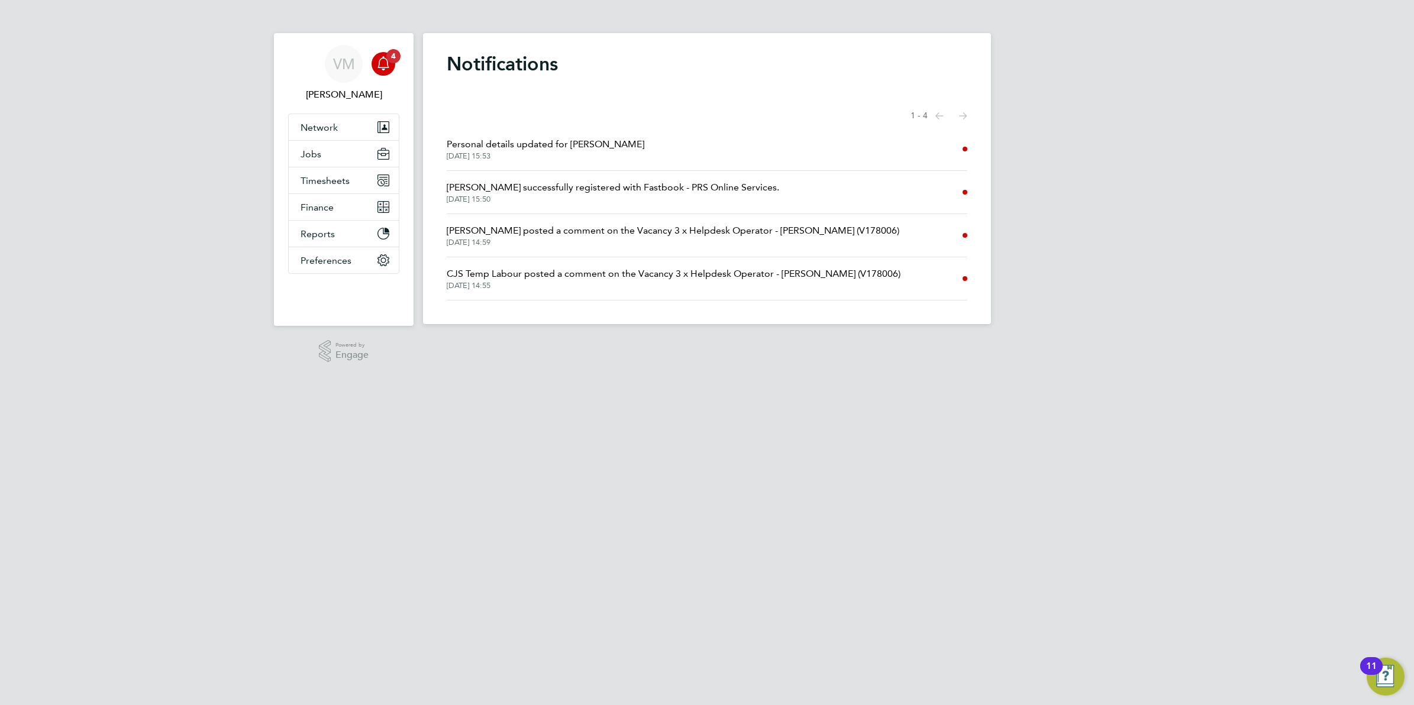
click at [593, 231] on span "Hannah Sawitzki posted a comment on the Vacancy 3 x Helpdesk Operator - Churchi…" at bounding box center [673, 231] width 453 height 14
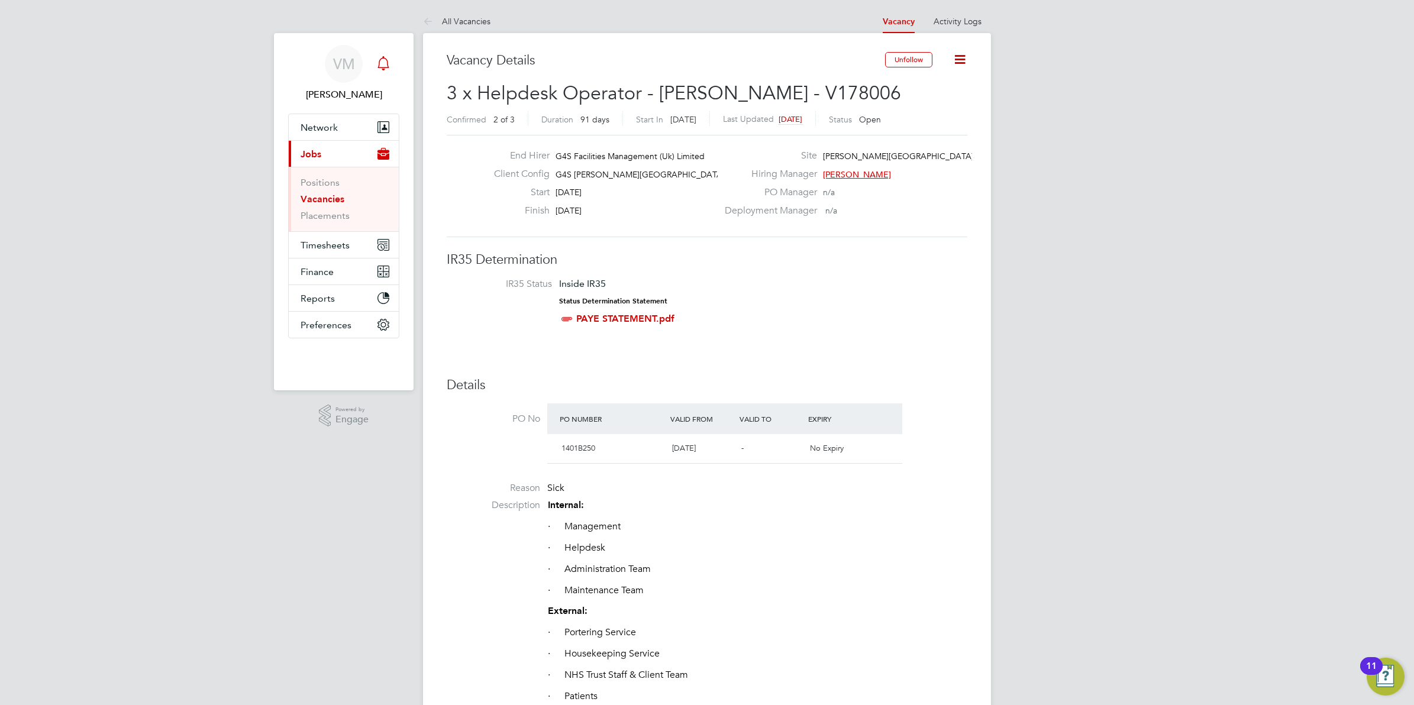
click at [391, 59] on div "Main navigation" at bounding box center [384, 64] width 24 height 24
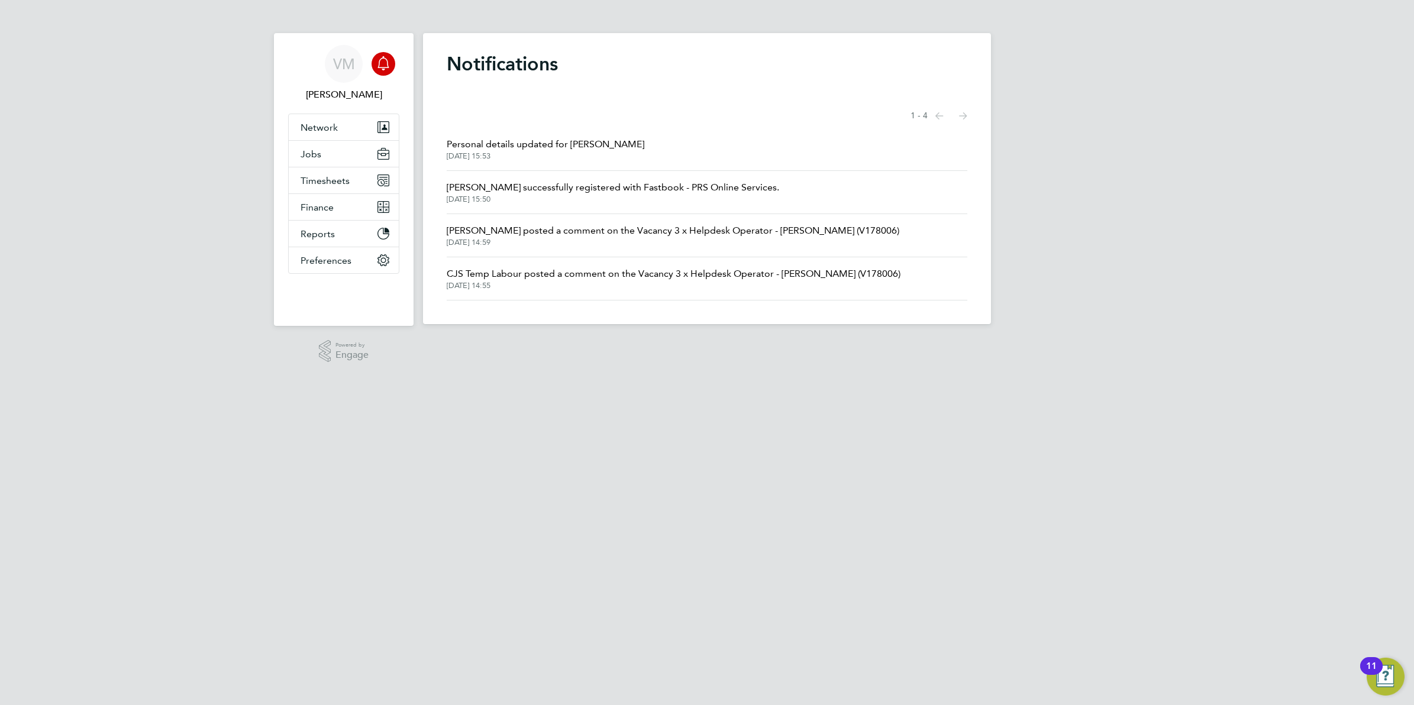
click at [578, 268] on span "CJS Temp Labour posted a comment on the Vacancy 3 x Helpdesk Operator - Churchi…" at bounding box center [674, 274] width 454 height 14
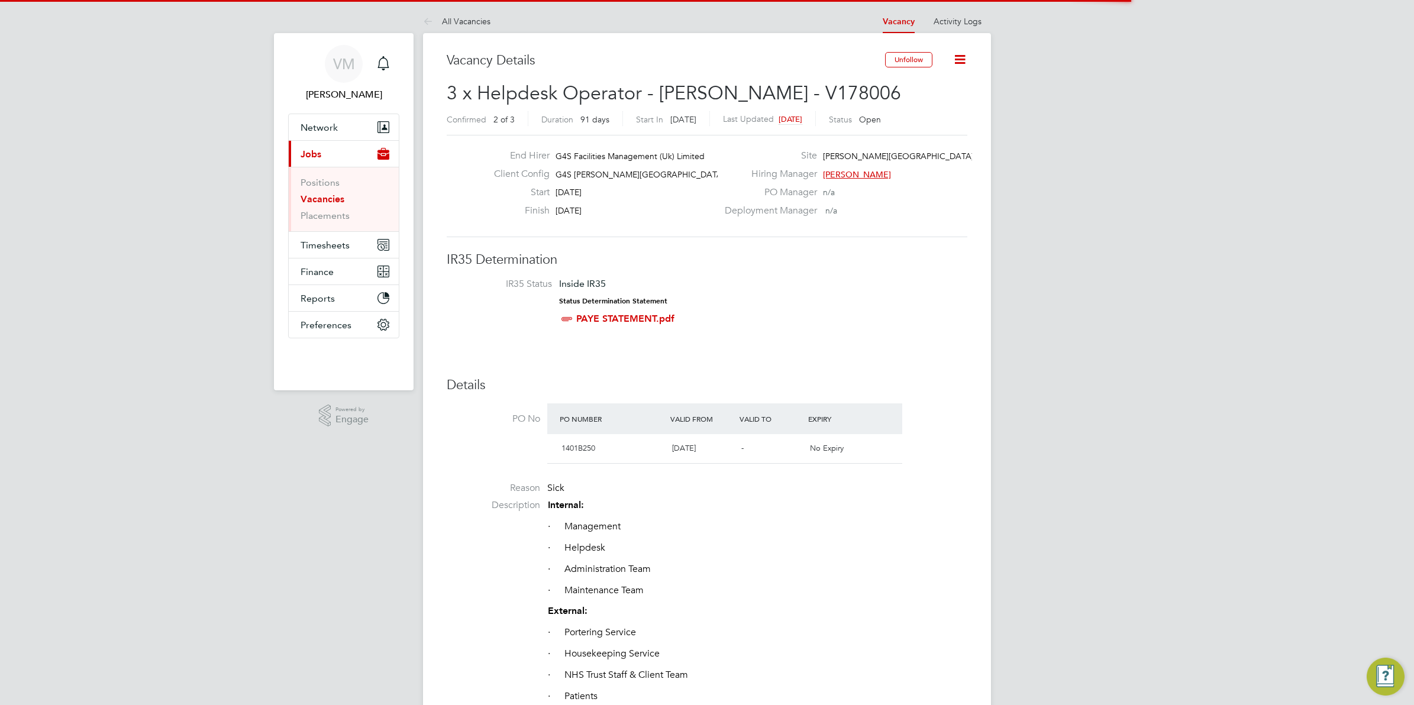
scroll to position [6, 6]
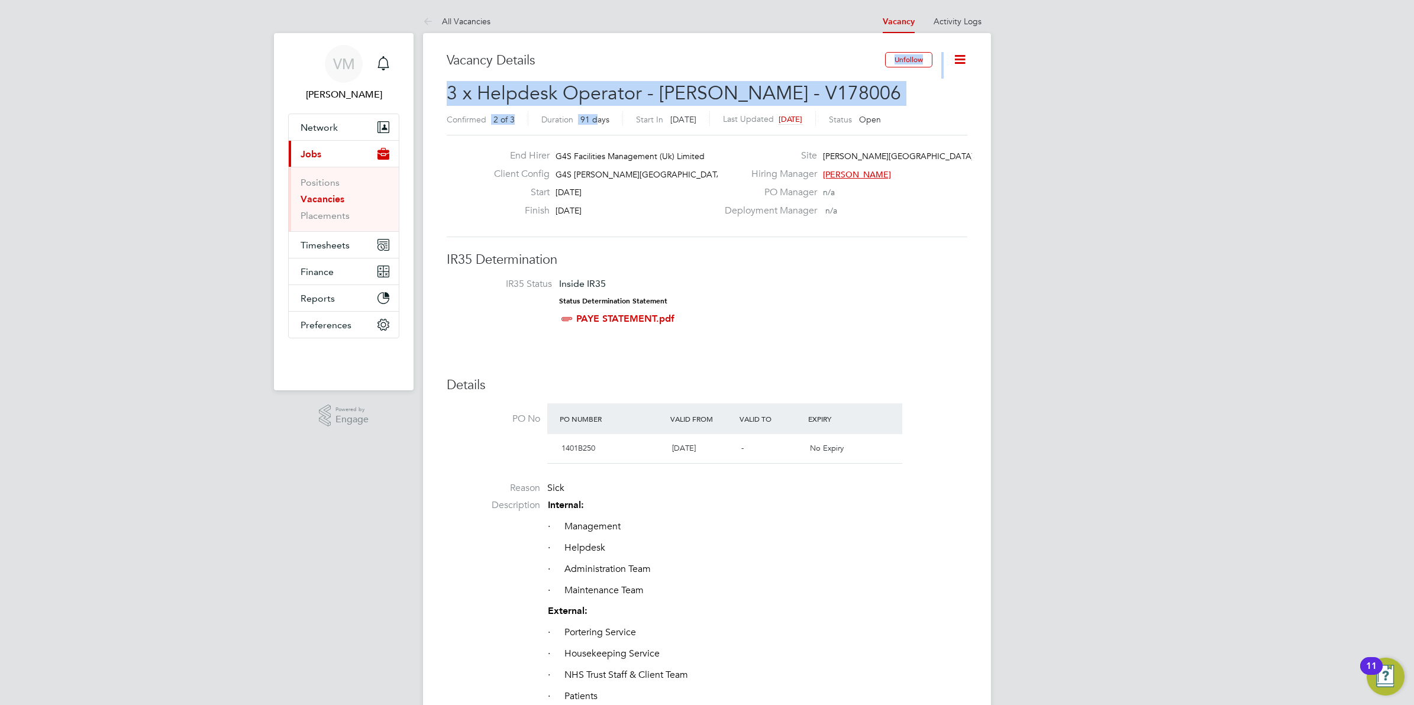
drag, startPoint x: 654, startPoint y: 86, endPoint x: 979, endPoint y: 175, distance: 337.3
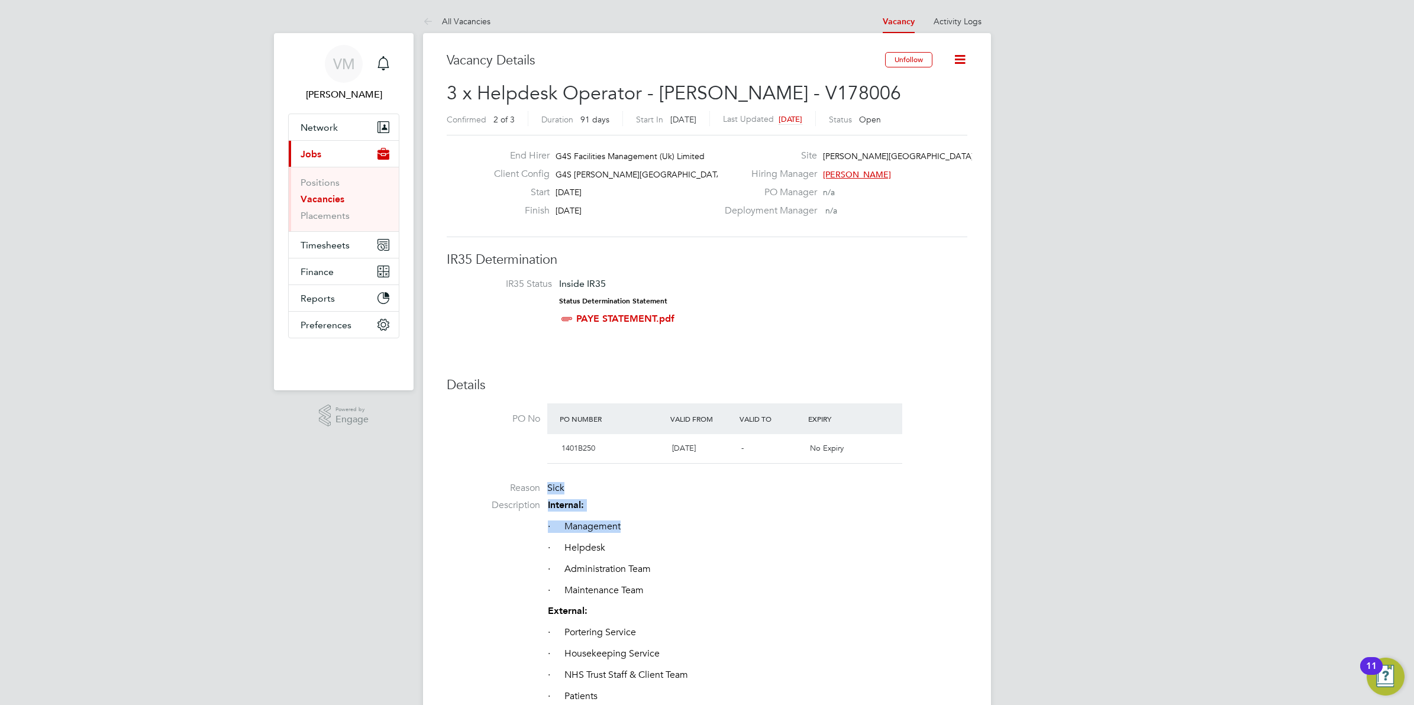
drag, startPoint x: 979, startPoint y: 175, endPoint x: 794, endPoint y: 558, distance: 425.3
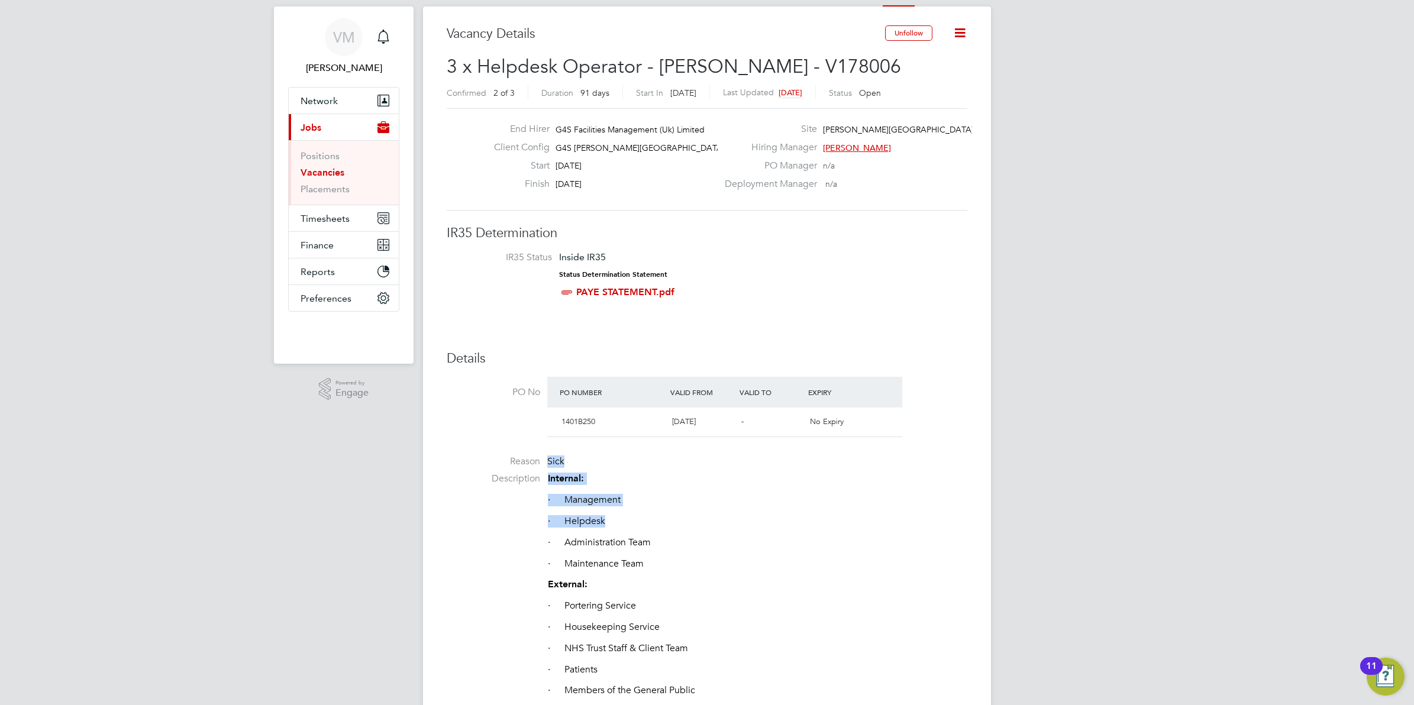
scroll to position [74, 0]
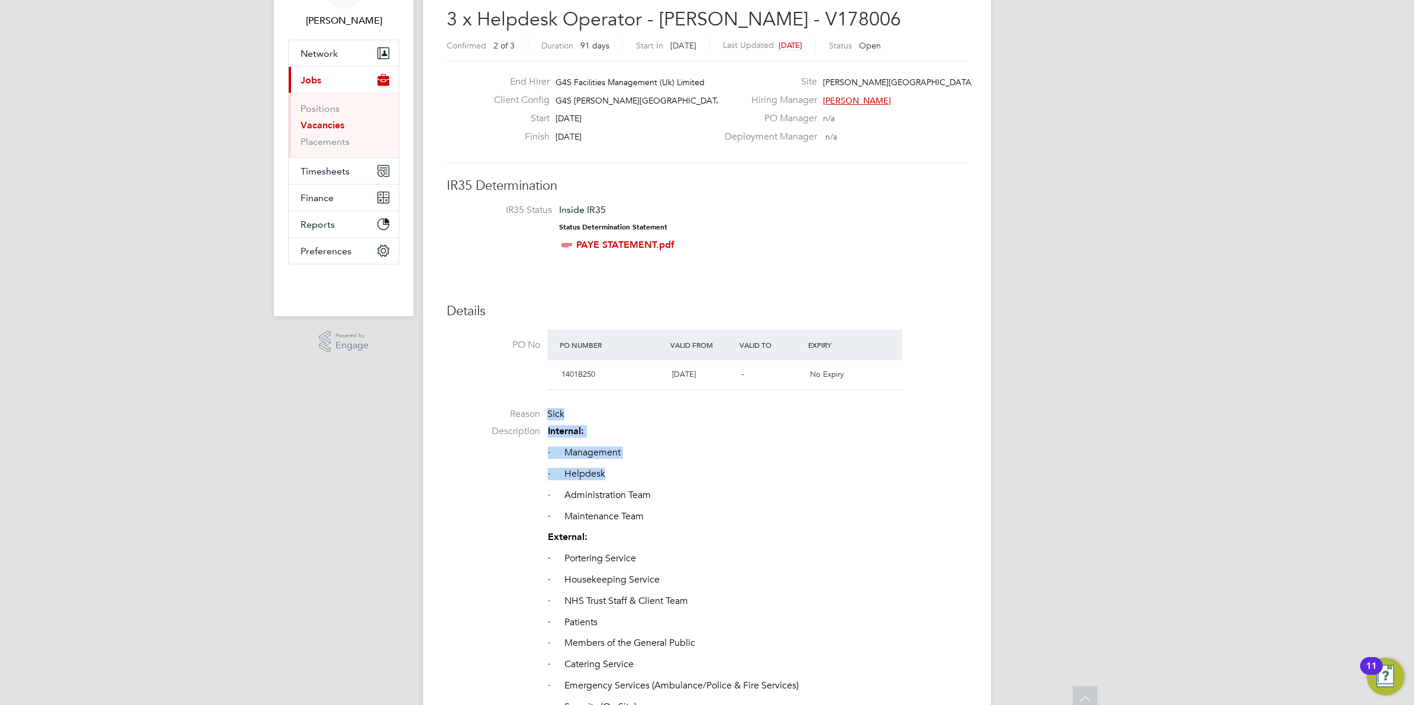
drag, startPoint x: 702, startPoint y: 474, endPoint x: 635, endPoint y: 271, distance: 213.7
drag, startPoint x: 635, startPoint y: 271, endPoint x: 643, endPoint y: 258, distance: 15.1
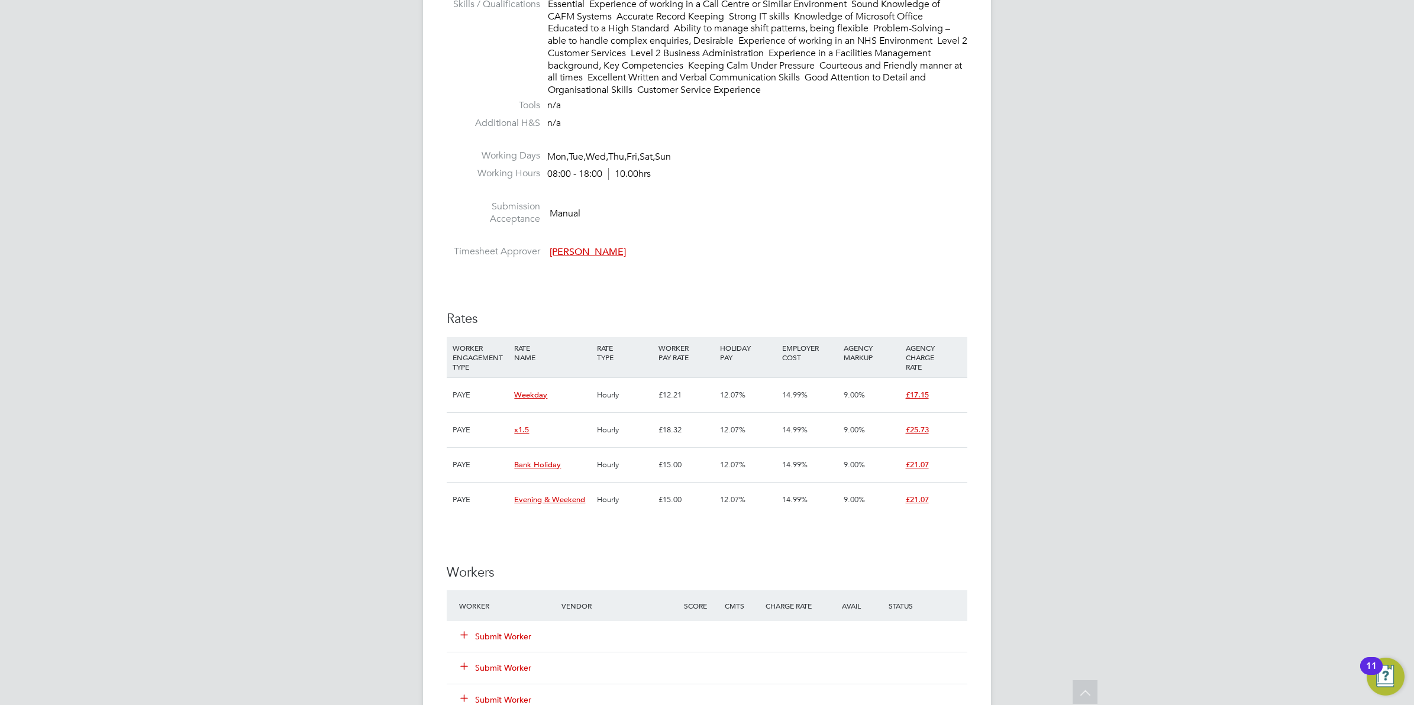
click at [693, 397] on div "IR35 Determination IR35 Status Inside IR35 Status Determination Statement PAYE …" at bounding box center [707, 345] width 521 height 2777
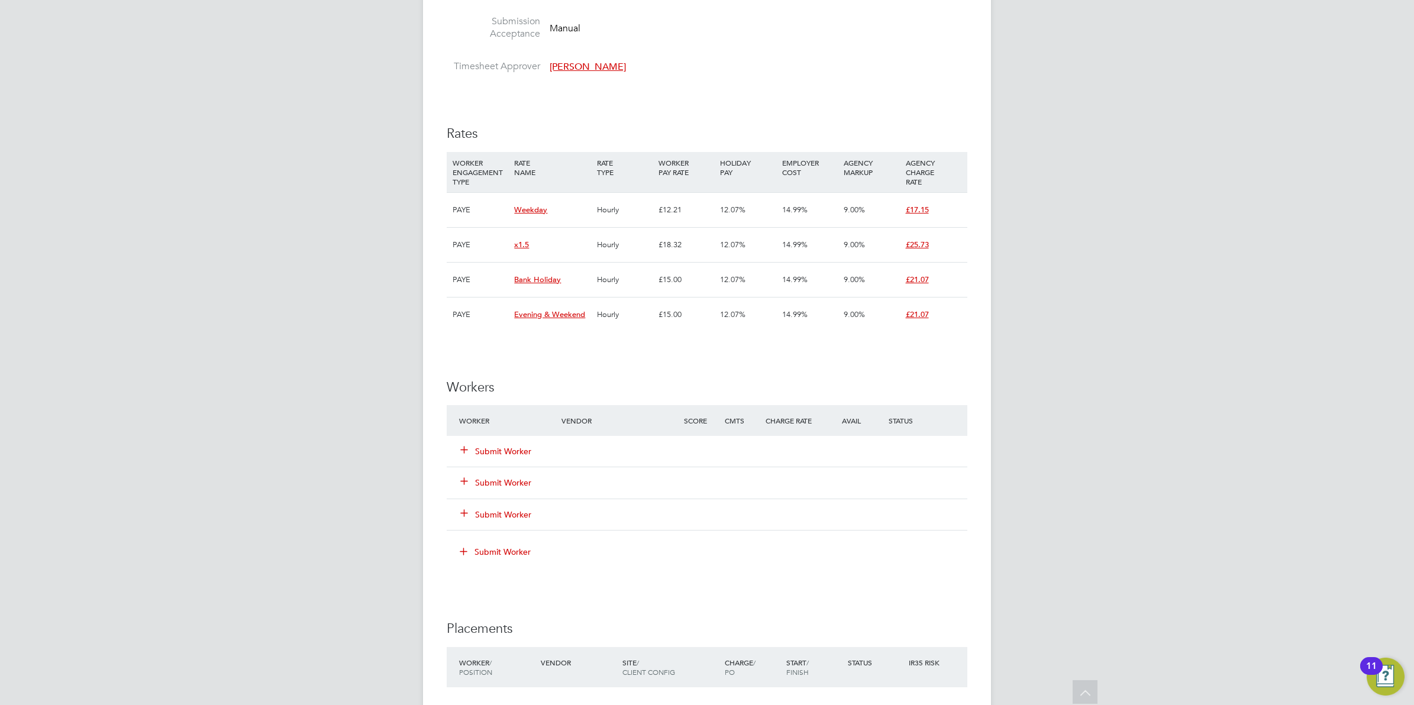
click at [546, 392] on div "IR35 Determination IR35 Status Inside IR35 Status Determination Statement PAYE …" at bounding box center [707, 160] width 521 height 2777
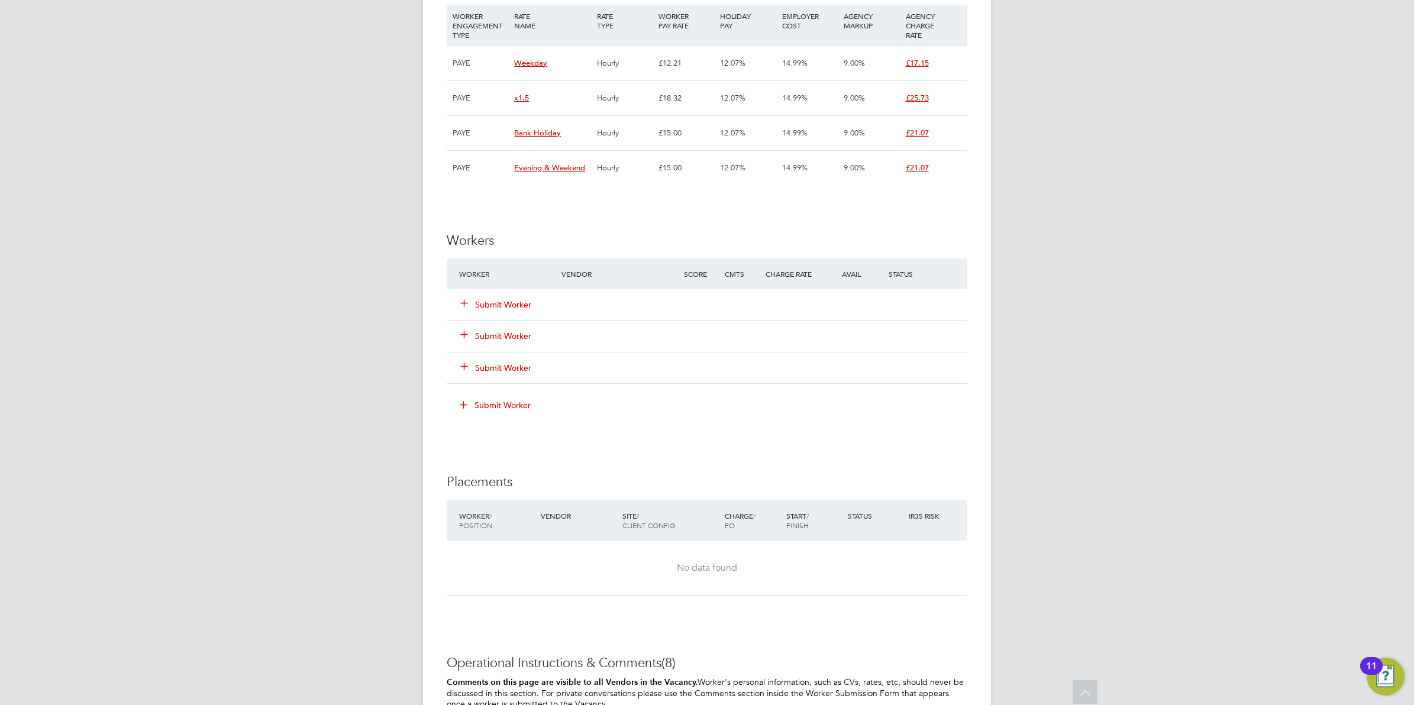
scroll to position [1627, 0]
click at [489, 299] on button "Submit Worker" at bounding box center [496, 304] width 71 height 12
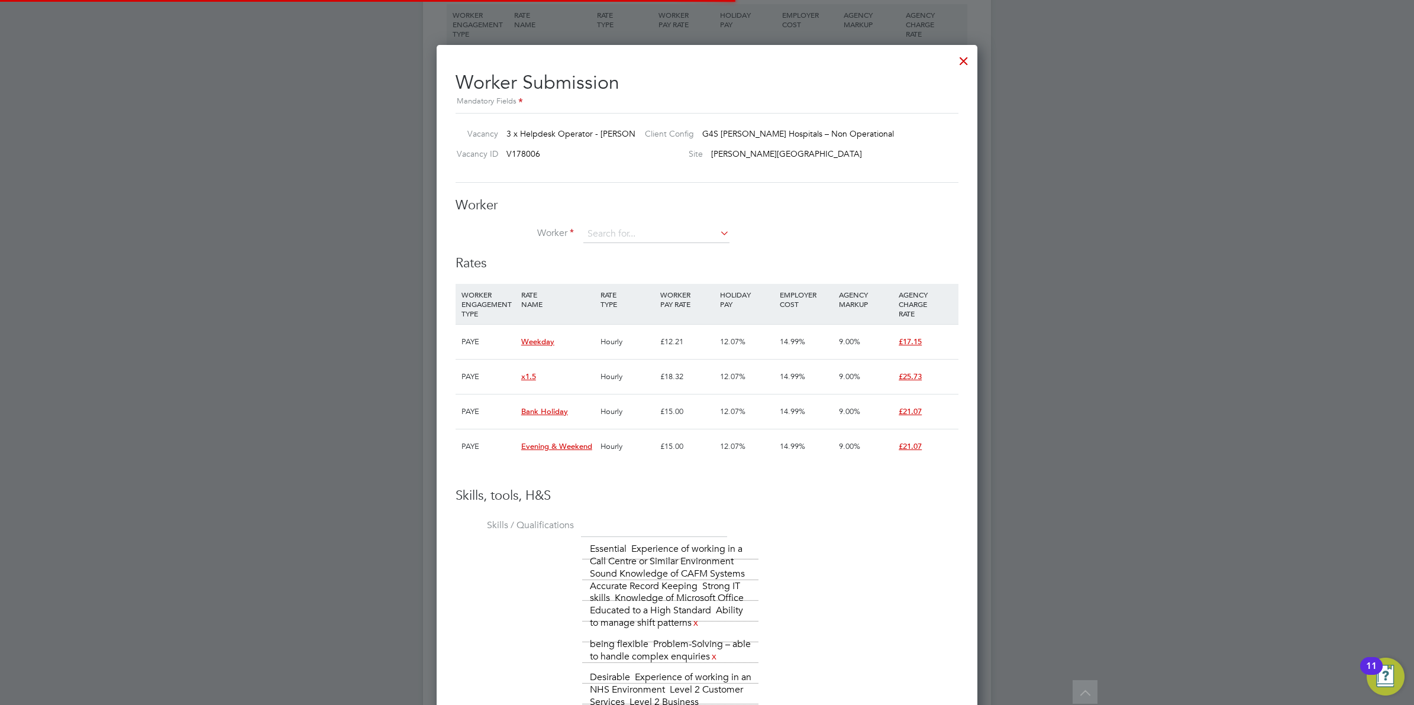
scroll to position [6, 6]
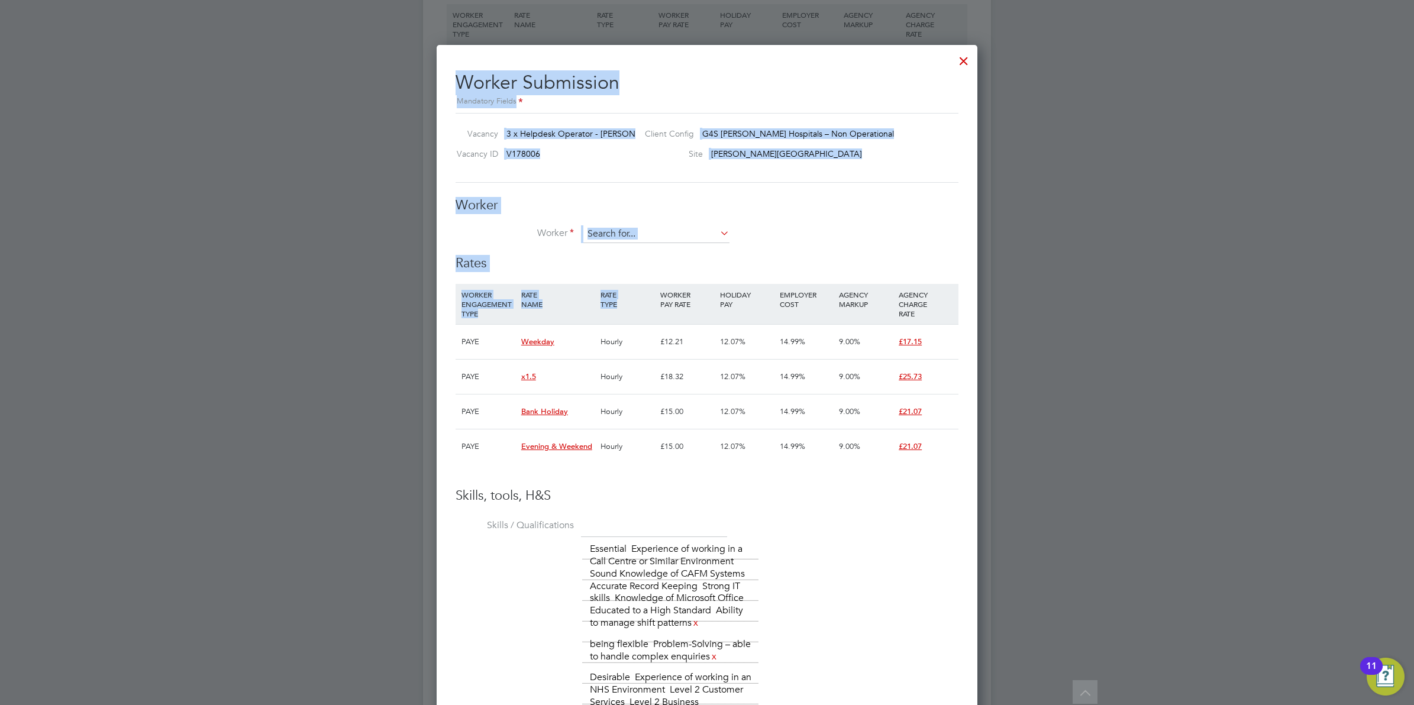
drag, startPoint x: 617, startPoint y: 154, endPoint x: 442, endPoint y: 225, distance: 188.4
click at [442, 225] on div "Worker Submission Mandatory Fields Vacancy 3 x Helpdesk Operator - Churchill Cl…" at bounding box center [707, 591] width 541 height 1093
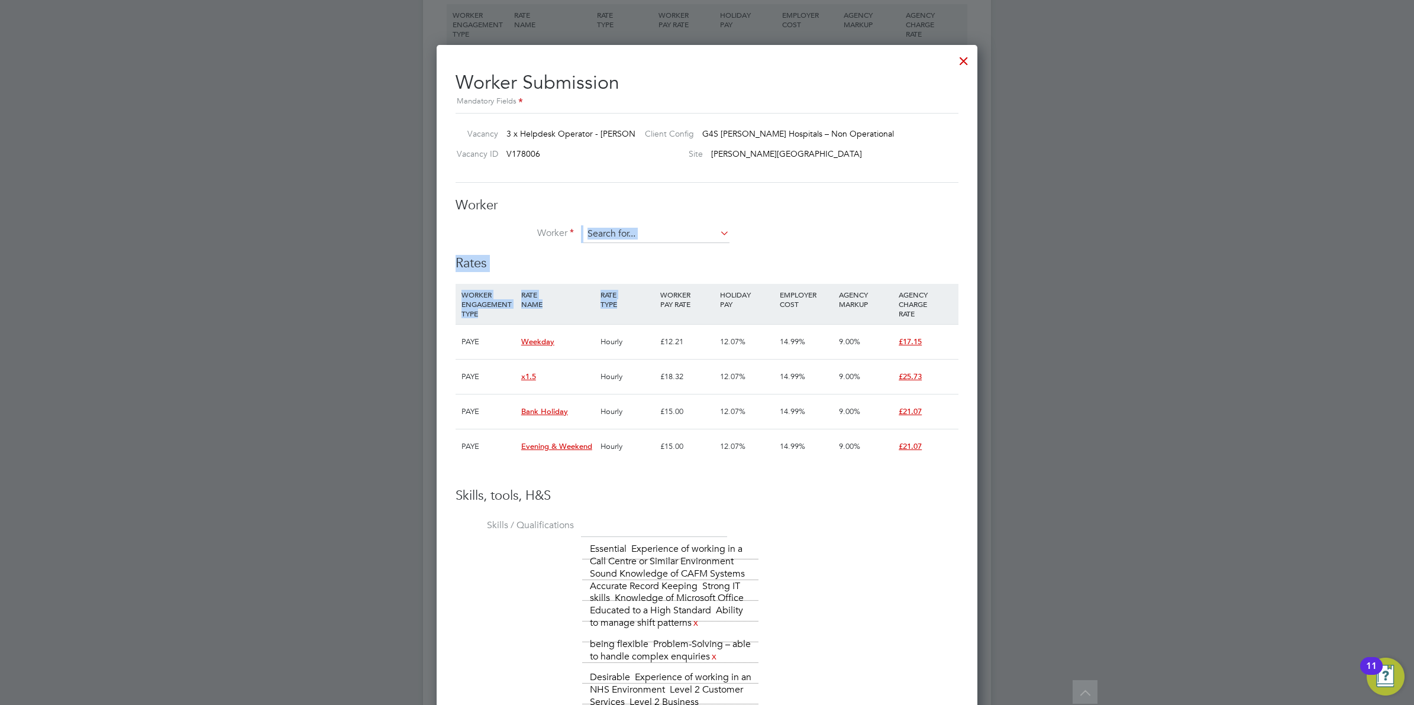
drag, startPoint x: 442, startPoint y: 225, endPoint x: 596, endPoint y: 220, distance: 154.5
click at [592, 220] on div "Worker Worker Worker Engagement Type" at bounding box center [707, 226] width 503 height 59
click at [601, 228] on div "Worker Worker Worker Engagement Type" at bounding box center [707, 226] width 503 height 59
click at [602, 231] on input at bounding box center [656, 234] width 146 height 18
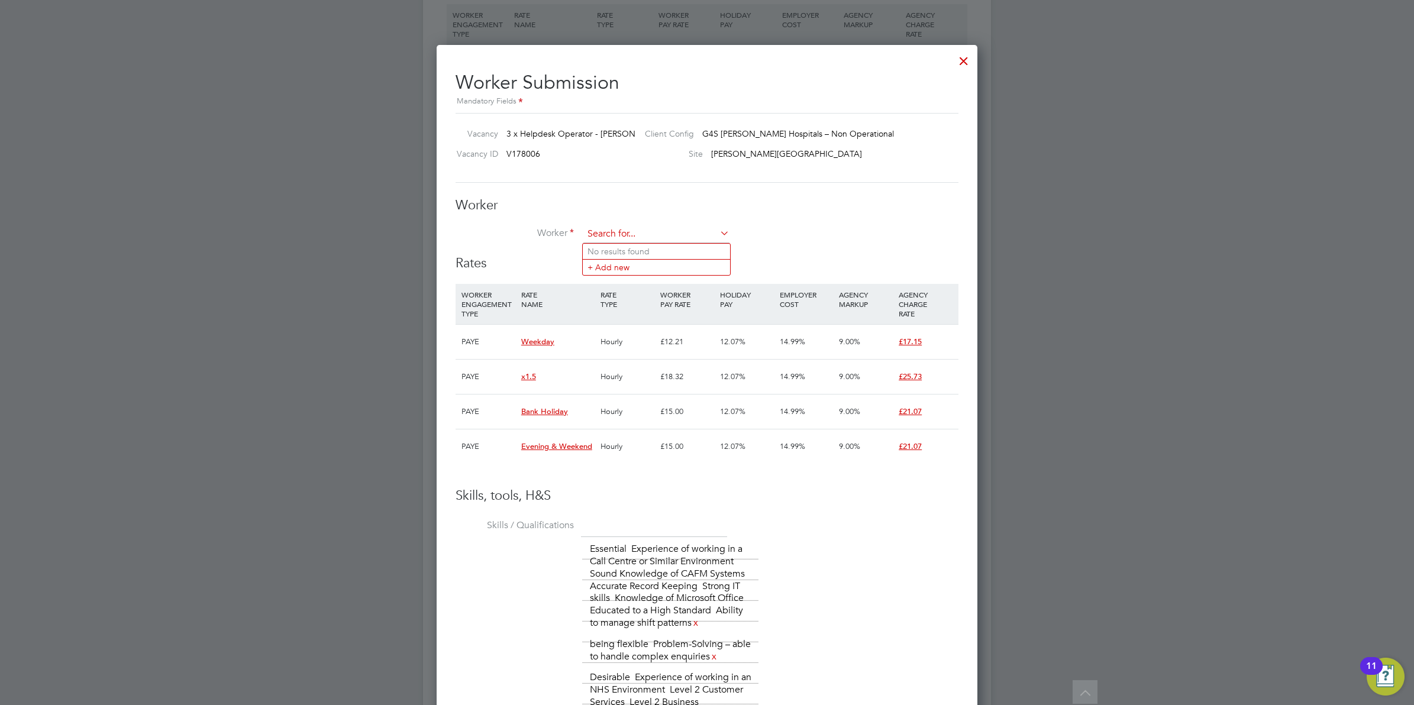
click at [604, 233] on input at bounding box center [656, 234] width 146 height 18
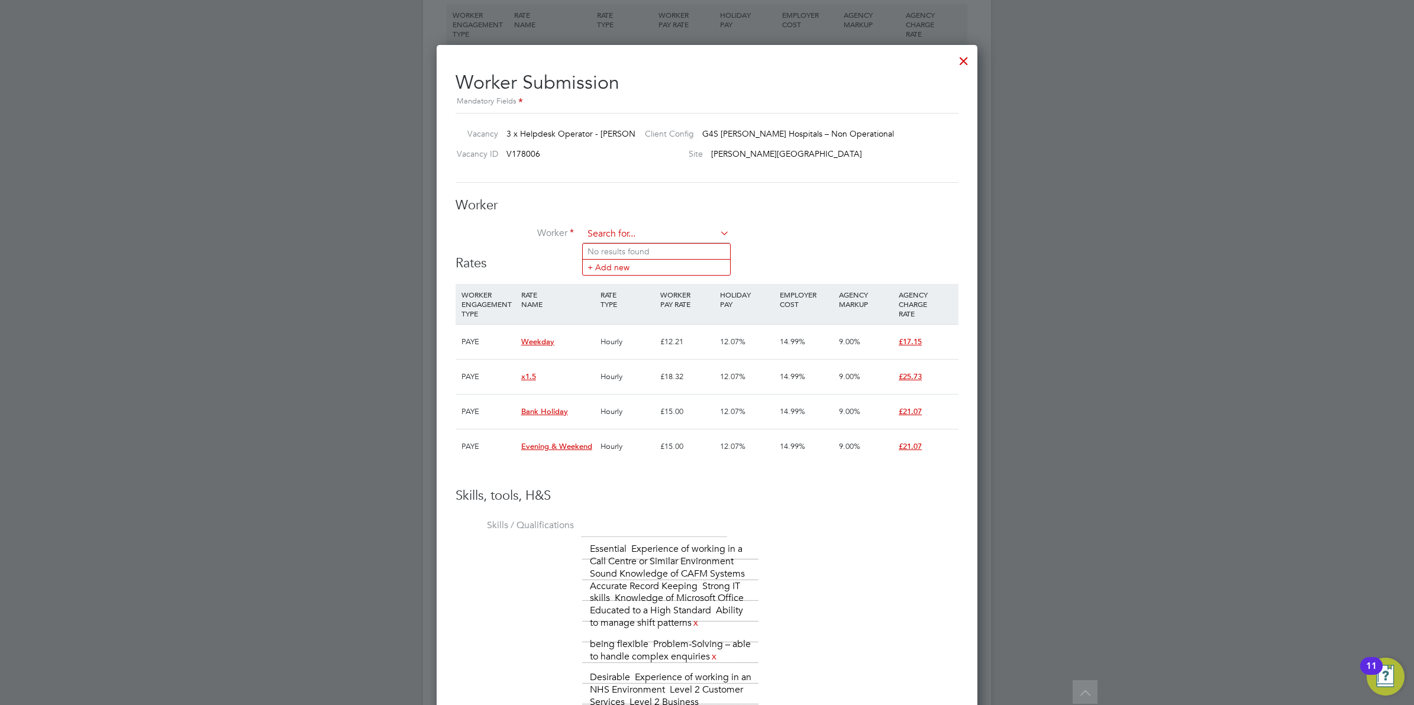
click at [604, 233] on input at bounding box center [656, 234] width 146 height 18
click at [604, 235] on input at bounding box center [656, 234] width 146 height 18
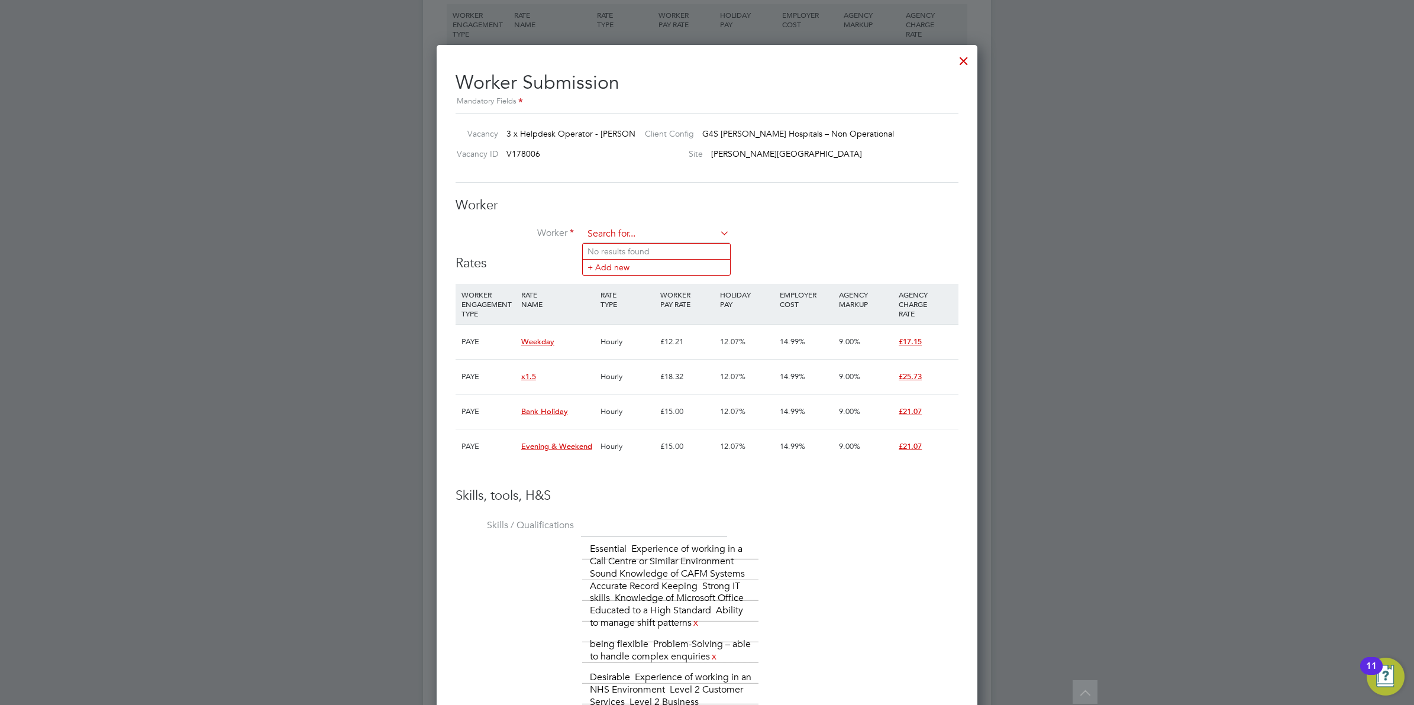
click at [604, 235] on input at bounding box center [656, 234] width 146 height 18
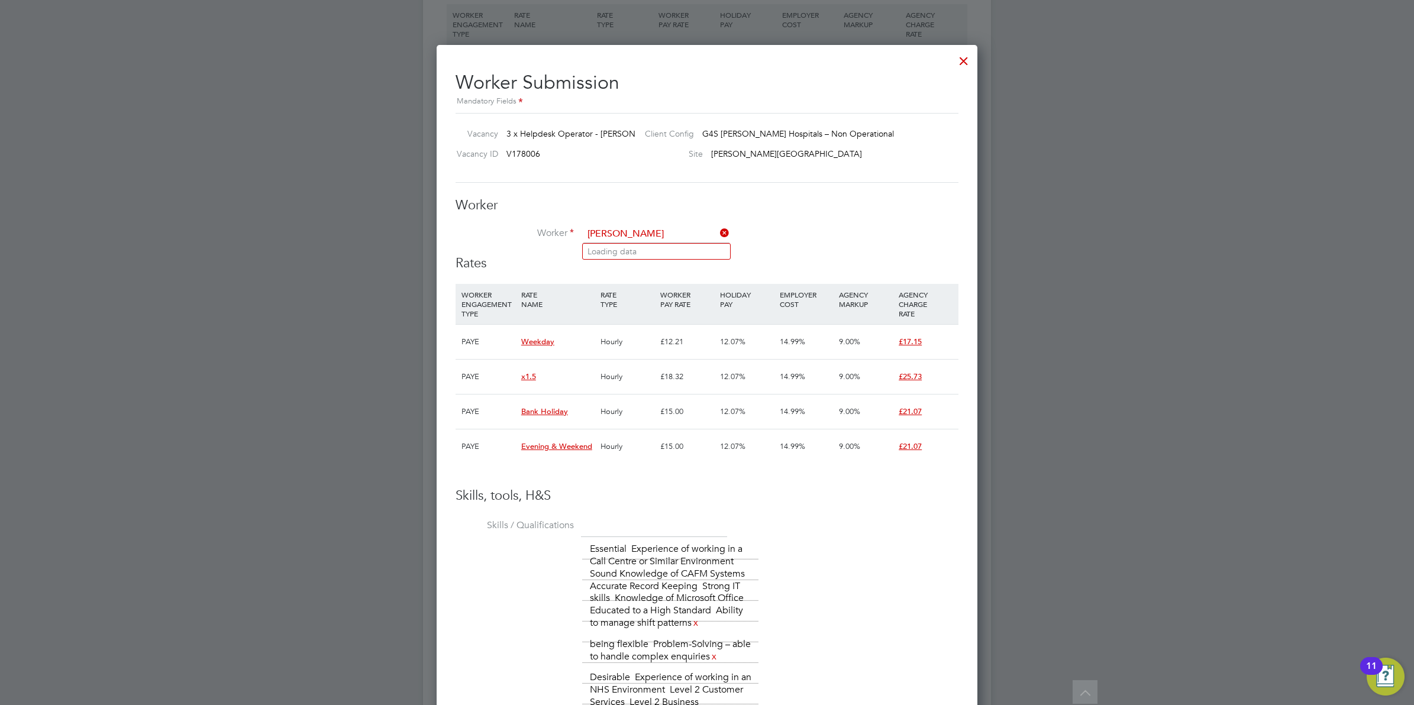
type input "alex"
click at [572, 199] on h3 "Worker" at bounding box center [707, 205] width 503 height 17
drag, startPoint x: 688, startPoint y: 275, endPoint x: 670, endPoint y: 260, distance: 23.6
click at [686, 272] on div "Rates WORKER ENGAGEMENT TYPE RATE NAME RATE TYPE WORKER PAY RATE HOLIDAY PAY EM…" at bounding box center [707, 371] width 503 height 233
click at [615, 241] on input "WORKER ENGAGEMENT TYPERATE NAMERATE TYPE" at bounding box center [656, 234] width 146 height 18
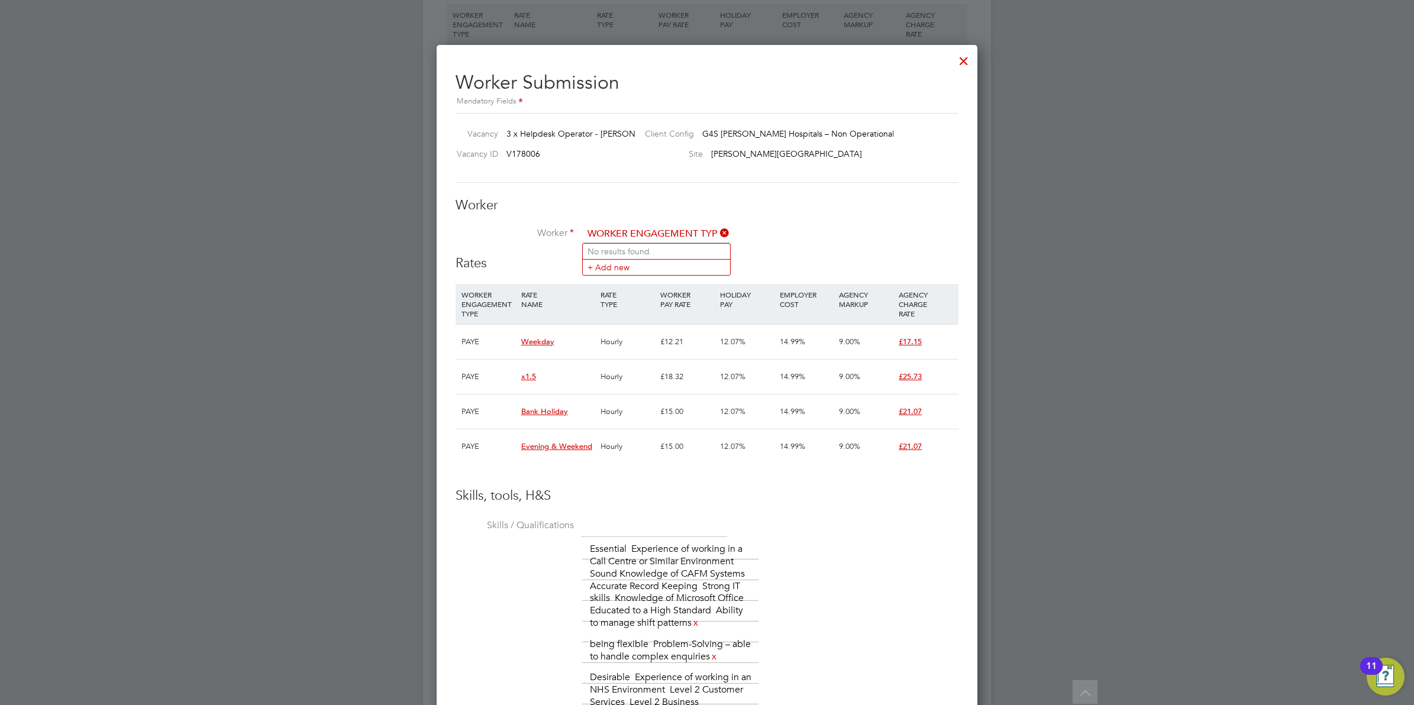
type input "WORKER ENGAGEMENT TYPERATE NAMERATE TYPE"
click at [718, 231] on icon at bounding box center [718, 233] width 0 height 17
click at [604, 225] on input at bounding box center [656, 234] width 146 height 18
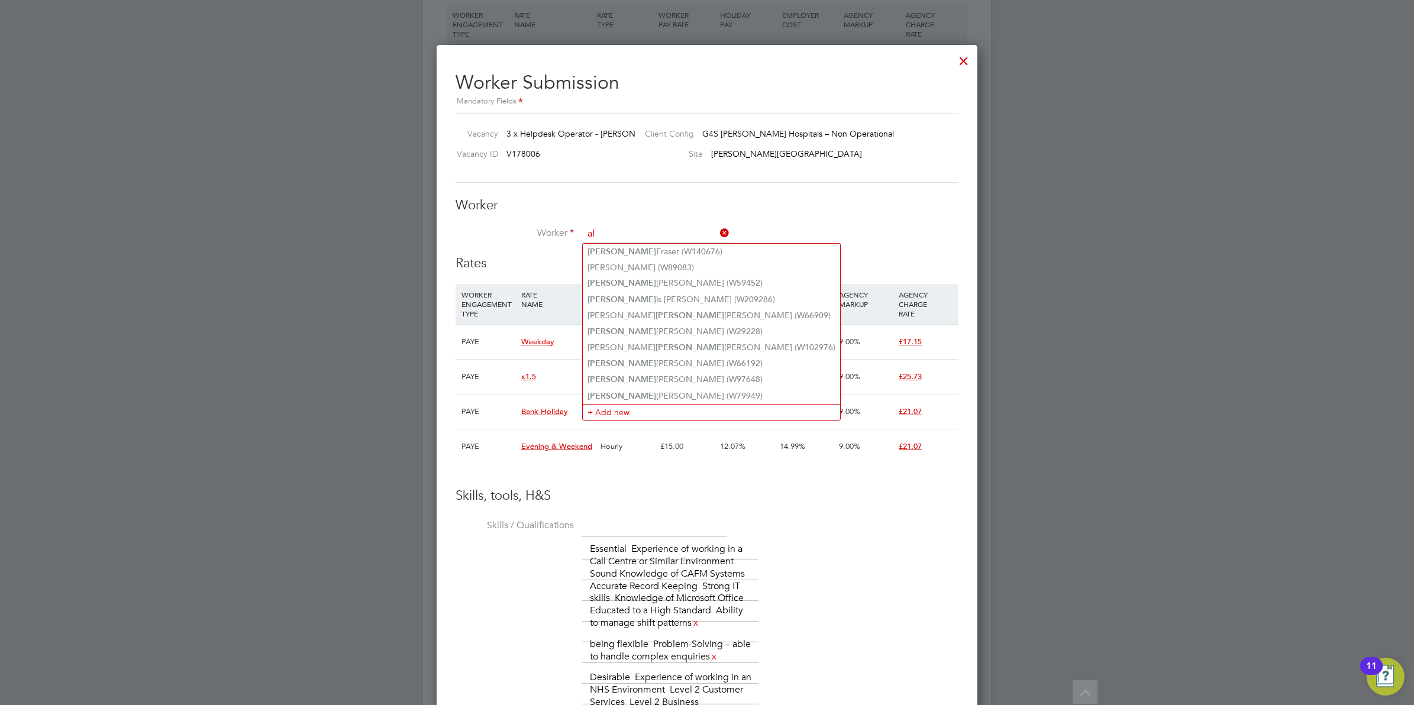
type input "a"
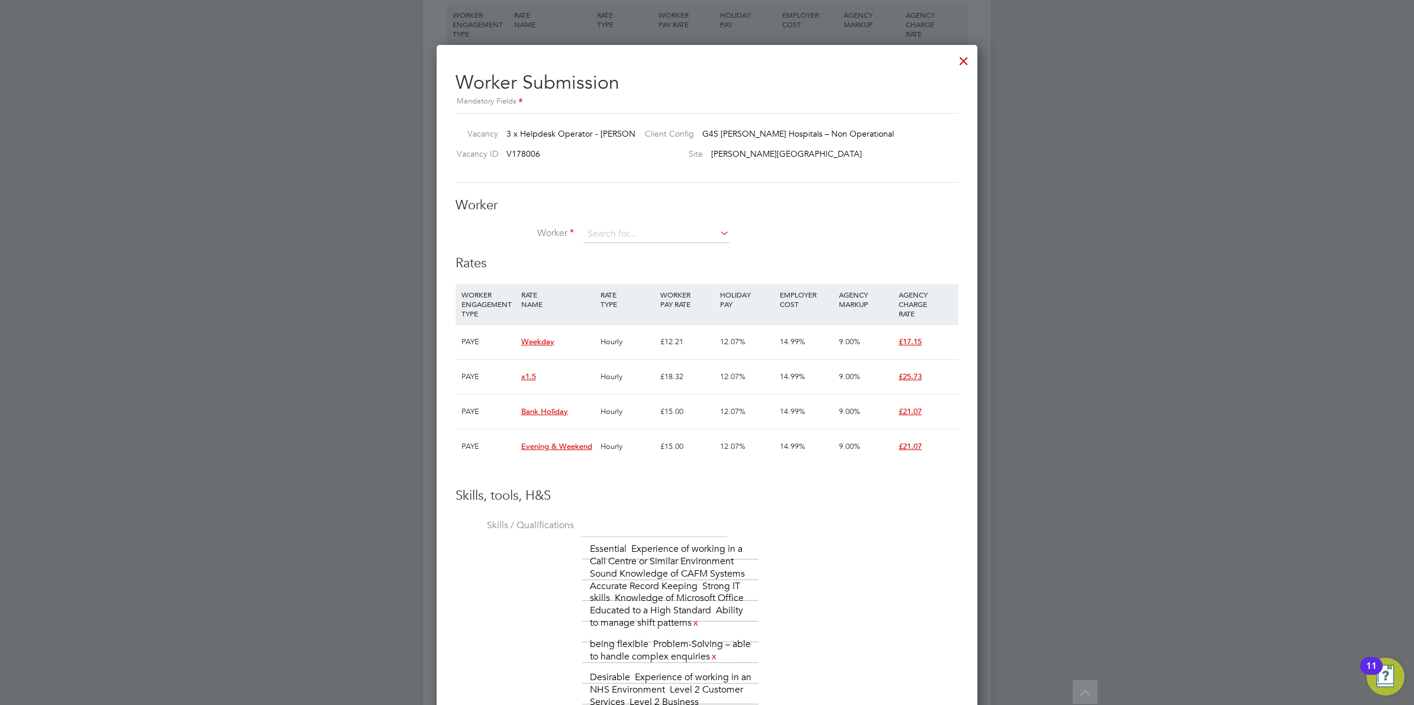
click at [963, 62] on div at bounding box center [963, 57] width 21 height 21
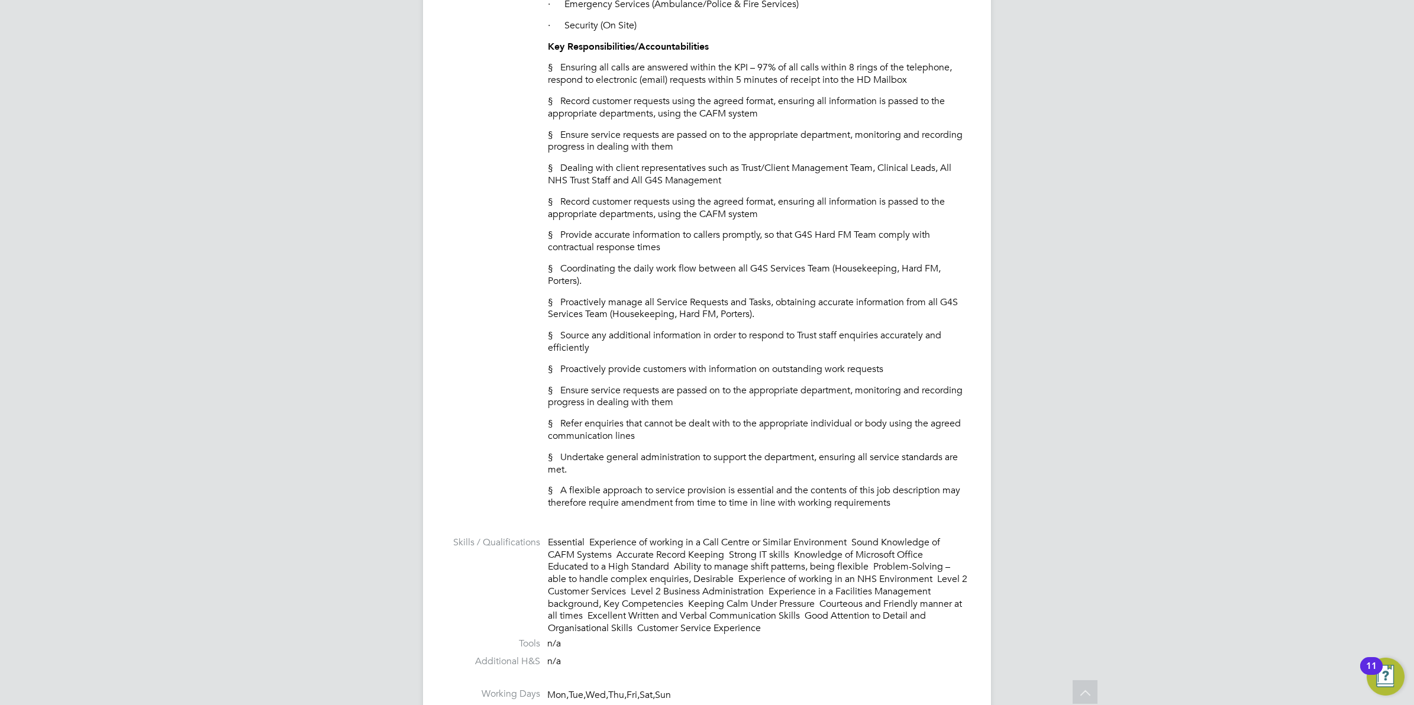
scroll to position [1405, 0]
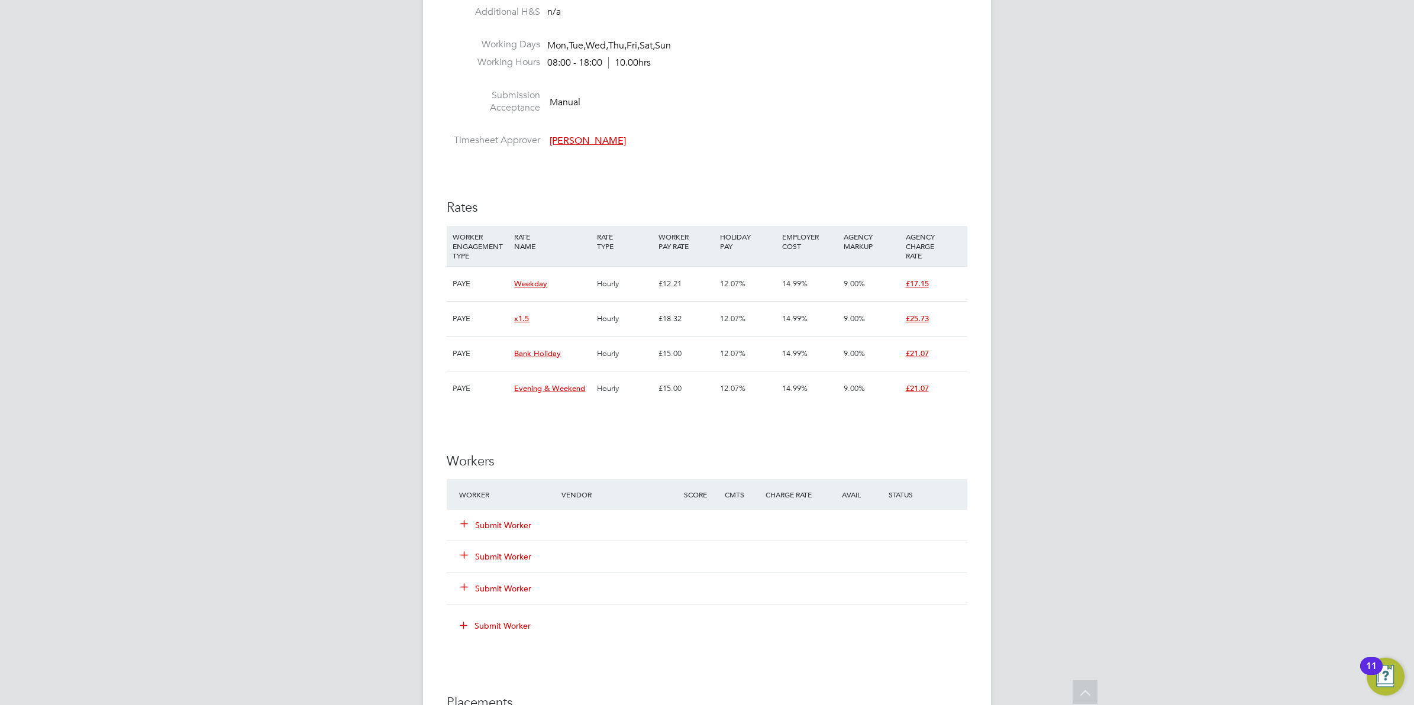
click at [515, 530] on button "Submit Worker" at bounding box center [496, 525] width 71 height 12
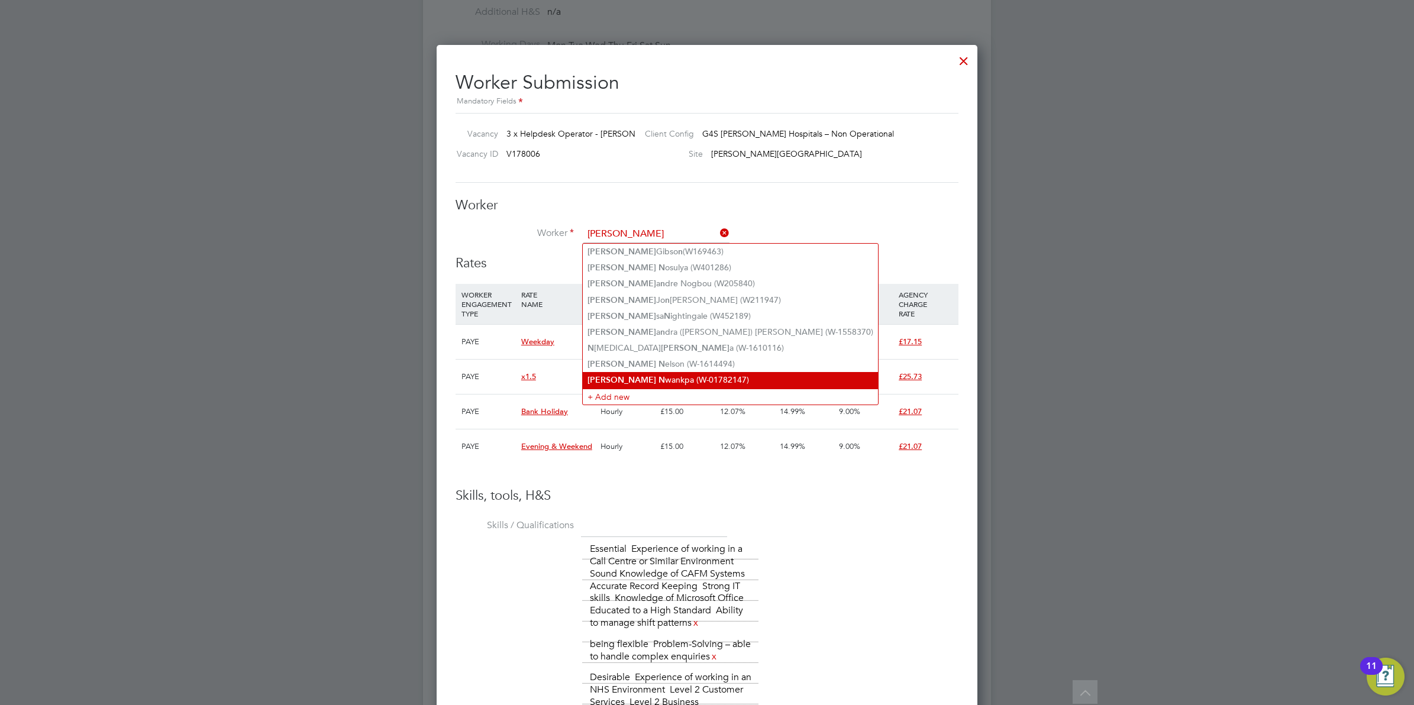
click at [675, 382] on li "Alex N wankpa (W-01782147)" at bounding box center [730, 380] width 295 height 16
type input "Alex Nwankpa (W-01782147)"
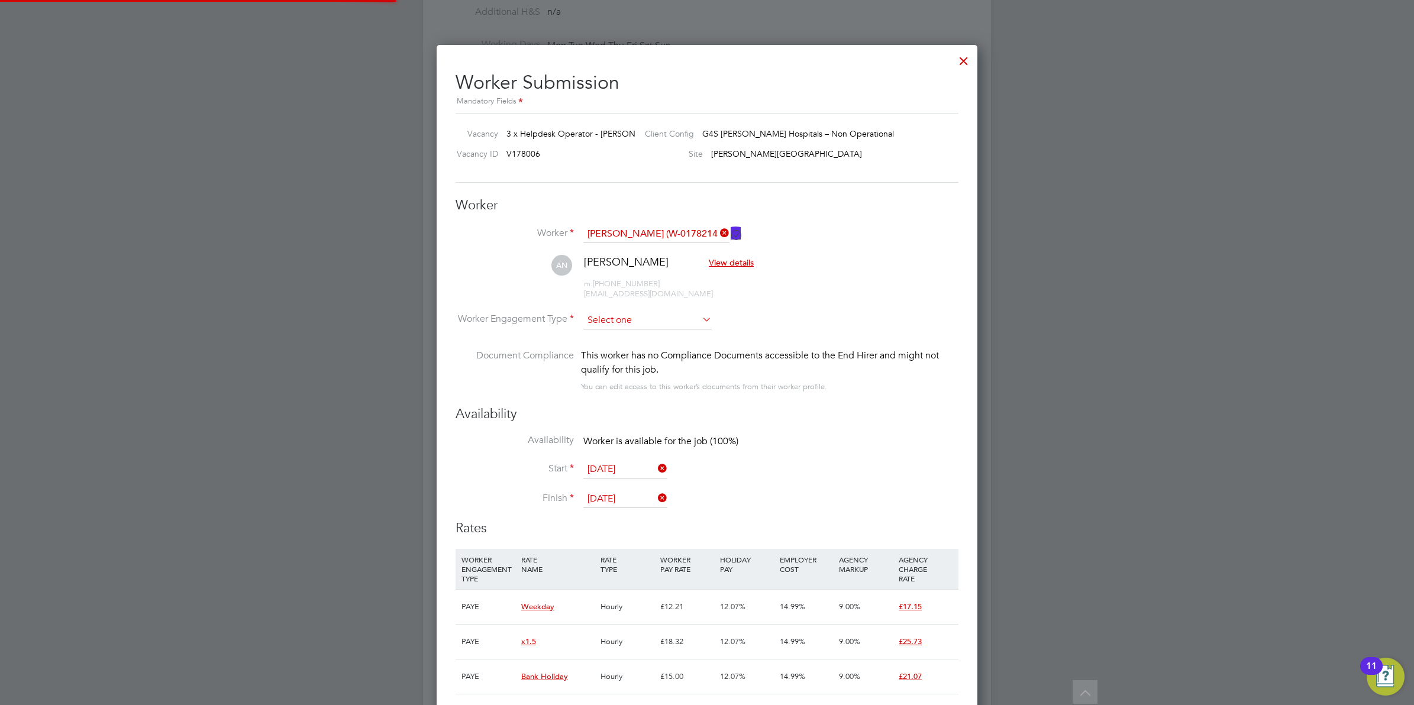
scroll to position [1360, 541]
click at [627, 312] on input at bounding box center [647, 321] width 128 height 18
click at [608, 355] on li "PAYE" at bounding box center [648, 353] width 130 height 15
type input "PAYE"
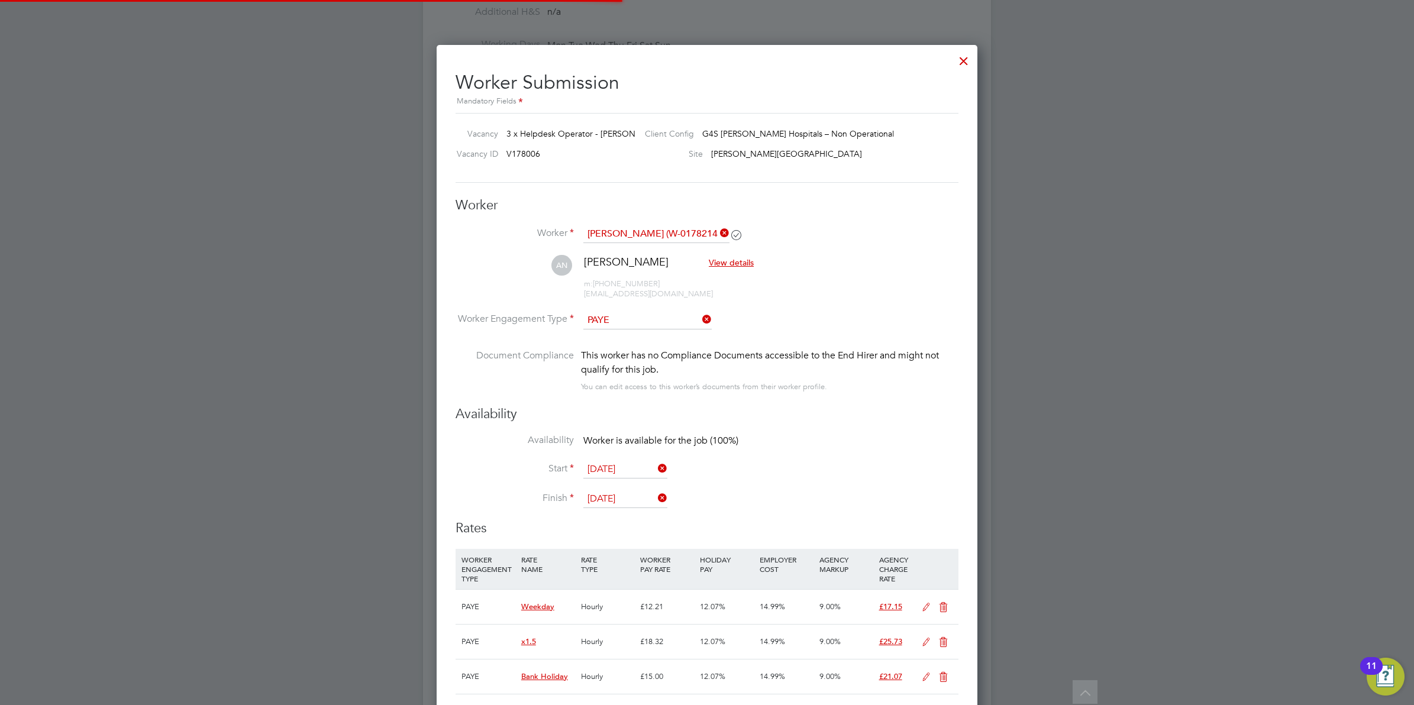
scroll to position [6, 7]
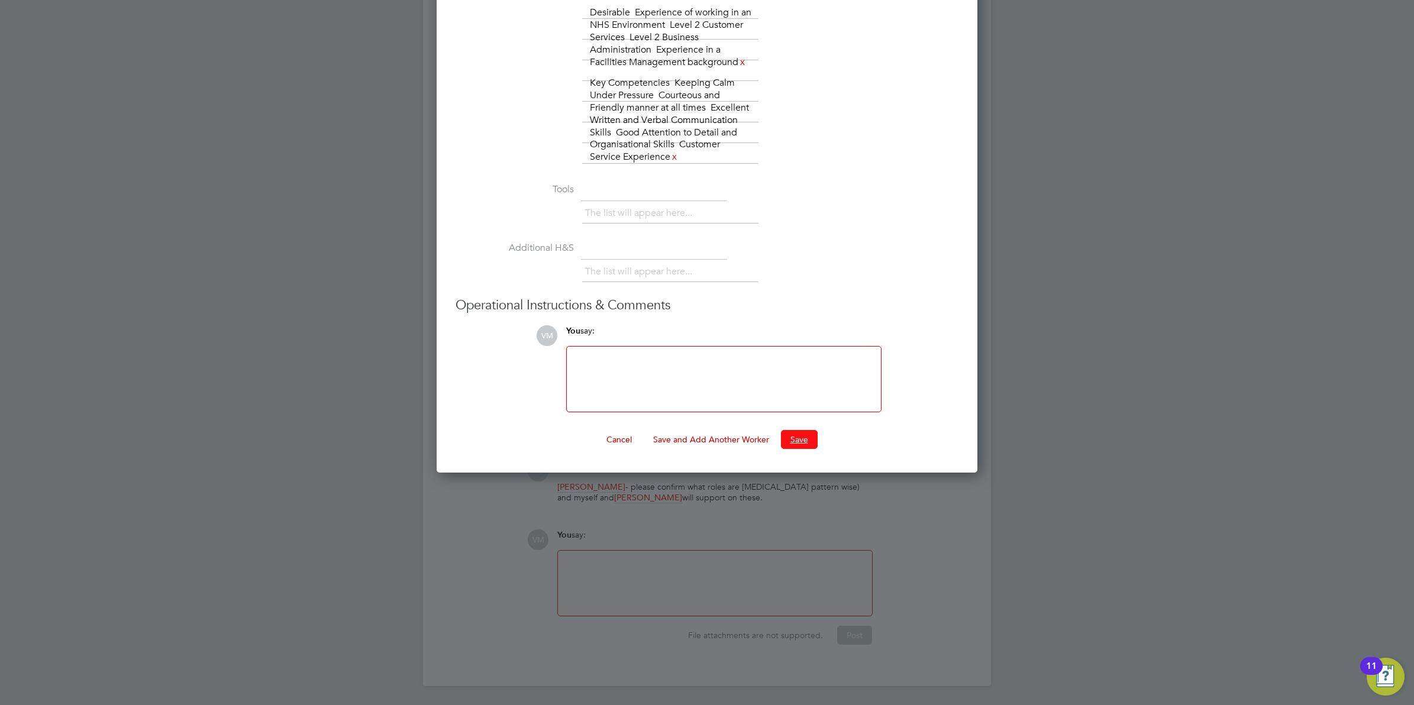
click at [805, 447] on button "Save" at bounding box center [799, 439] width 37 height 19
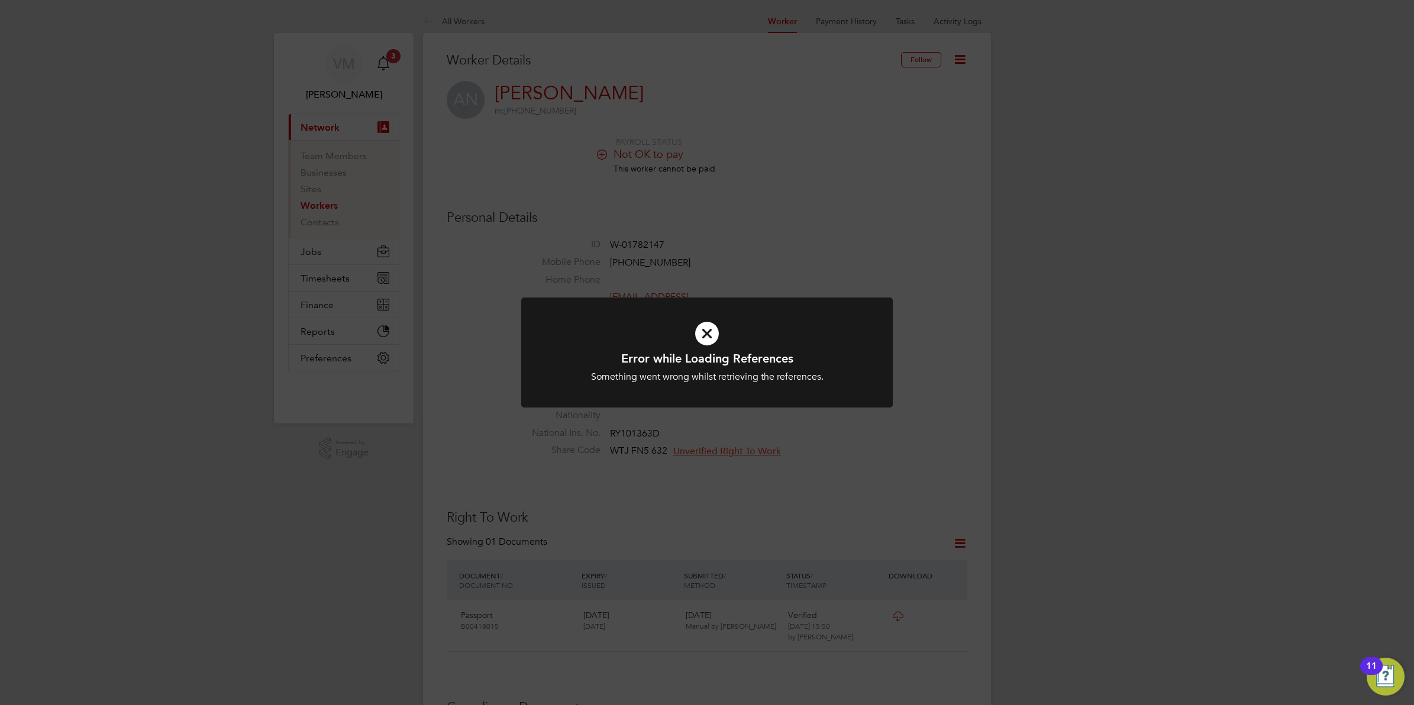
click at [705, 332] on icon at bounding box center [707, 334] width 308 height 46
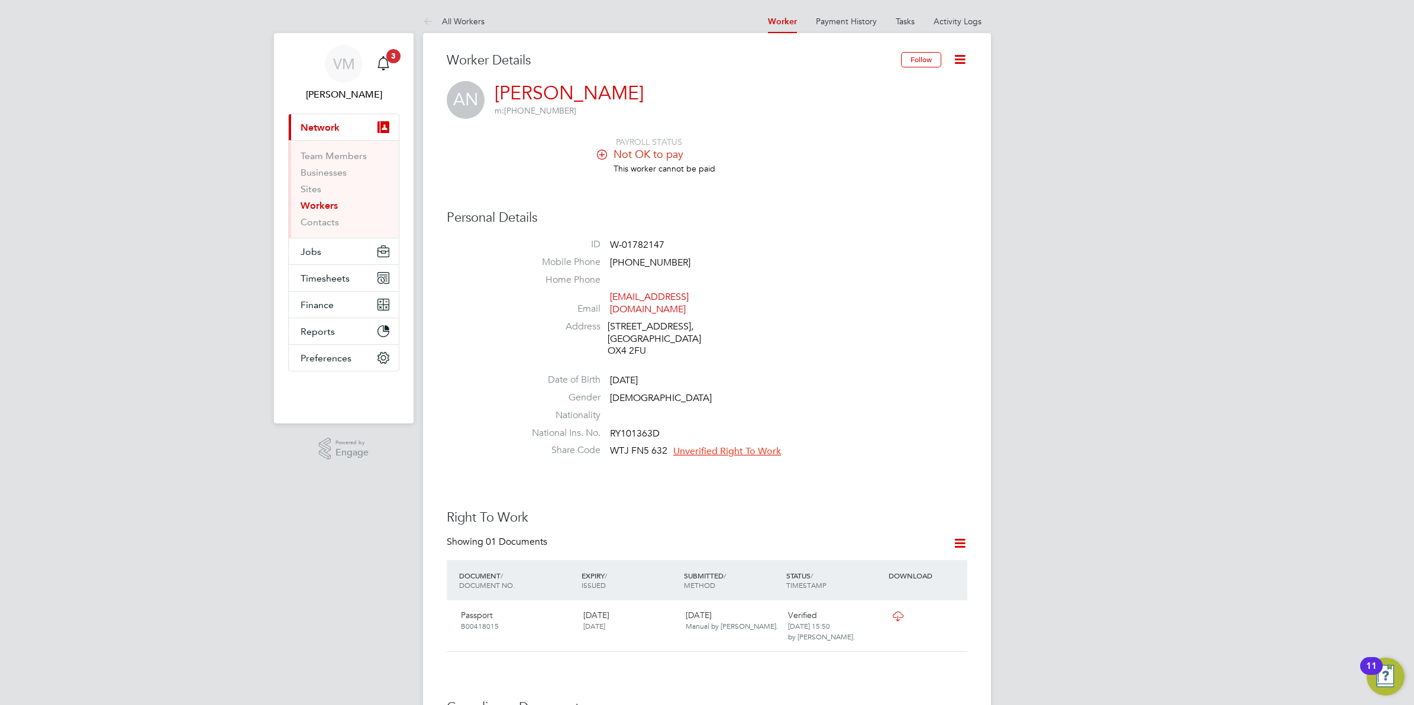
click at [963, 52] on icon at bounding box center [960, 59] width 15 height 15
click at [856, 137] on li "Edit Personal Details e" at bounding box center [891, 138] width 149 height 17
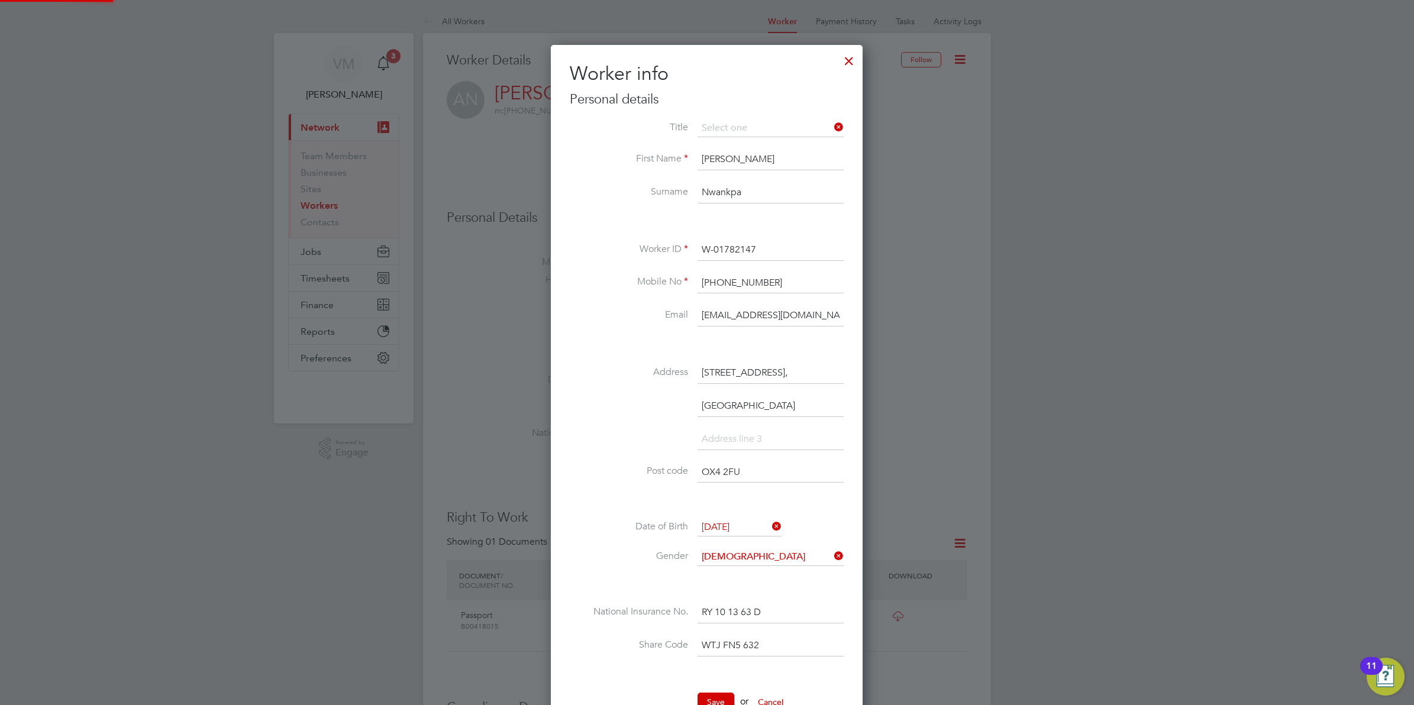
scroll to position [705, 312]
click at [596, 198] on label "Surname" at bounding box center [629, 192] width 118 height 12
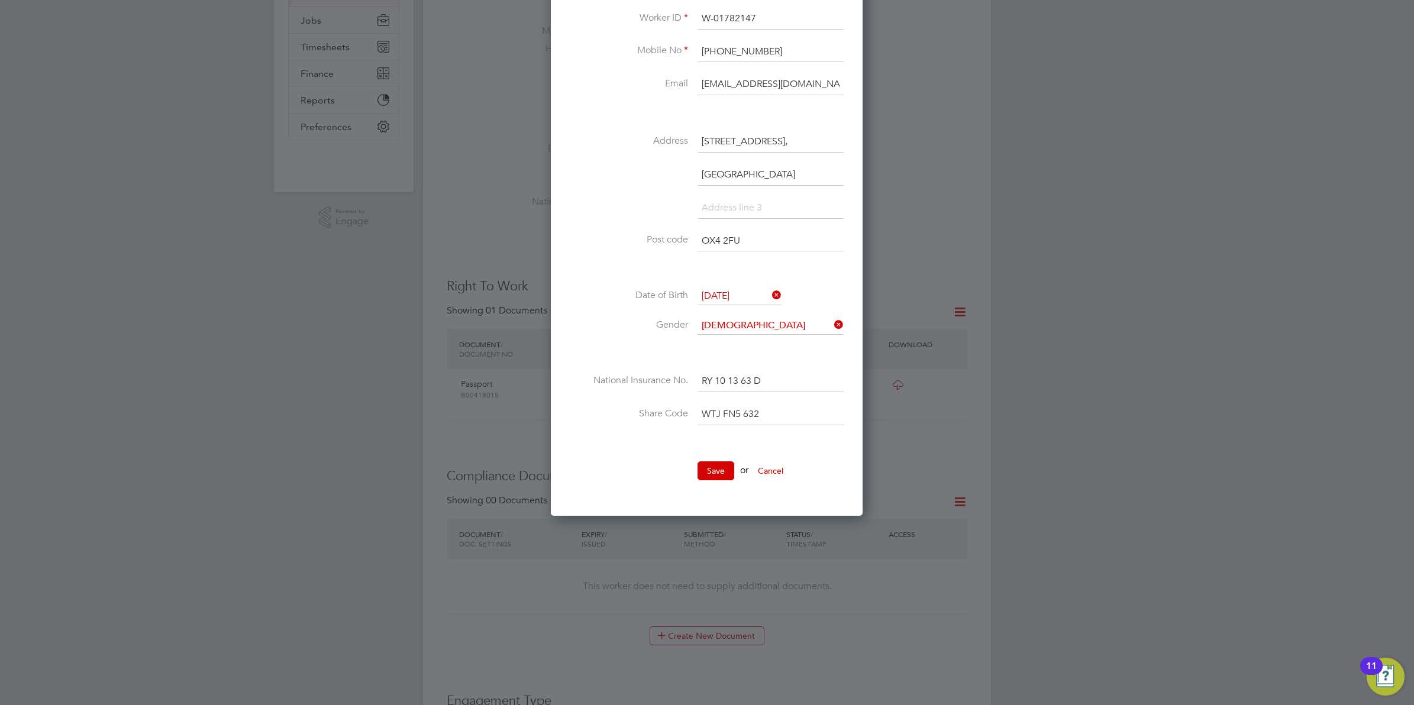
scroll to position [296, 0]
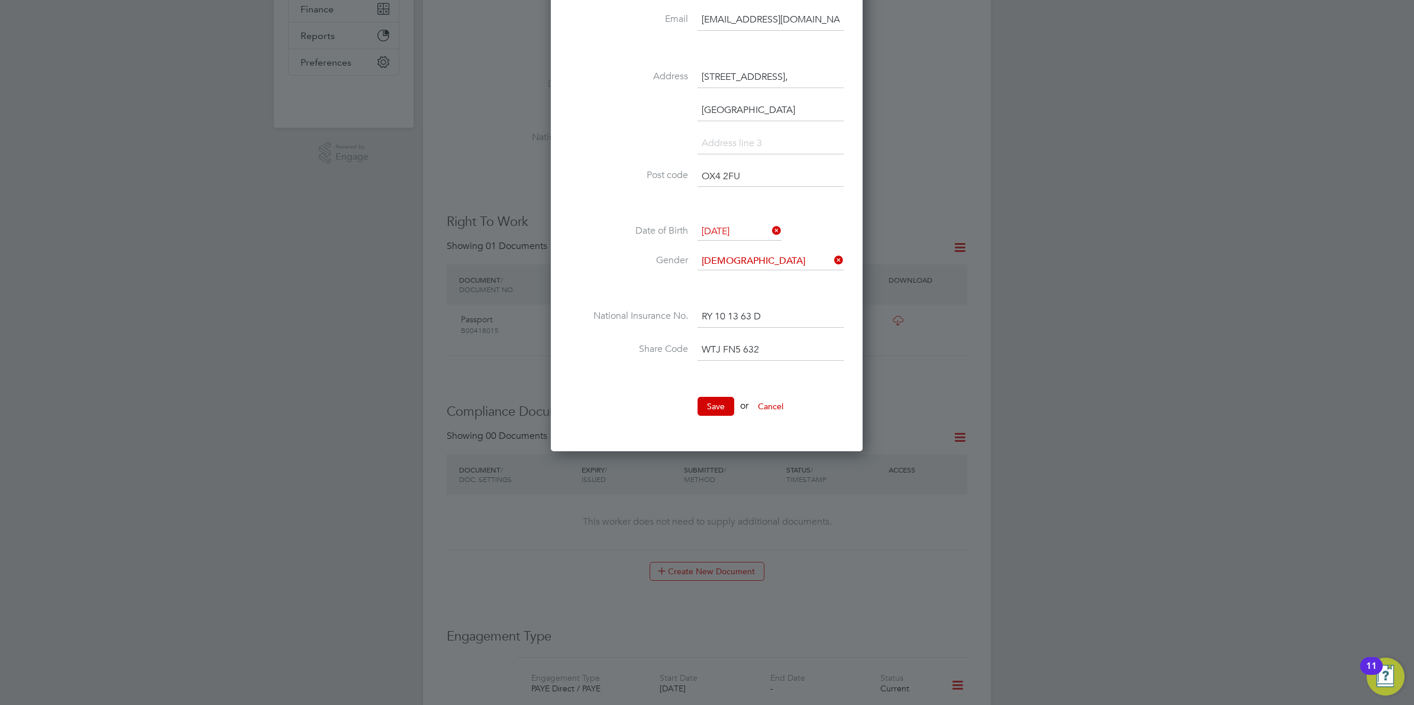
click at [721, 404] on button "Save" at bounding box center [716, 406] width 37 height 19
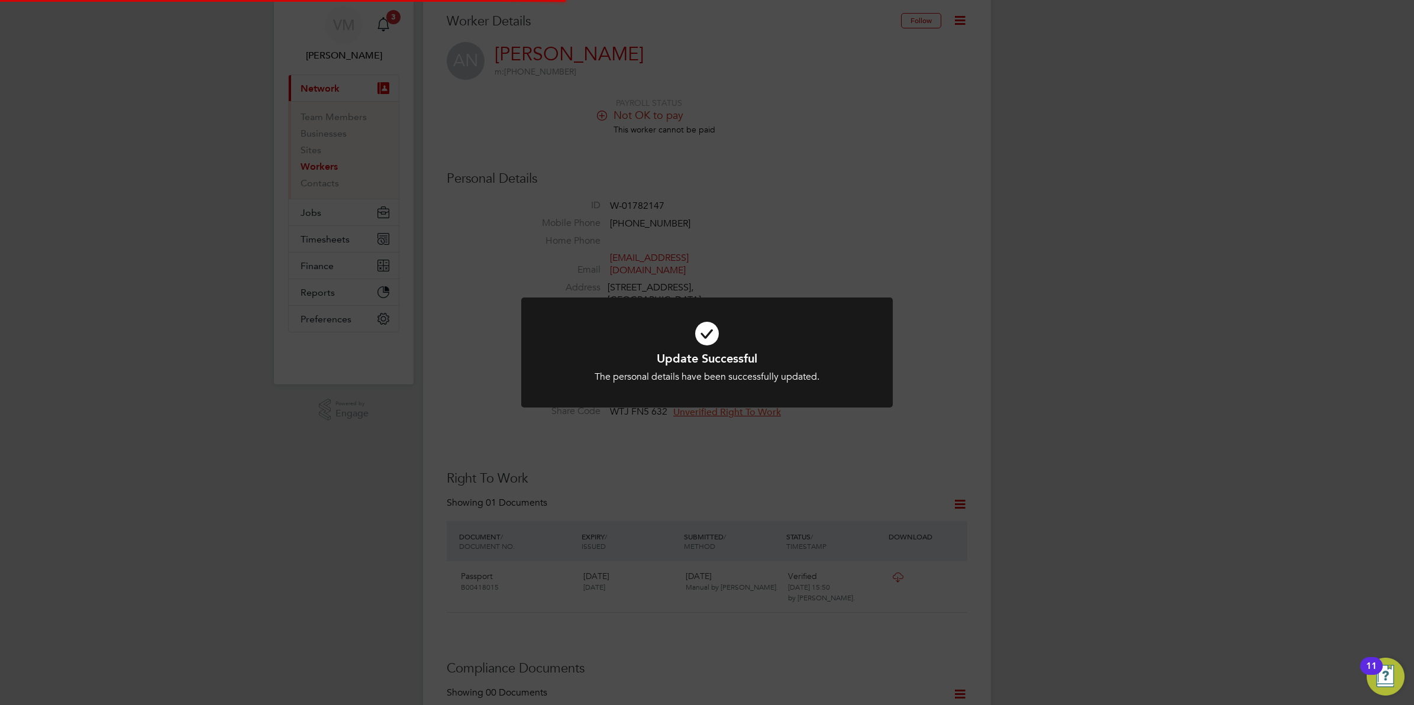
scroll to position [0, 0]
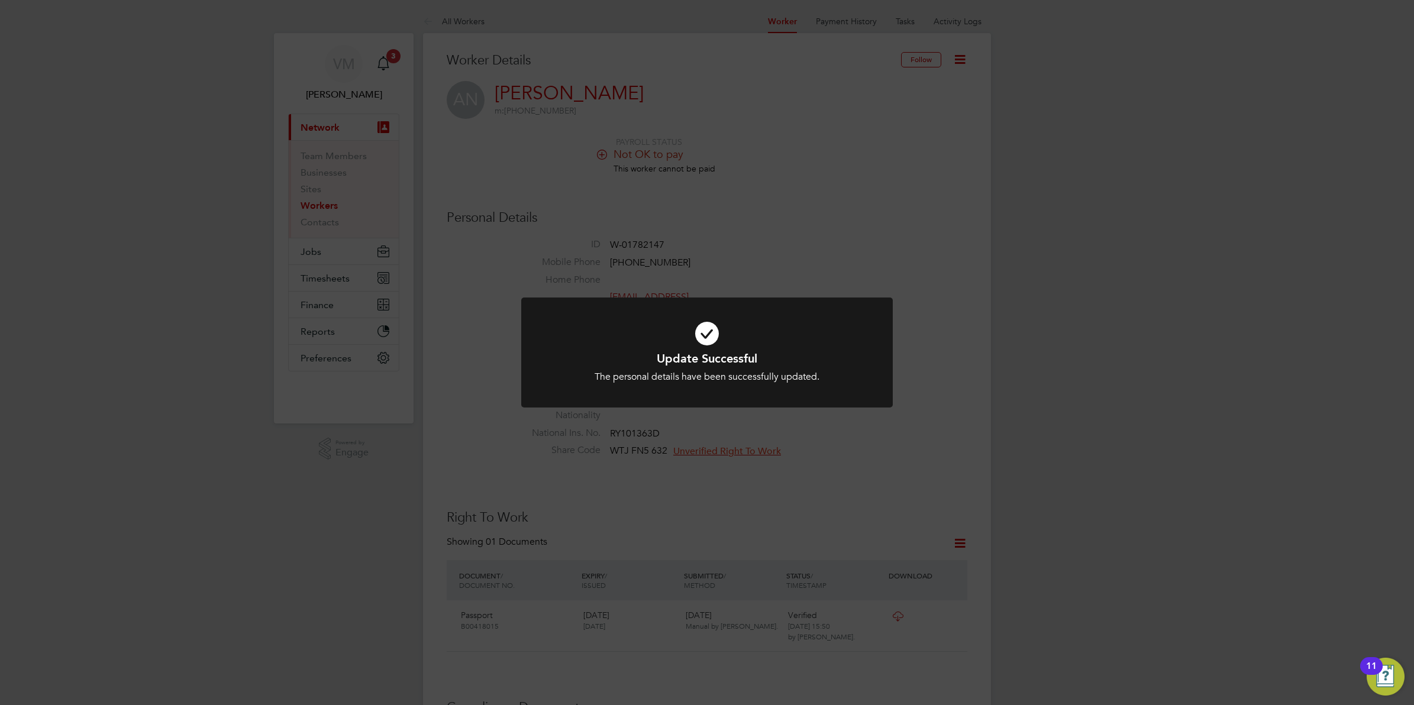
click at [767, 259] on div "Update Successful The personal details have been successfully updated. Cancel O…" at bounding box center [707, 352] width 1414 height 705
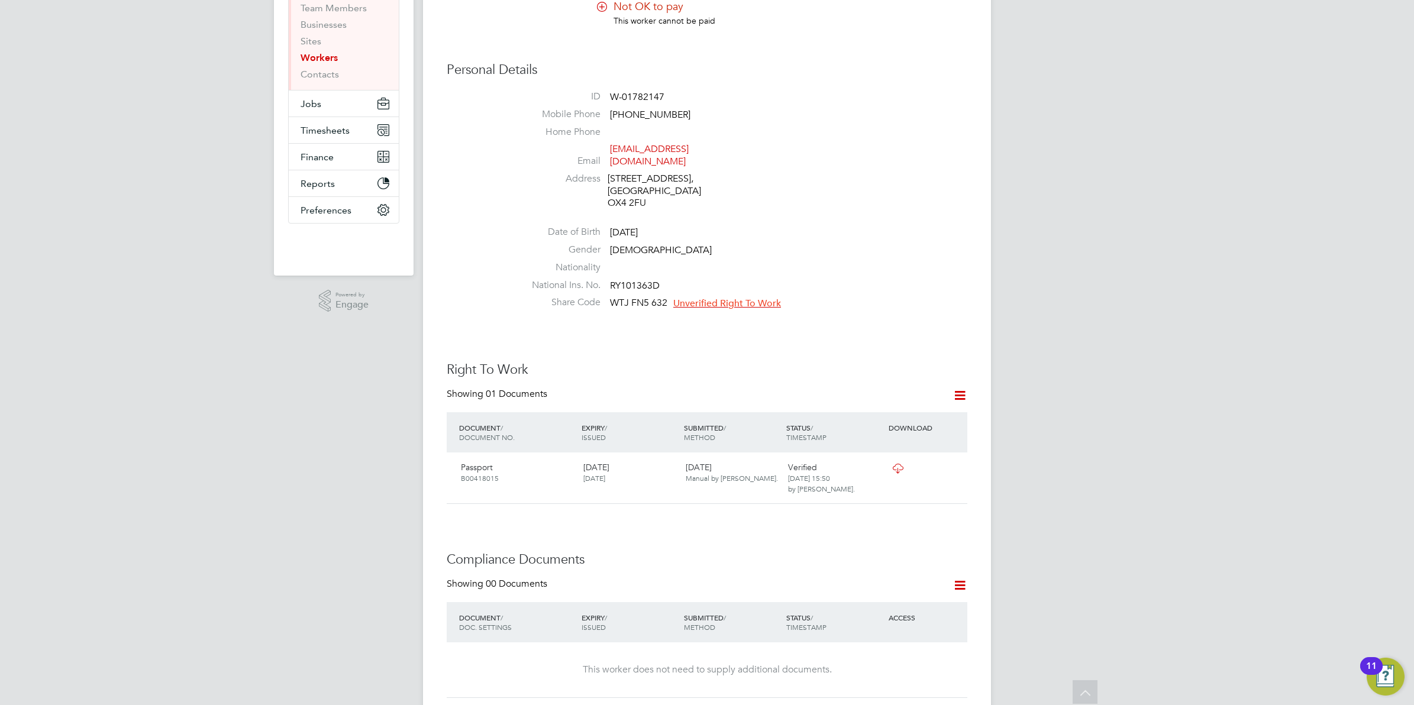
scroll to position [222, 0]
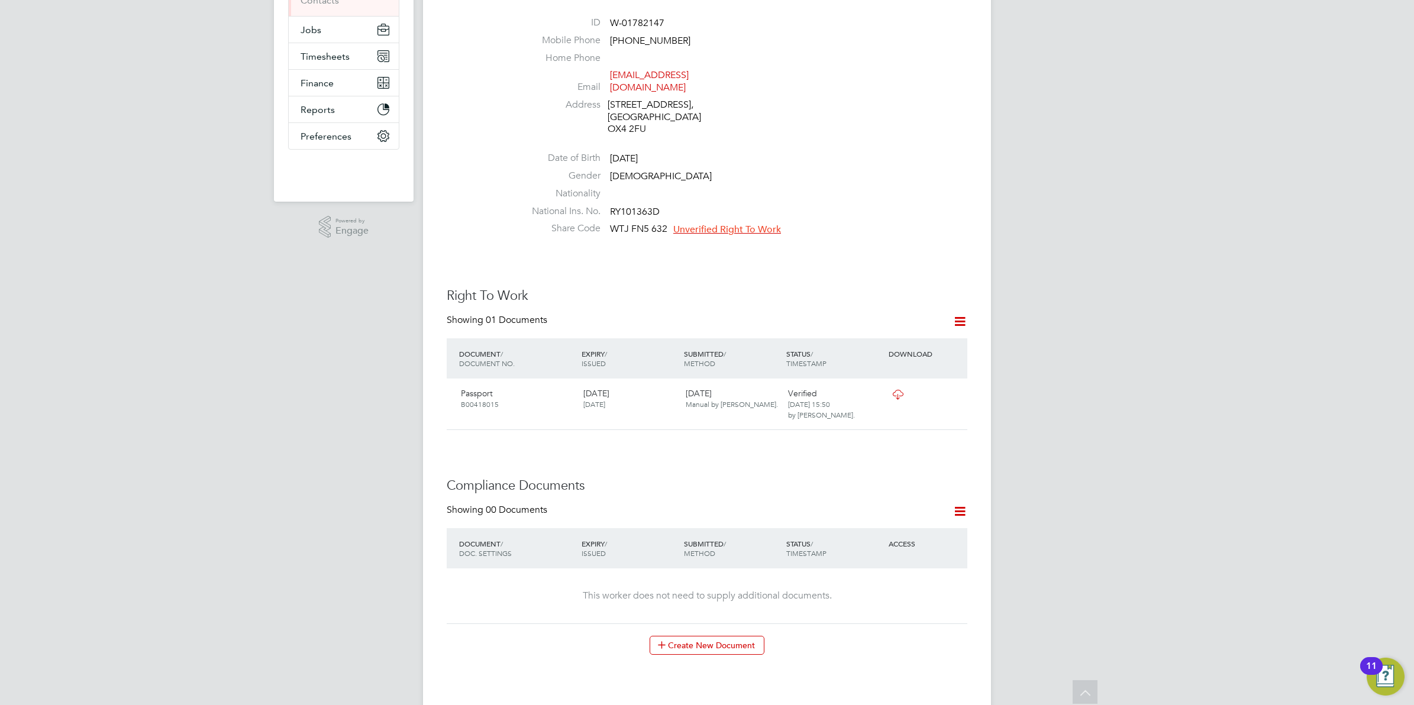
click at [705, 224] on span "Unverified Right To Work" at bounding box center [727, 230] width 108 height 12
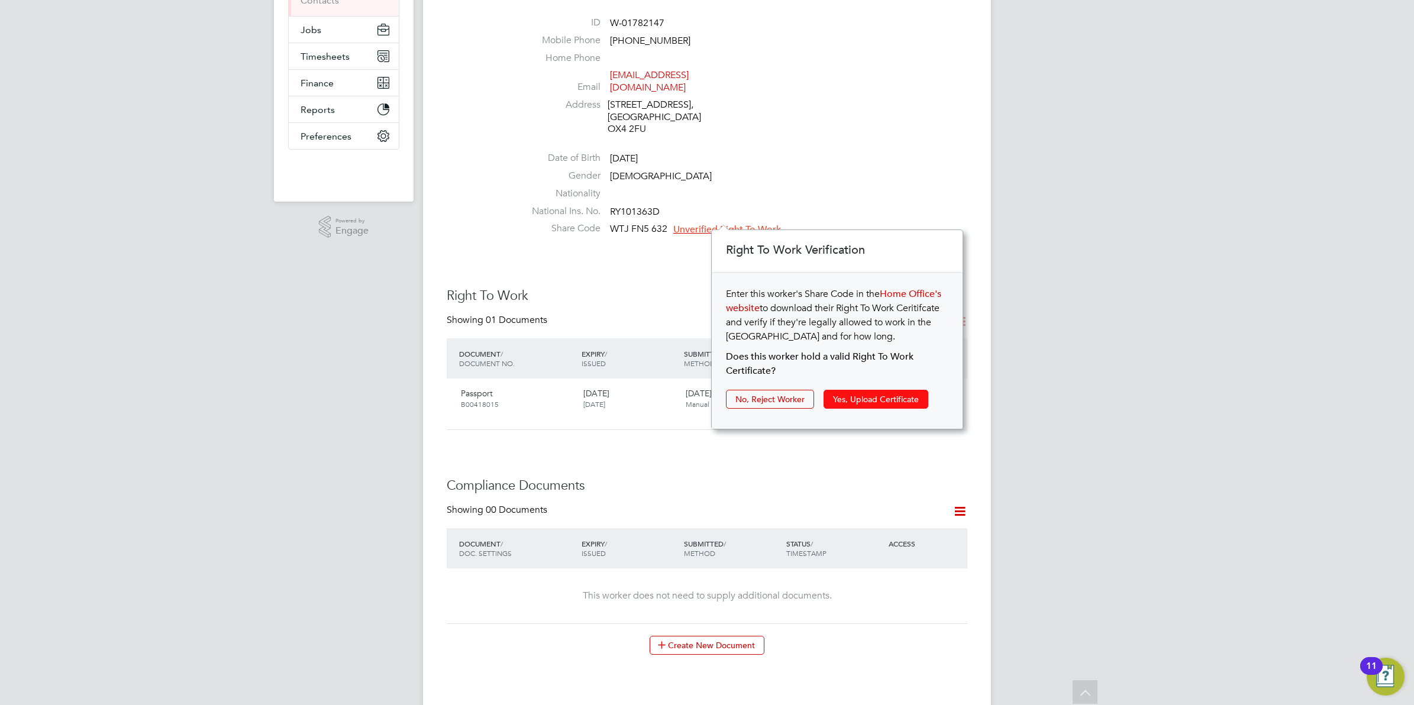
click at [891, 398] on button "Yes, Upload Certificate" at bounding box center [876, 399] width 105 height 19
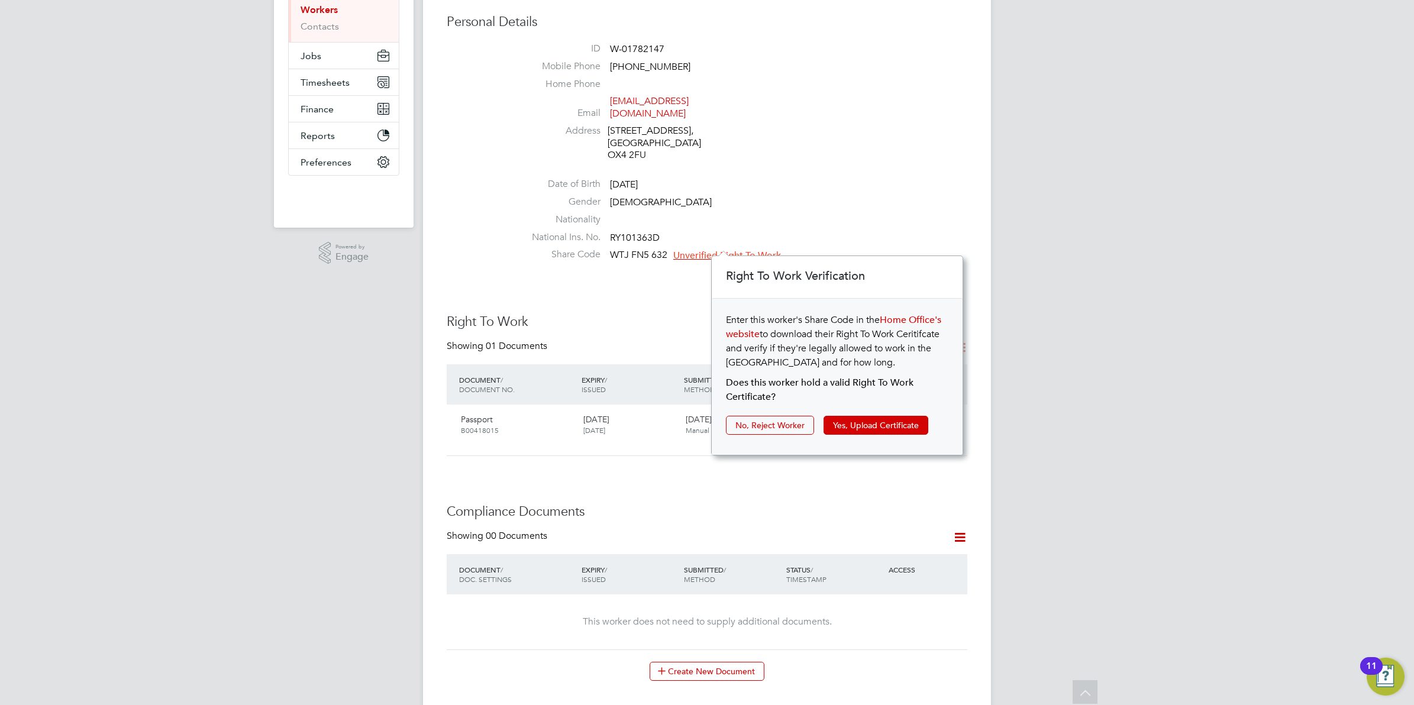
scroll to position [222, 0]
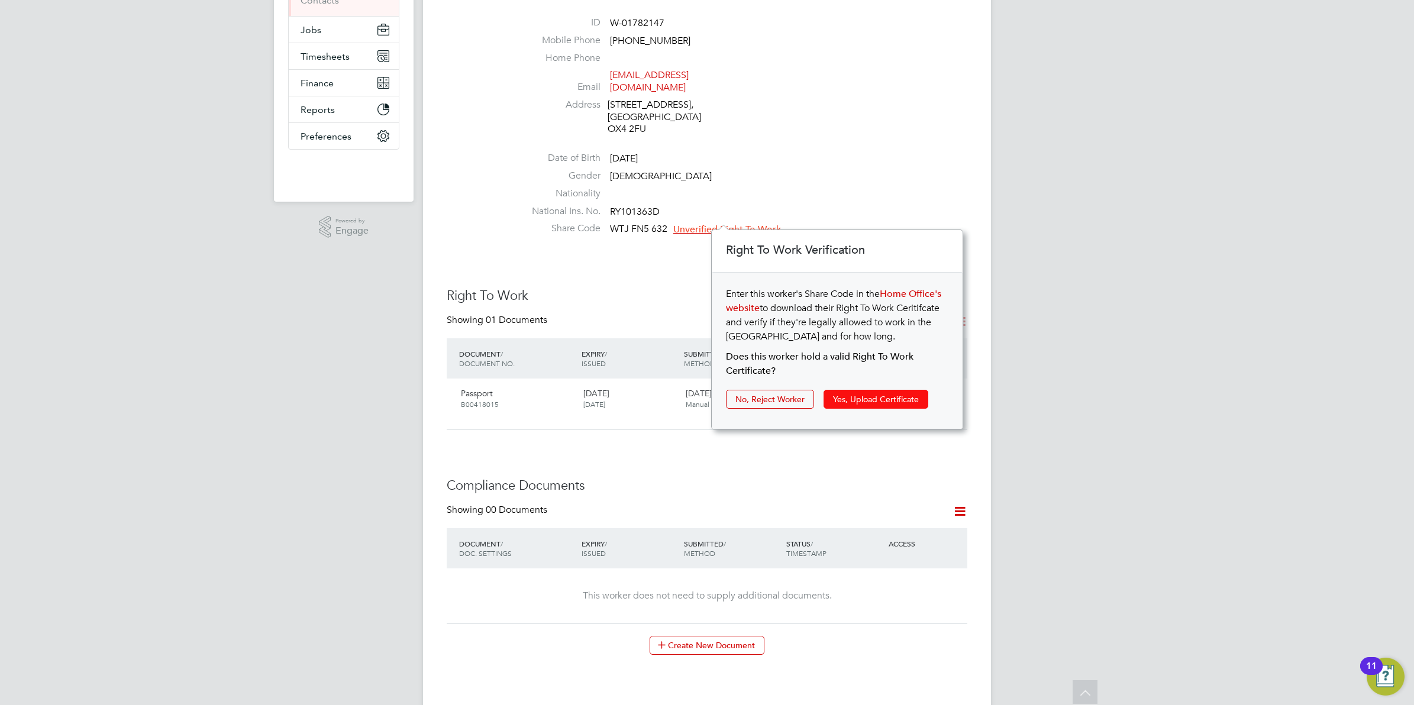
click at [897, 396] on button "Yes, Upload Certificate" at bounding box center [876, 399] width 105 height 19
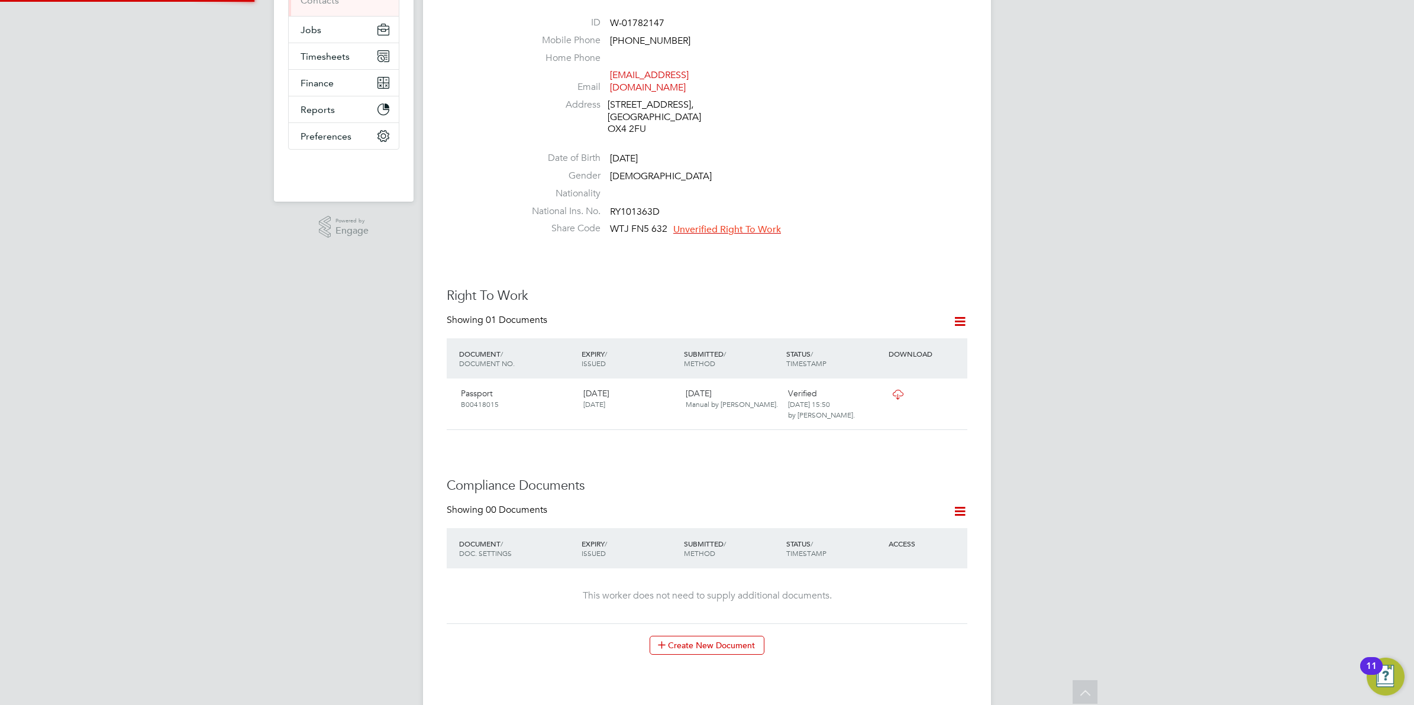
scroll to position [42, 251]
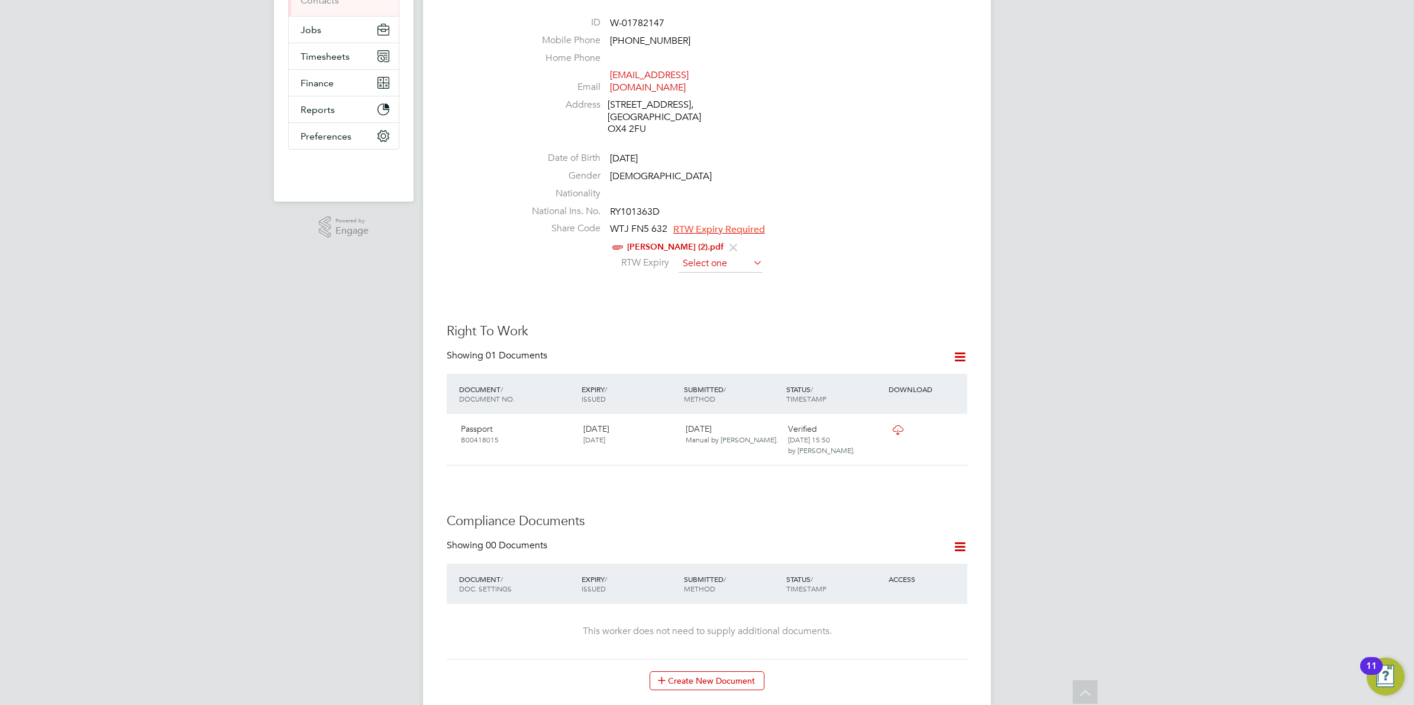
click at [714, 256] on input at bounding box center [721, 264] width 84 height 18
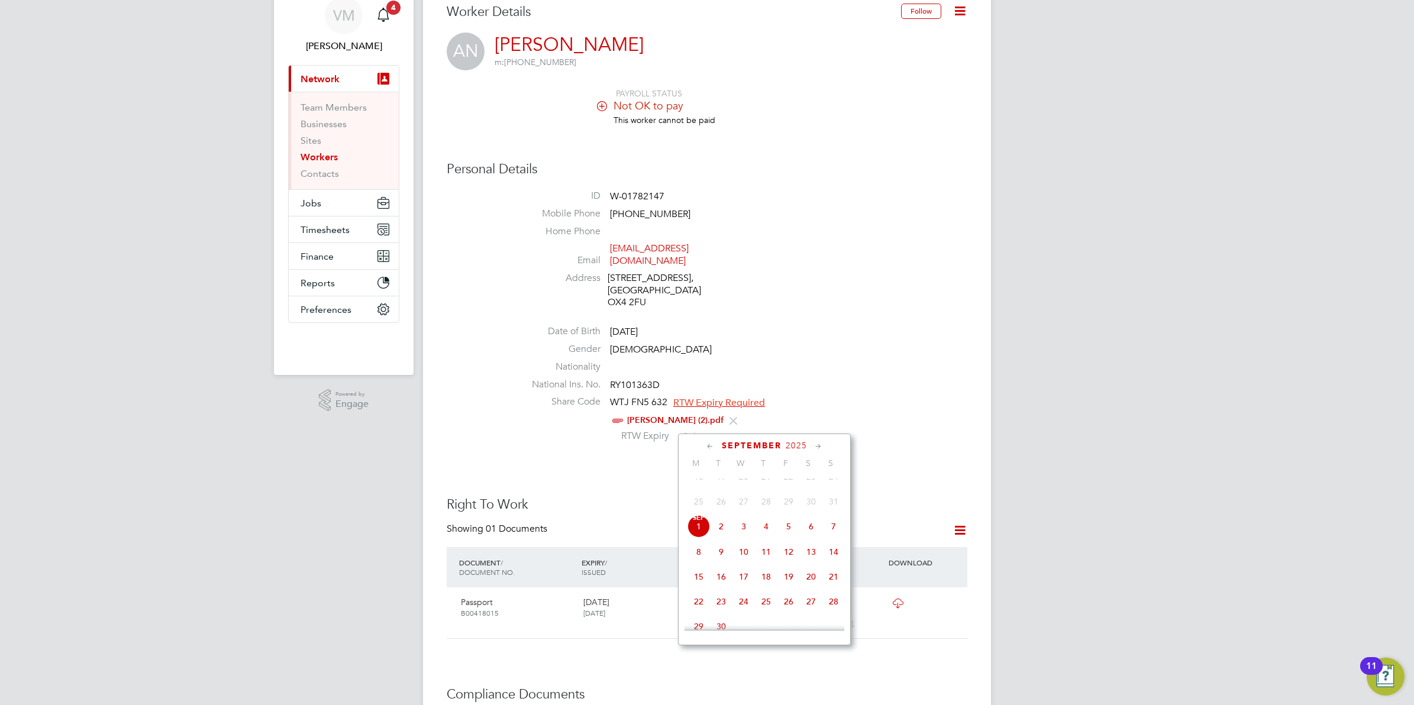
scroll to position [74, 0]
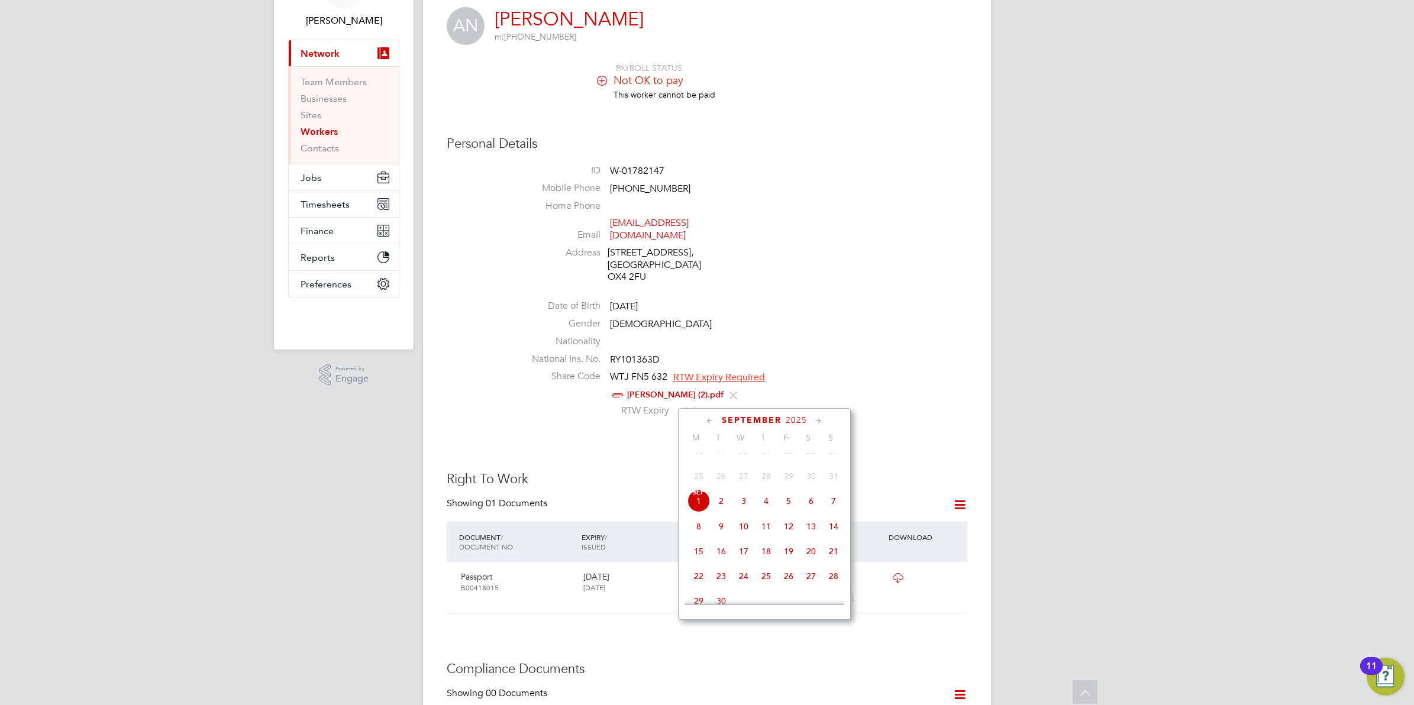
click at [805, 422] on span "2025" at bounding box center [796, 420] width 21 height 10
click at [796, 419] on span "2025" at bounding box center [796, 420] width 21 height 10
click at [795, 415] on span "2025" at bounding box center [786, 420] width 21 height 10
click at [740, 530] on span "2027" at bounding box center [744, 519] width 22 height 22
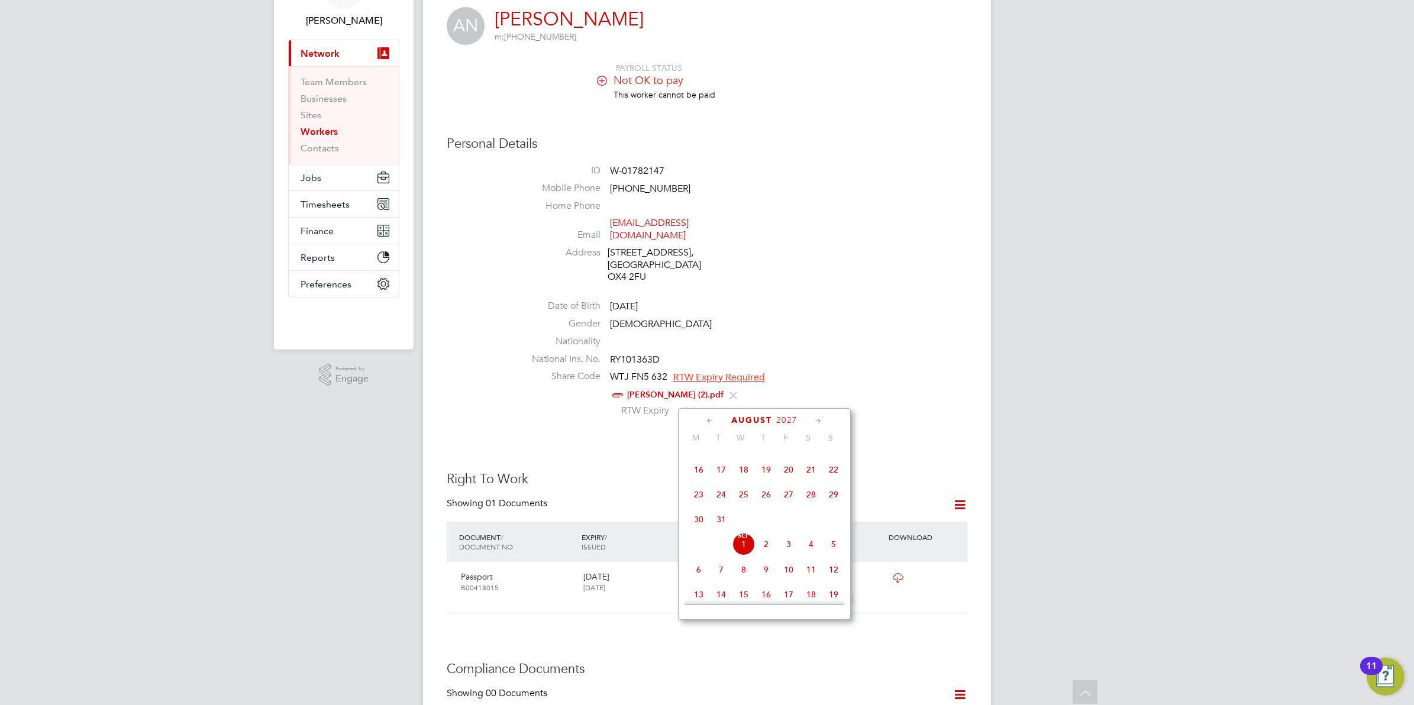
click at [713, 419] on icon at bounding box center [710, 421] width 11 height 13
click at [817, 419] on icon at bounding box center [818, 421] width 11 height 13
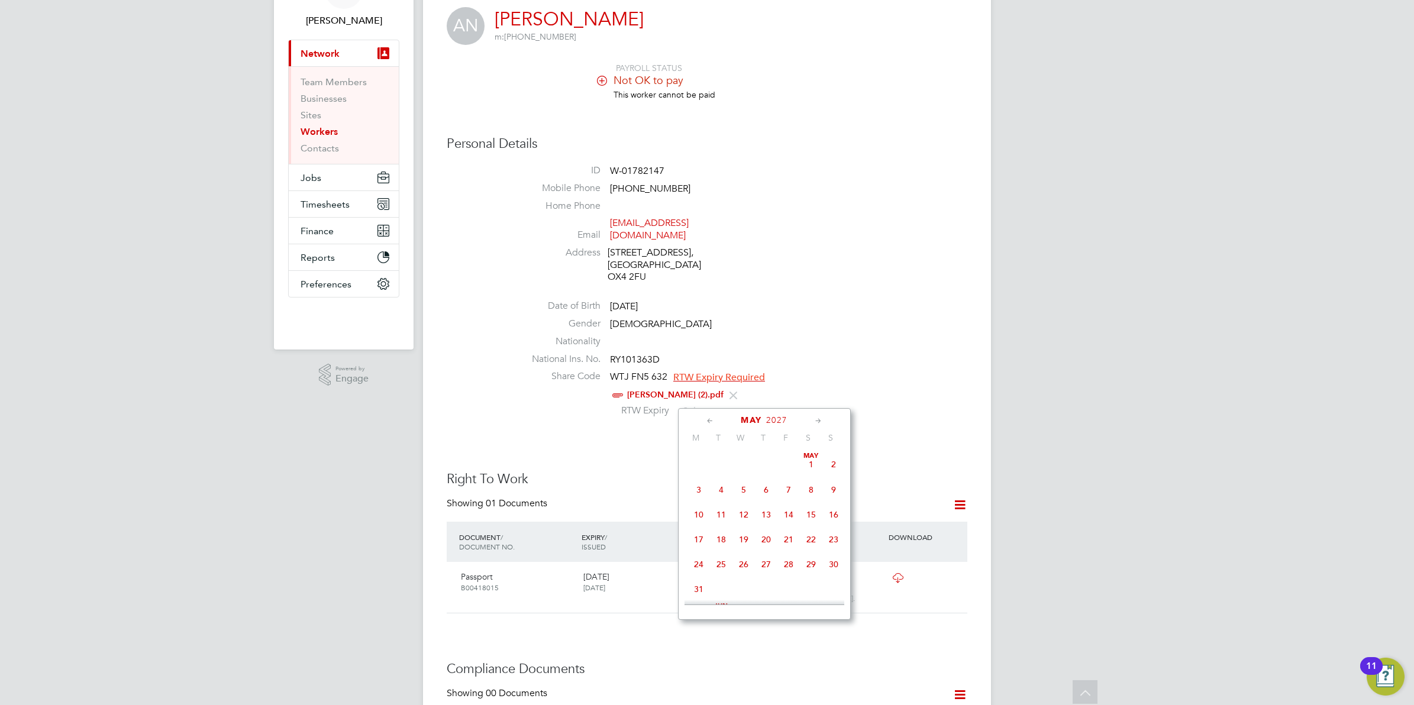
scroll to position [155, 0]
click at [833, 488] on span "13" at bounding box center [833, 484] width 22 height 22
type input "13 Jun 2027"
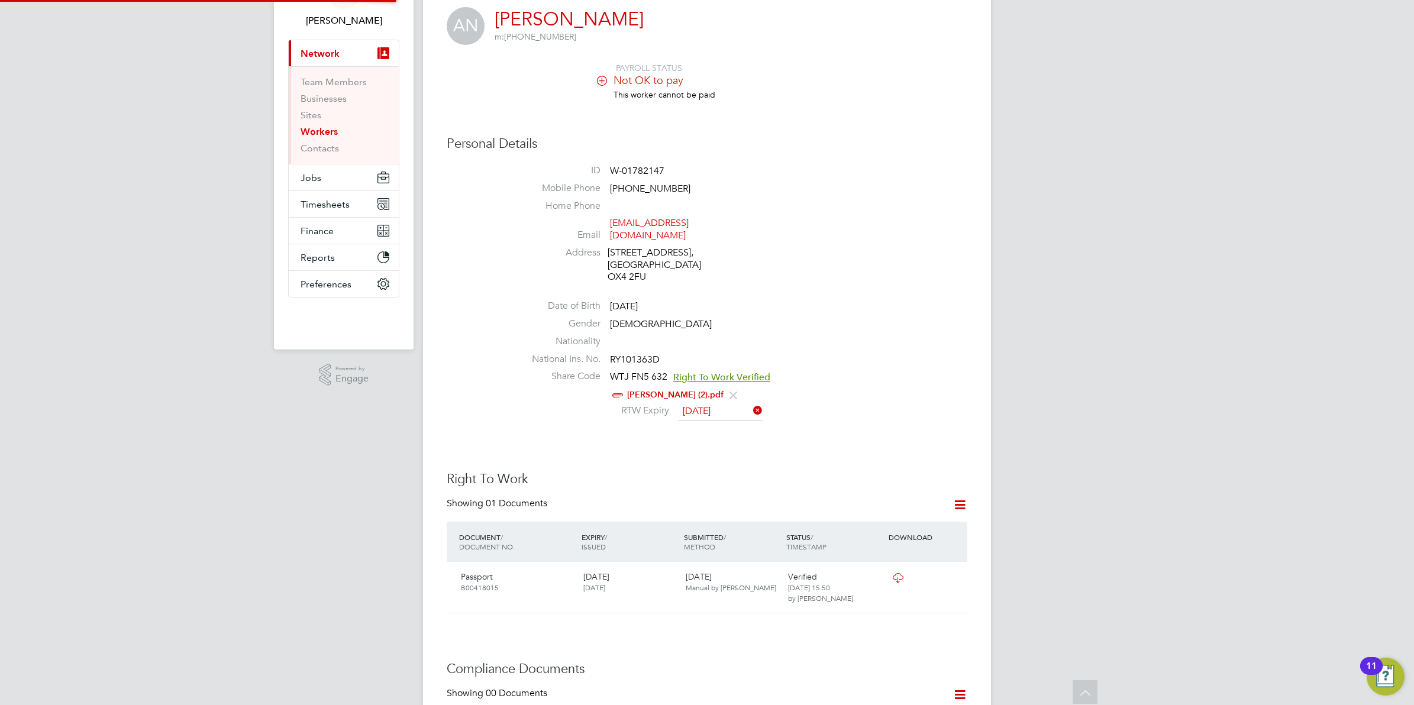
scroll to position [12, 96]
click at [833, 498] on div "Showing 01 Documents" at bounding box center [707, 510] width 521 height 24
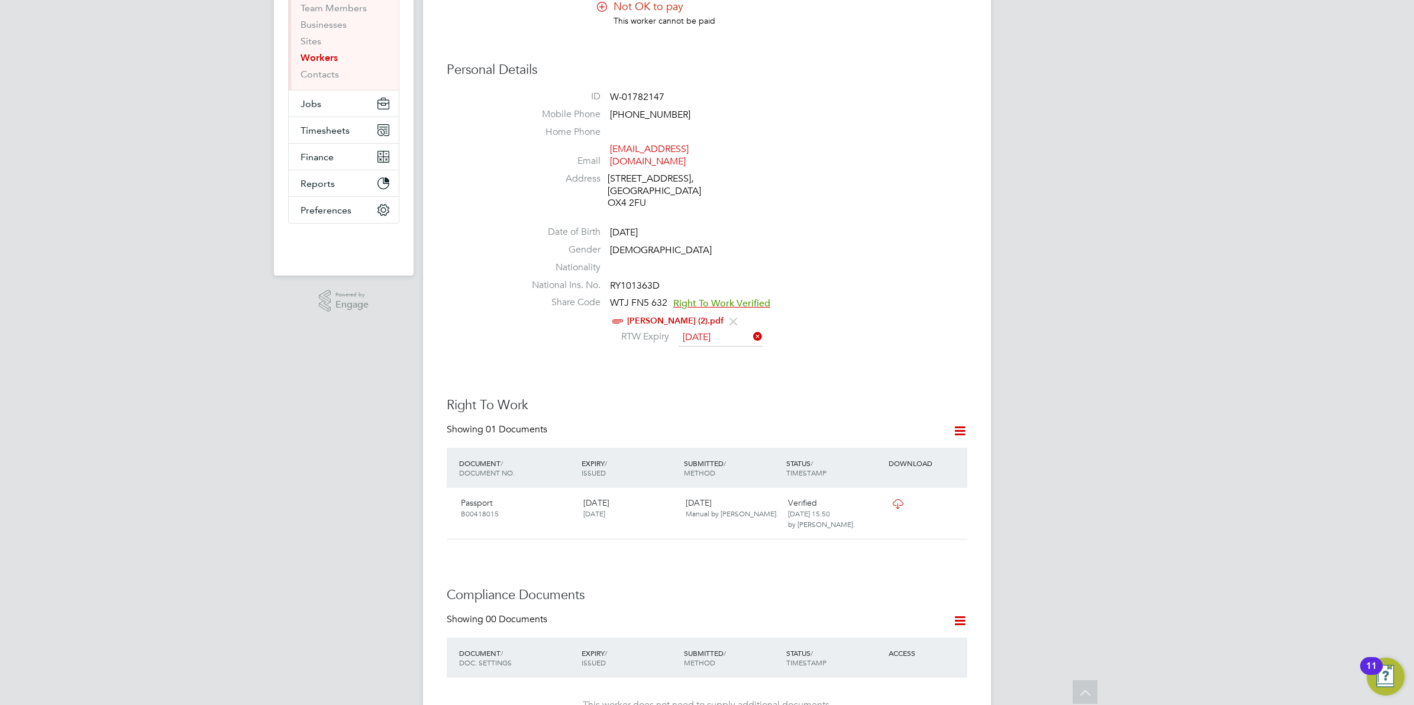
click at [749, 397] on h3 "Right To Work" at bounding box center [707, 405] width 521 height 17
click at [805, 382] on div "Worker Details Follow AN Alex Nwankpa m: +44 7368 889317 PAYROLL STATUS Not OK …" at bounding box center [707, 637] width 521 height 1467
click at [692, 379] on div "Worker Details Follow AN Alex Nwankpa m: +44 7368 889317 PAYROLL STATUS Not OK …" at bounding box center [707, 637] width 521 height 1467
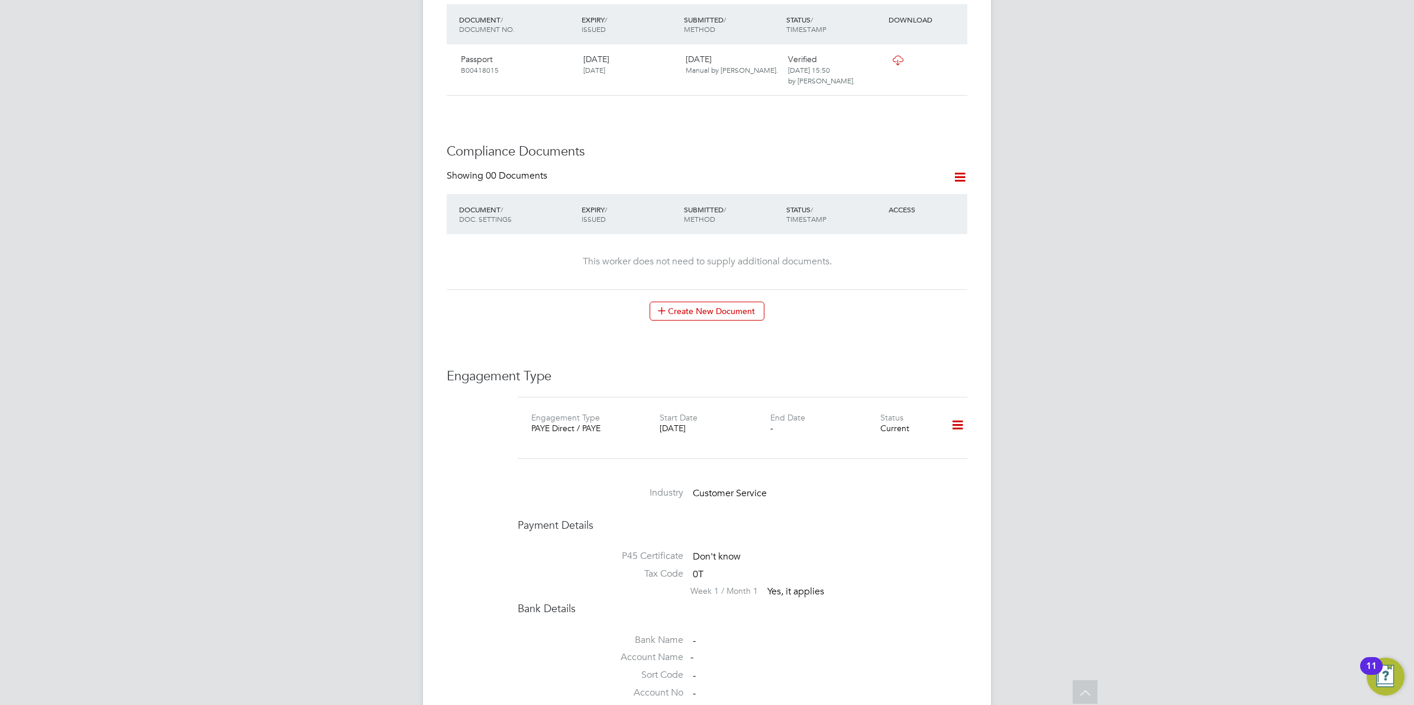
scroll to position [863, 0]
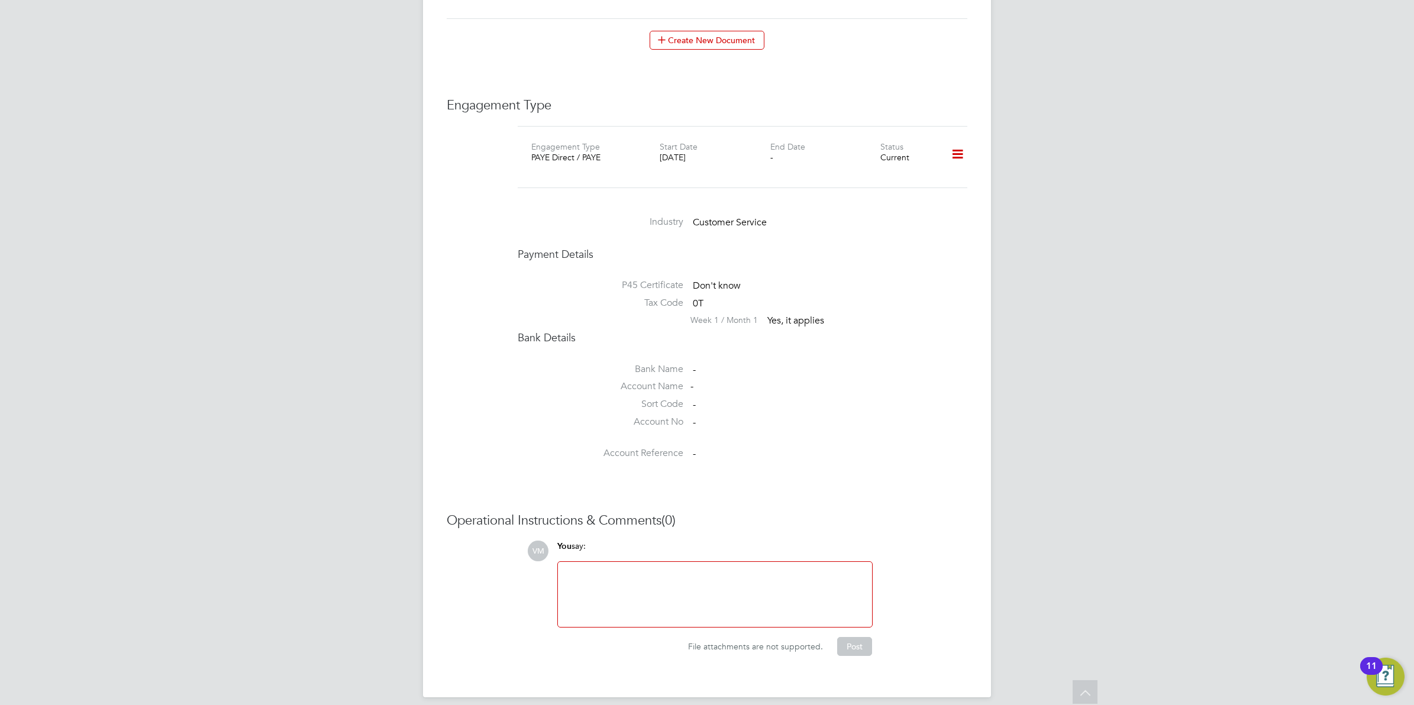
click at [815, 593] on div at bounding box center [715, 594] width 300 height 51
click at [966, 524] on div "Operational Instructions & Comments (0) VM You say: . Attachments are not suppo…" at bounding box center [707, 584] width 521 height 144
click at [854, 637] on button "Post" at bounding box center [854, 646] width 35 height 19
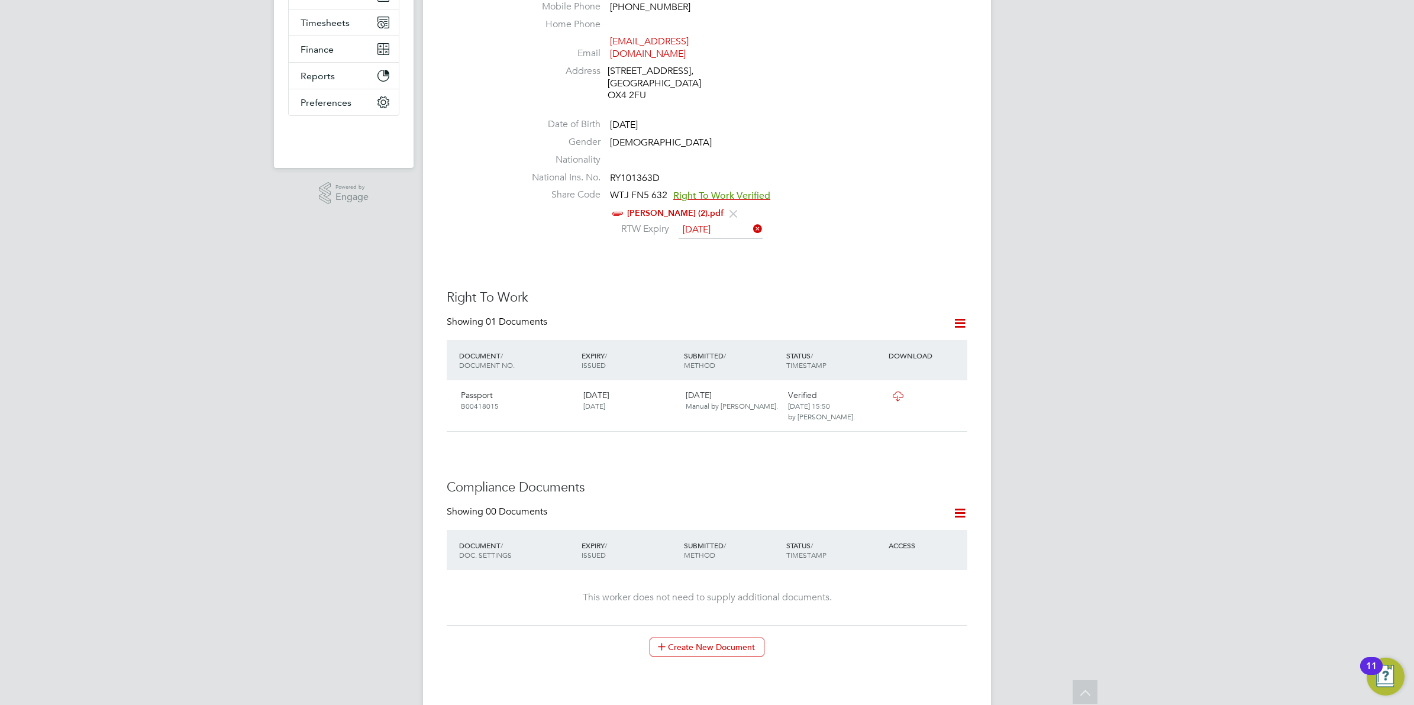
scroll to position [0, 0]
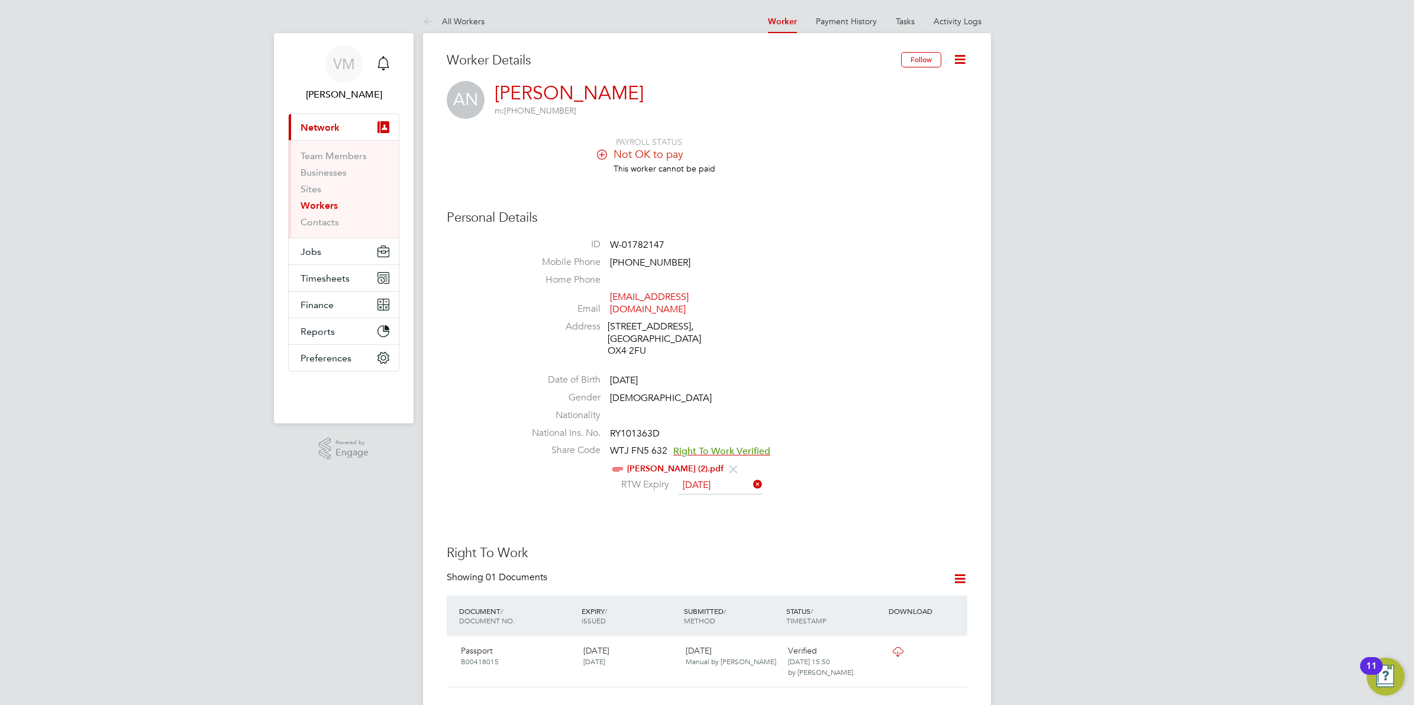
click at [515, 403] on div "Personal Details ID W-01782147 Mobile Phone +44 7368 889317 Home Phone Email al…" at bounding box center [707, 353] width 521 height 288
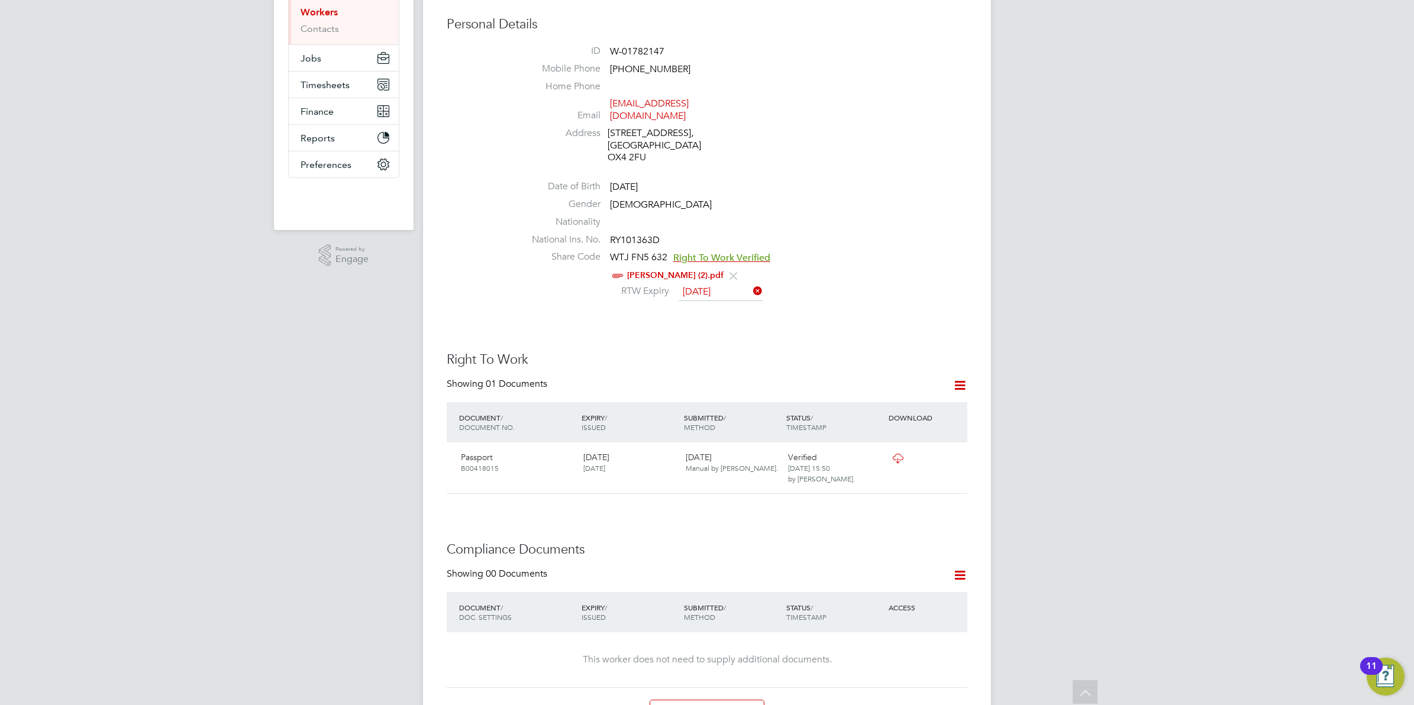
scroll to position [182, 0]
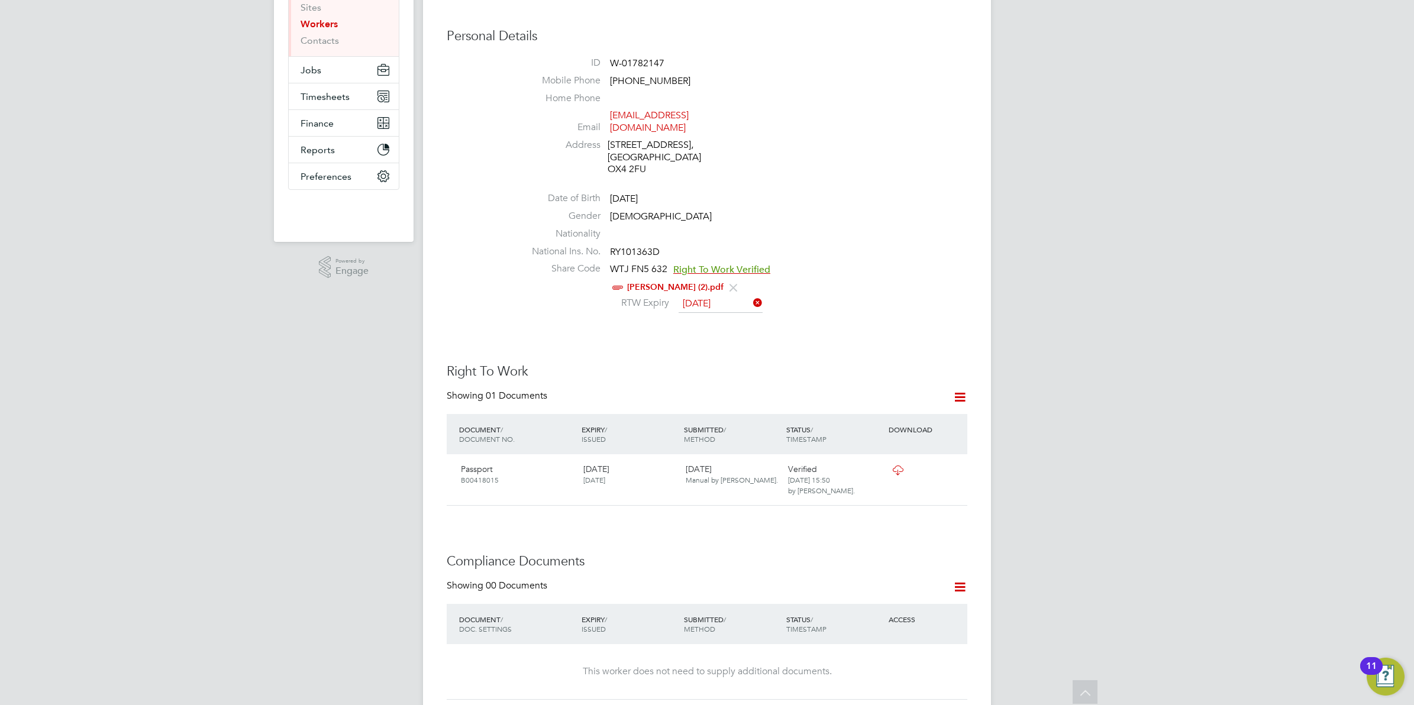
click at [853, 280] on div "Alex RTW (2).pdf" at bounding box center [743, 287] width 450 height 15
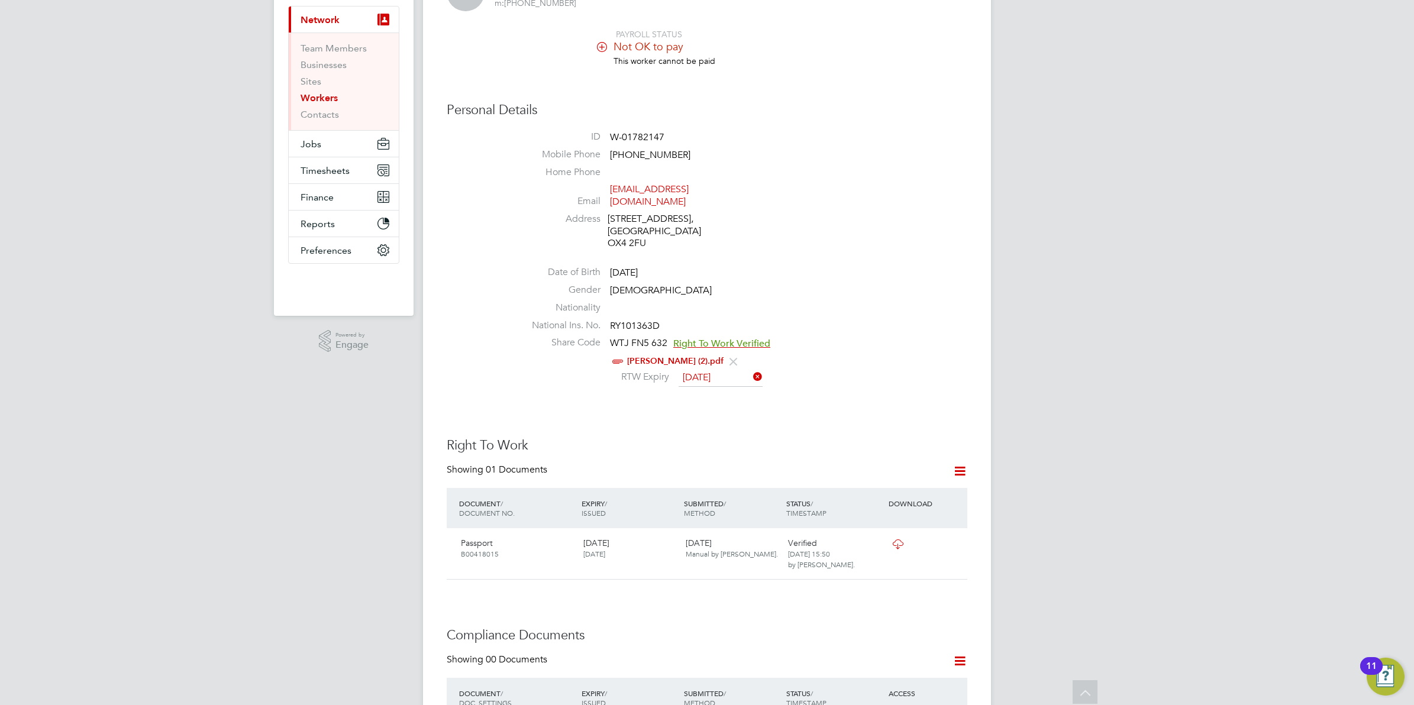
scroll to position [0, 0]
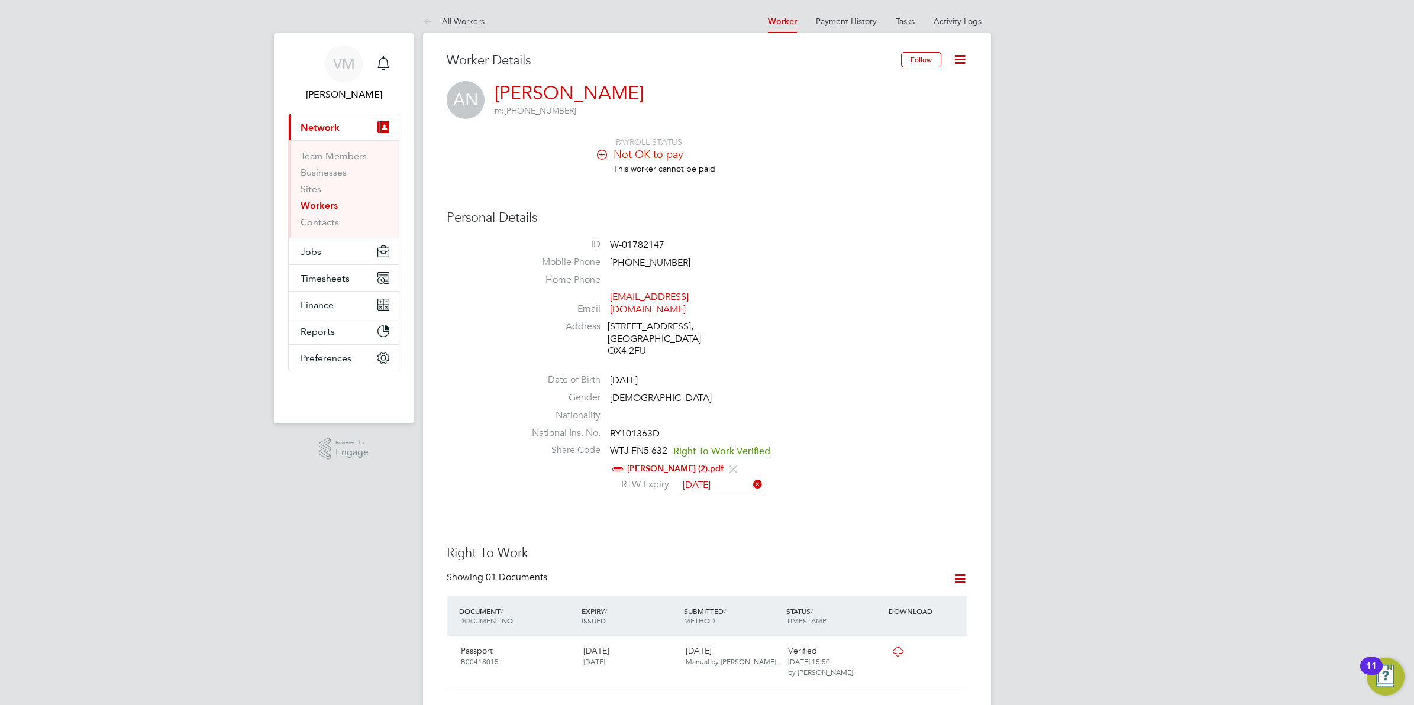
click at [963, 63] on icon at bounding box center [960, 59] width 15 height 15
click at [850, 135] on li "Edit Personal Details e" at bounding box center [891, 138] width 149 height 17
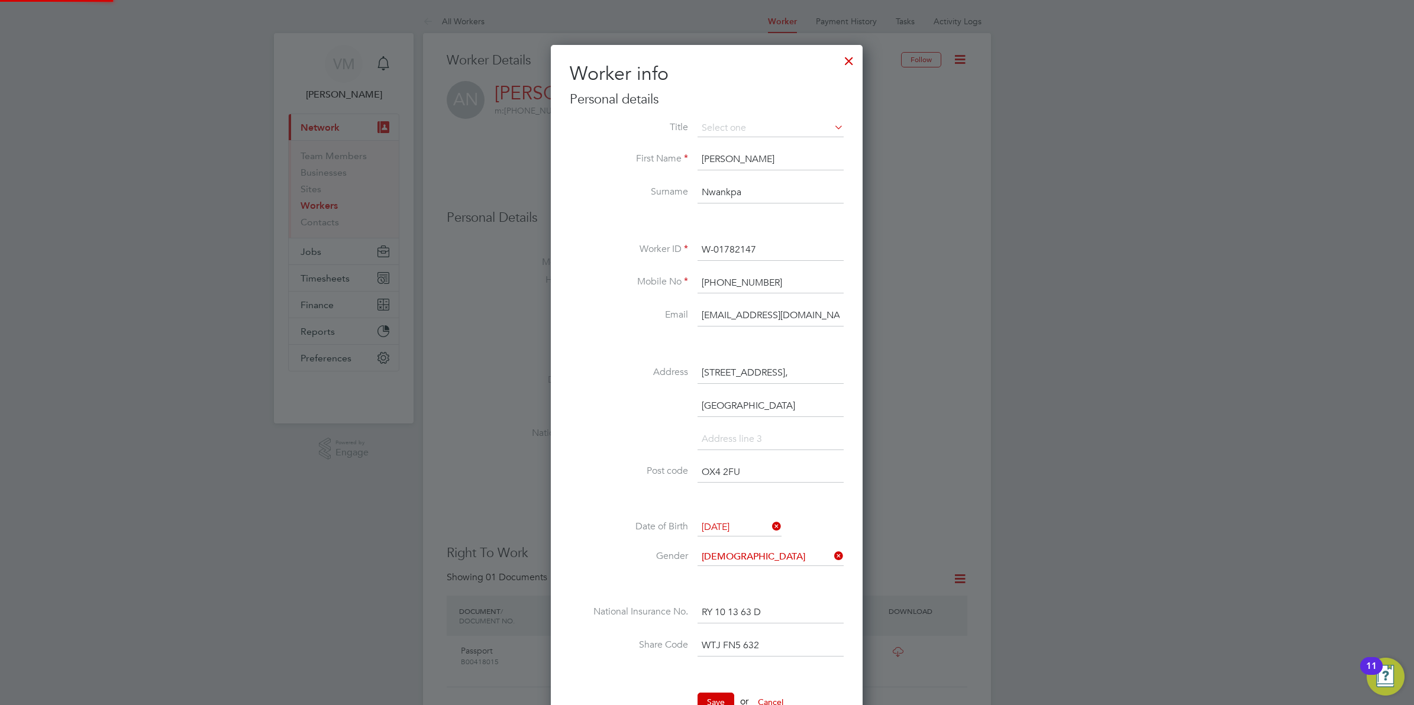
scroll to position [705, 312]
click at [776, 81] on h2 "Worker info" at bounding box center [707, 74] width 274 height 25
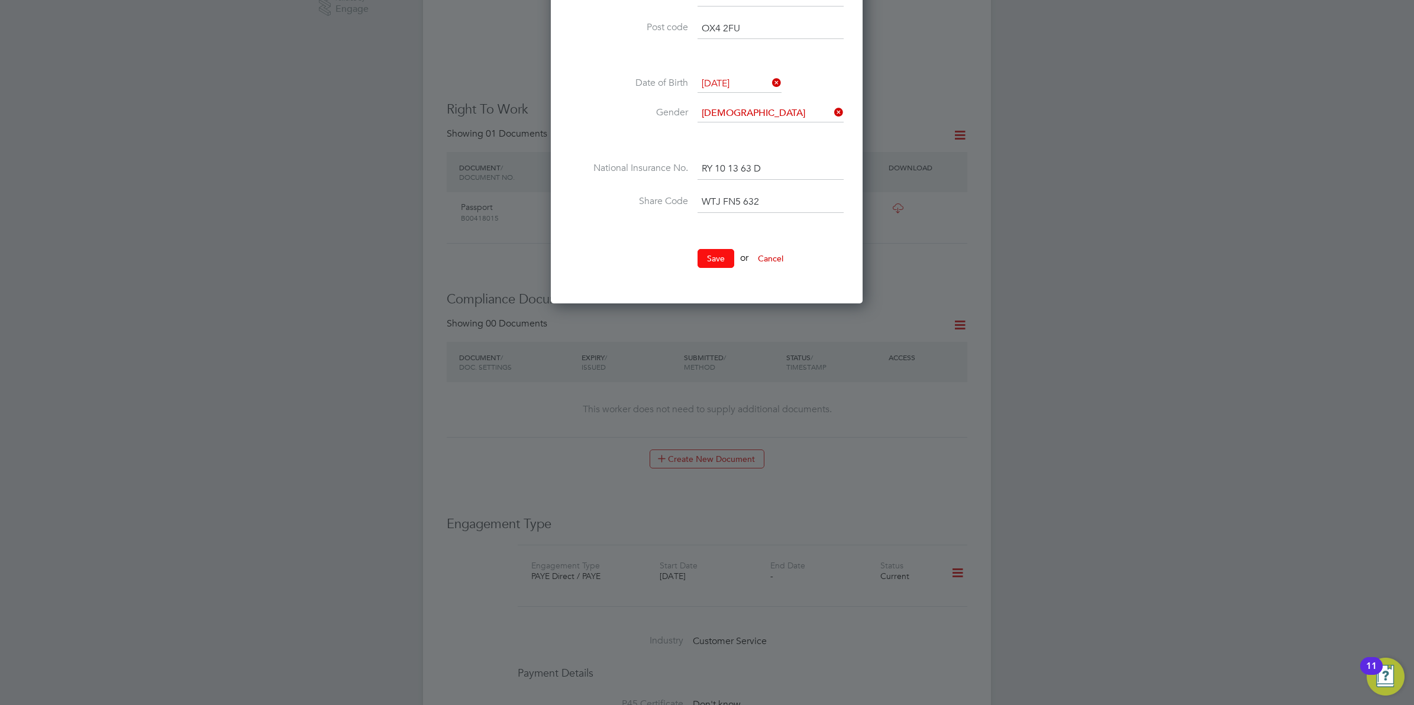
click at [713, 261] on button "Save" at bounding box center [716, 258] width 37 height 19
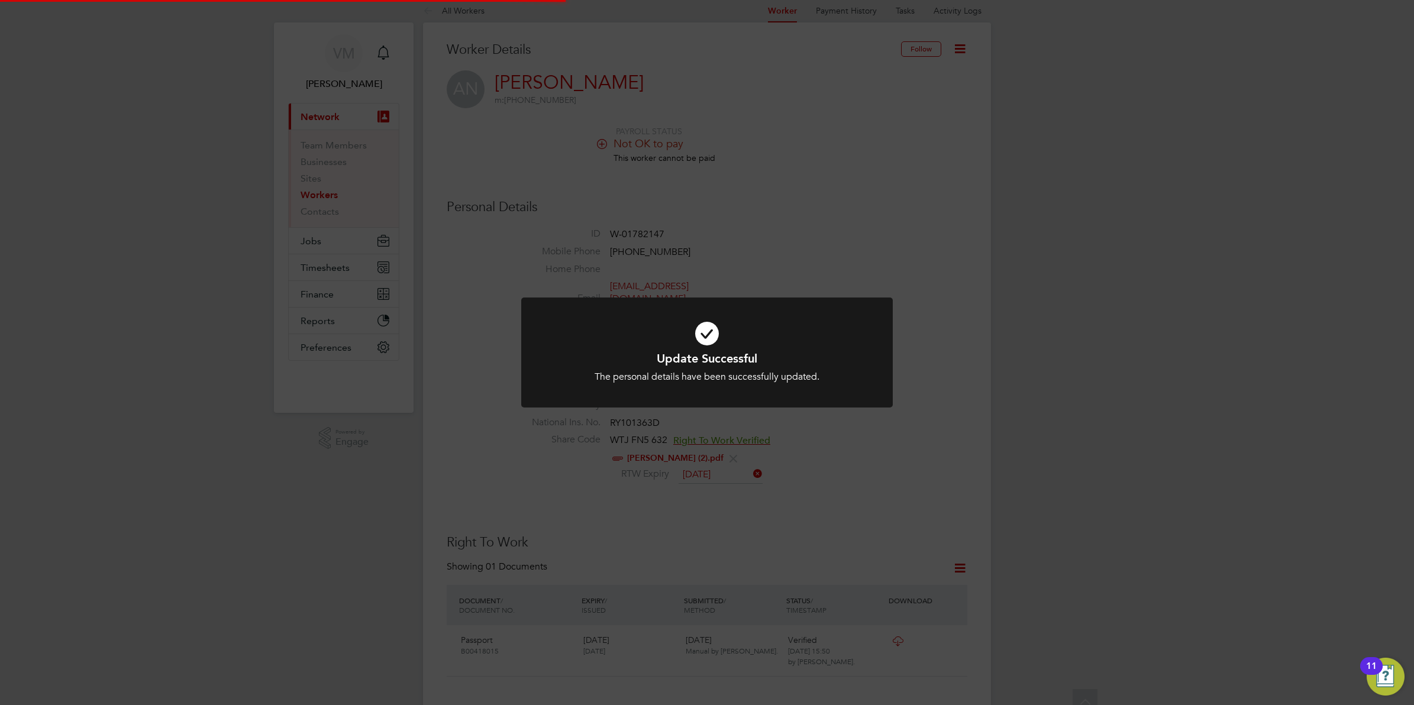
scroll to position [0, 0]
click at [824, 141] on div "Update Successful The personal details have been successfully updated. Cancel O…" at bounding box center [707, 352] width 1414 height 705
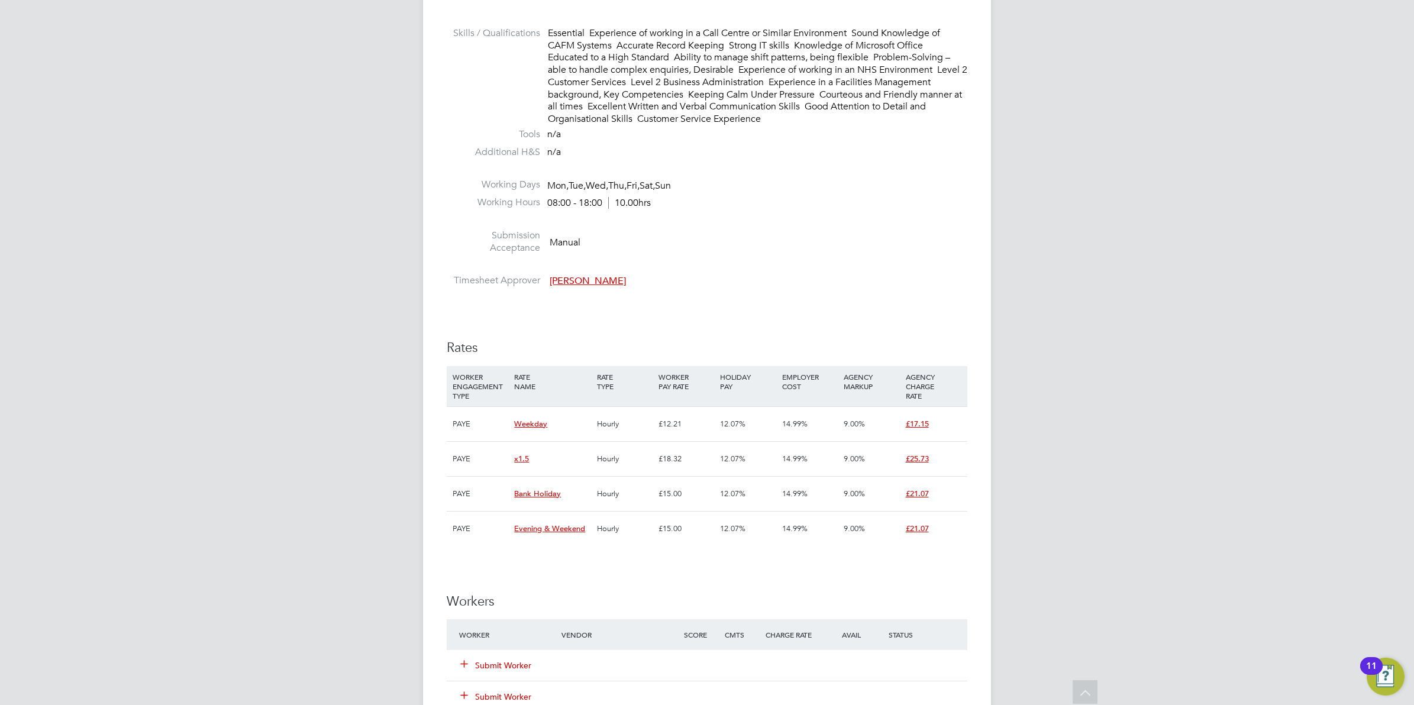
scroll to position [1257, 0]
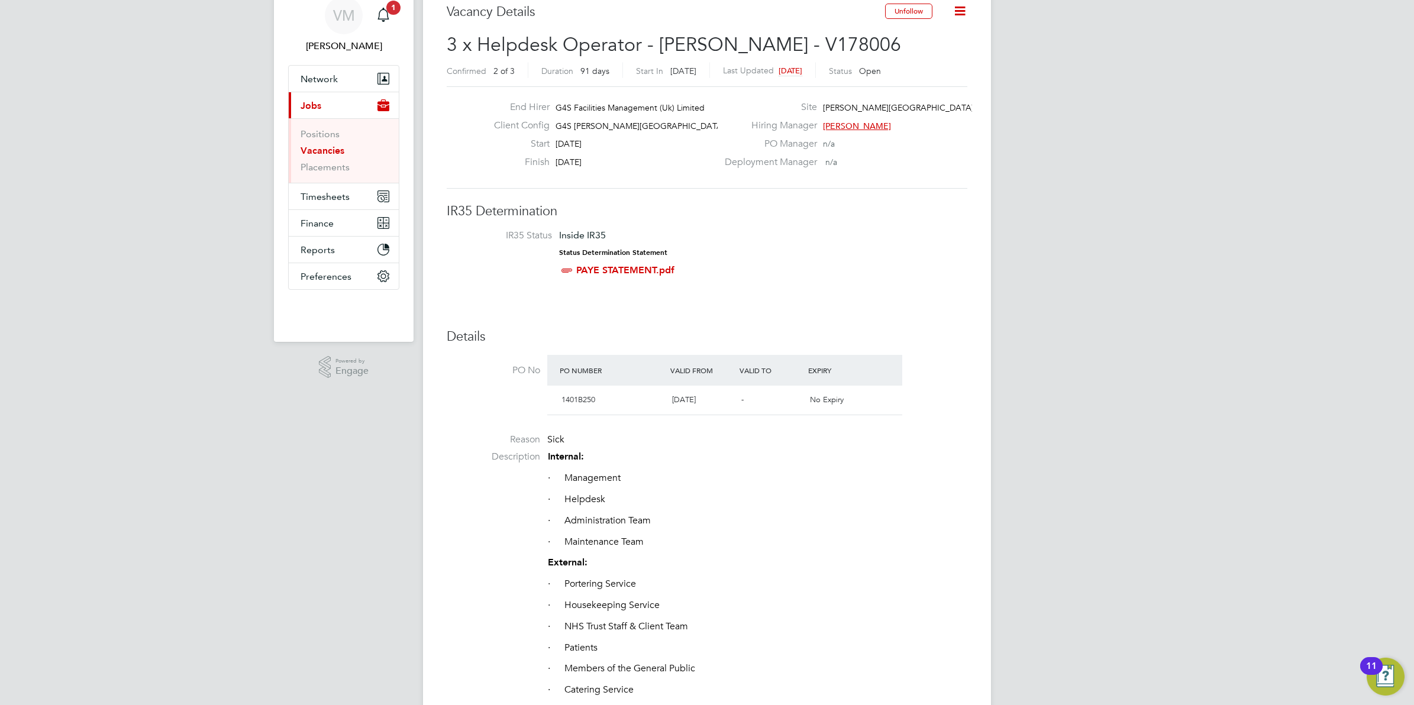
scroll to position [74, 0]
